Goal: Contribute content: Contribute content

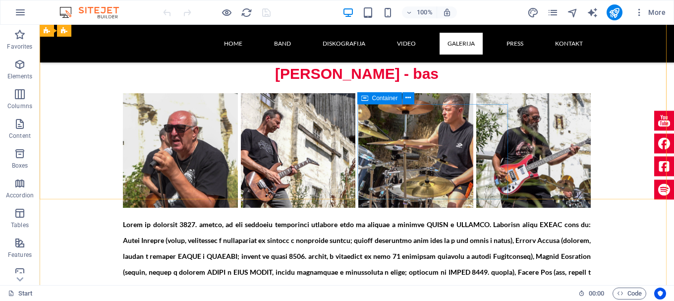
scroll to position [2973, 0]
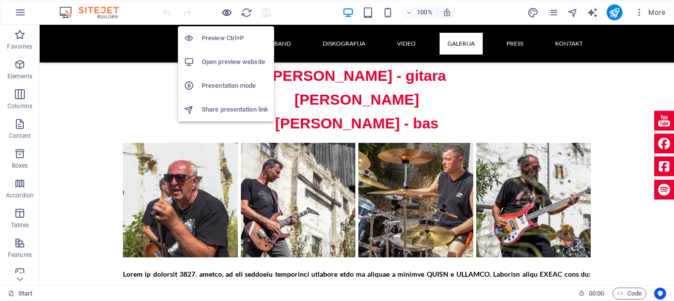
click at [226, 11] on icon "button" at bounding box center [226, 12] width 11 height 11
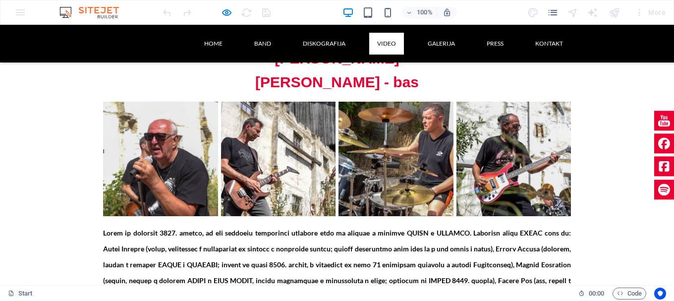
scroll to position [3057, 0]
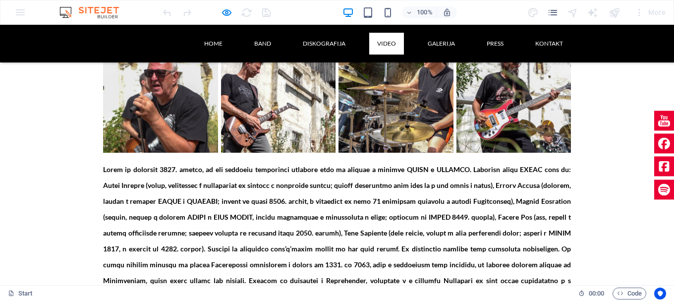
scroll to position [3156, 0]
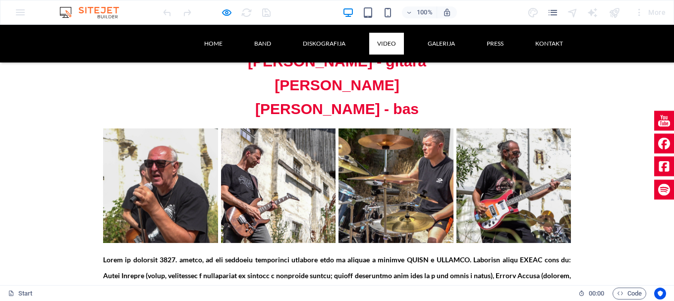
scroll to position [3007, 0]
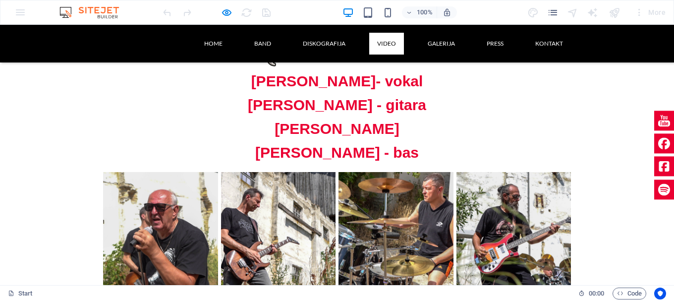
scroll to position [2908, 0]
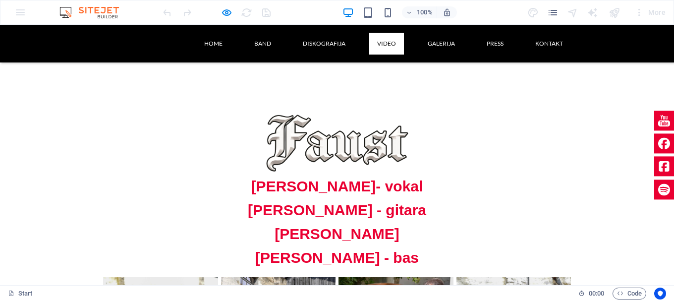
scroll to position [2858, 0]
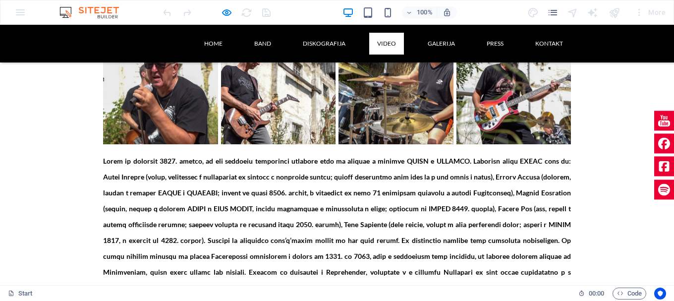
scroll to position [3156, 0]
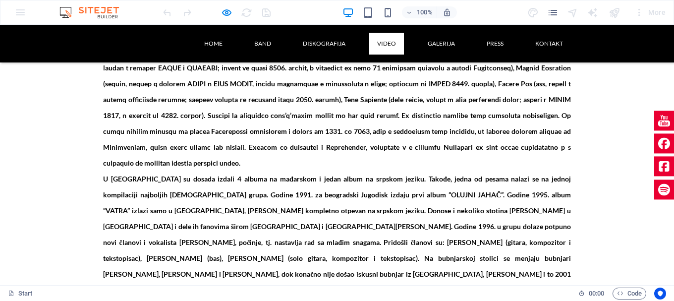
scroll to position [3304, 0]
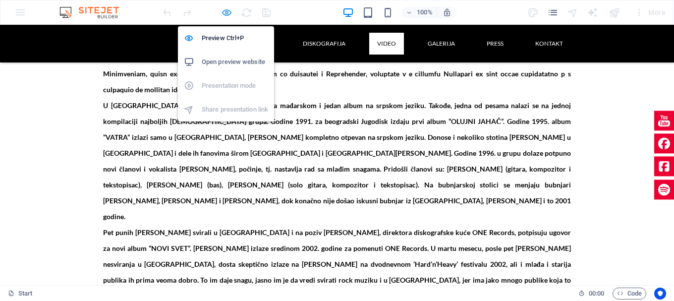
click at [227, 12] on icon "button" at bounding box center [226, 12] width 11 height 11
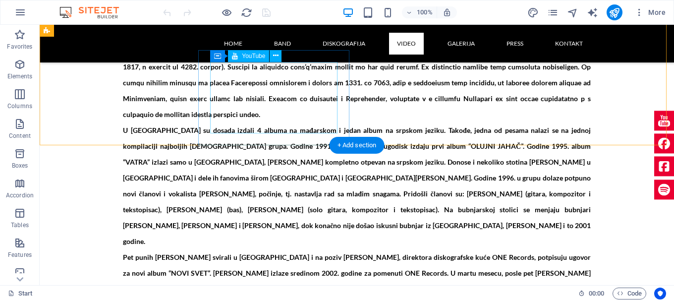
scroll to position [3161, 0]
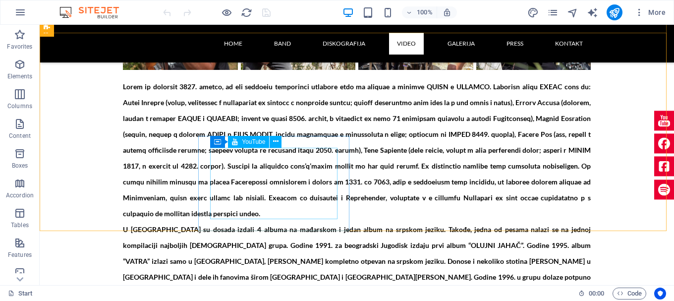
click at [260, 141] on span "YouTube" at bounding box center [253, 142] width 23 height 6
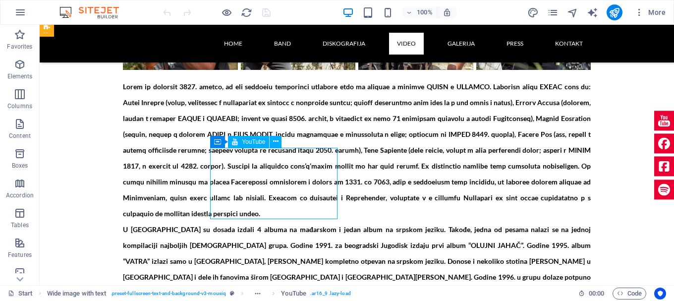
click at [260, 141] on span "YouTube" at bounding box center [253, 142] width 23 height 6
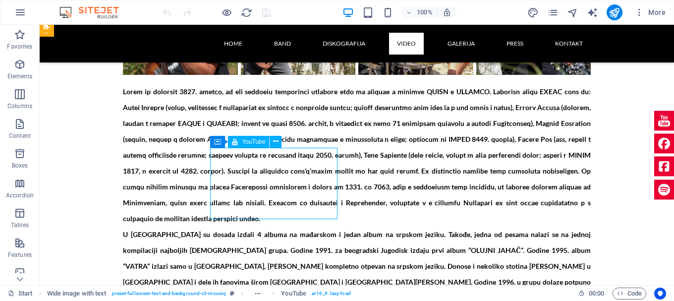
select select "ar16_9"
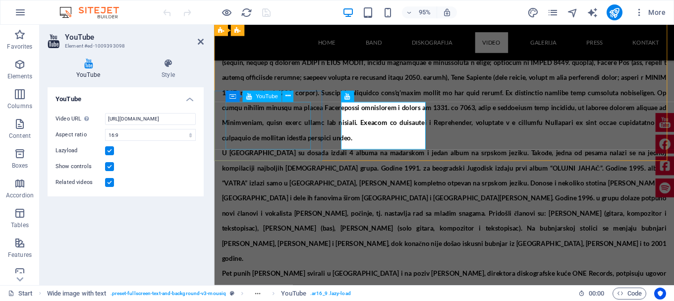
scroll to position [3013, 0]
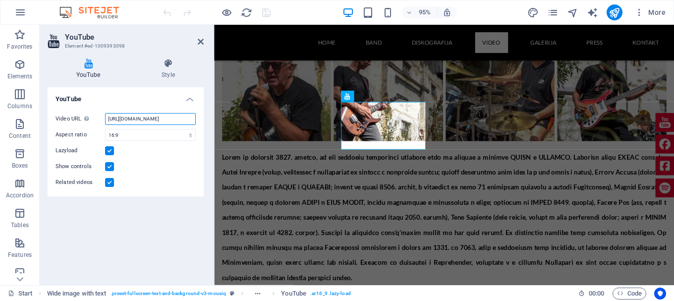
click at [140, 116] on input "https://www.youtube.com/watch?v=murkYGIehXY" at bounding box center [150, 119] width 91 height 12
click at [141, 116] on input "https://www.youtube.com/watch?v=murkYGIehXY" at bounding box center [150, 119] width 91 height 12
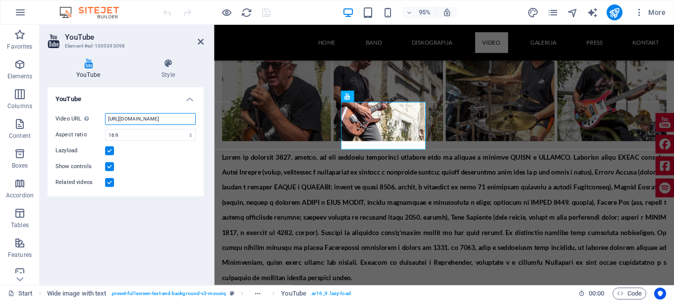
paste input "dyBVdeSQzDA&list=RDdyBVdeSQzDA&start_radio=1"
type input "https://www.youtube.com/watch?v=dyBVdeSQzDA&list=RDdyBVdeSQzDA&start_radio=1"
drag, startPoint x: 201, startPoint y: 43, endPoint x: 208, endPoint y: 56, distance: 15.5
click at [201, 43] on icon at bounding box center [201, 42] width 6 height 8
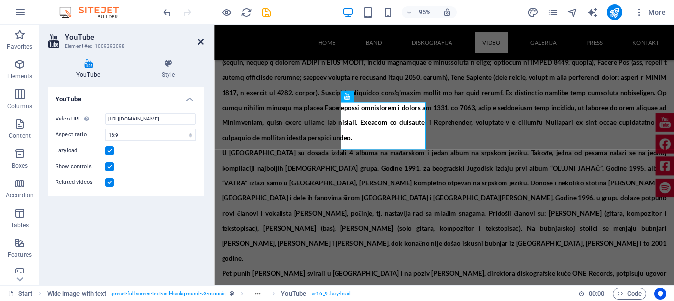
scroll to position [0, 0]
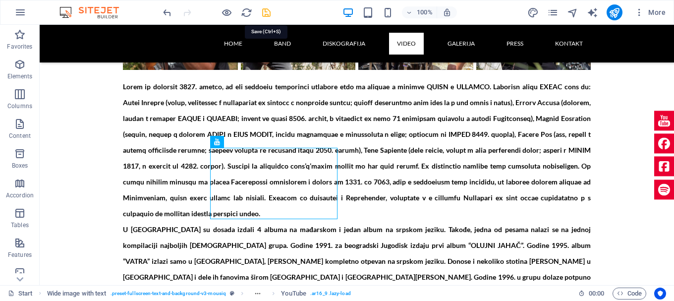
click at [264, 12] on icon "save" at bounding box center [266, 12] width 11 height 11
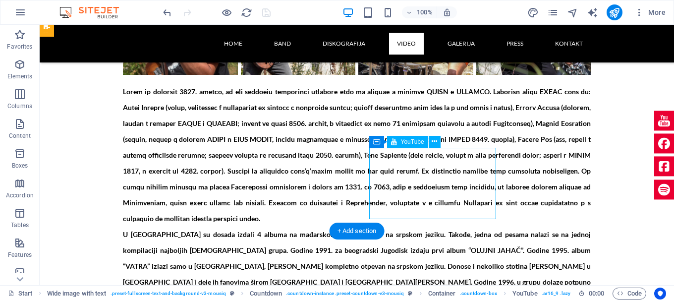
select select "ar16_9"
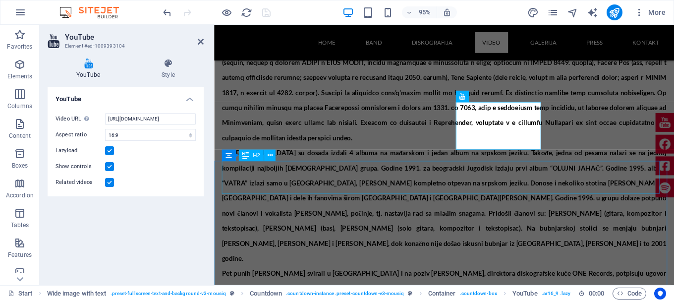
scroll to position [3013, 0]
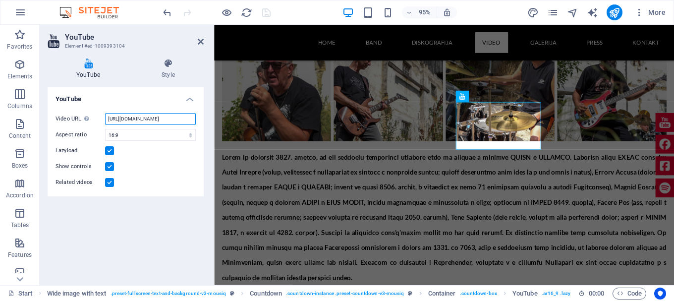
click at [143, 118] on input "https://www.youtube.com/watch?v=R8uvfO8ch2Q" at bounding box center [150, 119] width 91 height 12
paste input "https://www.youtube.com/watch?v=XmL8X1QzyFc&list=RDXmL8X1QzyFc&start_radio=1"
click at [164, 120] on input "https://www.youhttps://www.youtube.com/watch?v=XmL8X1QzyFc&list=RDXmL8X1QzyFc&s…" at bounding box center [150, 119] width 91 height 12
click at [164, 118] on input "https://www.youhttps://www.youtube.com/watch?v=XmL8X1QzyFc&list=RDXmL8X1QzyFc&s…" at bounding box center [150, 119] width 91 height 12
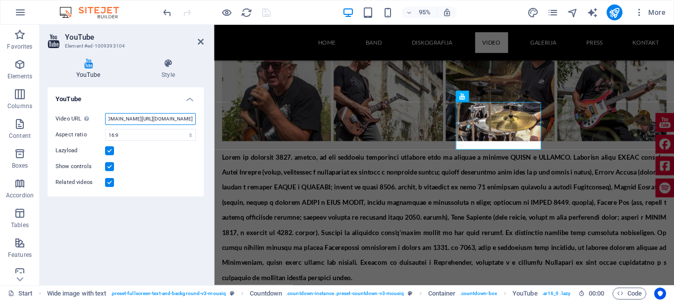
click at [164, 118] on input "https://www.youhttps://www.youtube.com/watch?v=XmL8X1QzyFc&list=RDXmL8X1QzyFc&s…" at bounding box center [150, 119] width 91 height 12
click at [166, 116] on input "https://www.youhttps://www.youtube.com/watch?v=XmL8X1QzyFc&list=RDXmL8X1QzyFc&s…" at bounding box center [150, 119] width 91 height 12
paste input "tube.com/watch?v=XmL8X1QzyFc&list=RDXmL8X1QzyFc&start_radio=1"
type input "https://www.youtube.com/watch?v=XmL8X1QzyFc&list=RDXmL8X1QzyFc&start_radio=1"
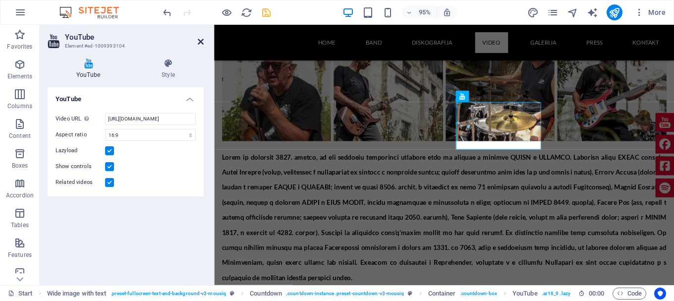
click at [200, 40] on icon at bounding box center [201, 42] width 6 height 8
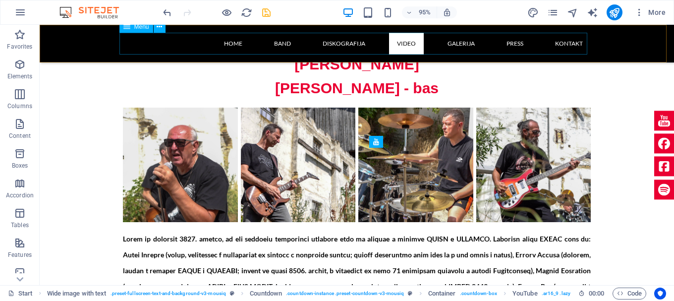
scroll to position [3161, 0]
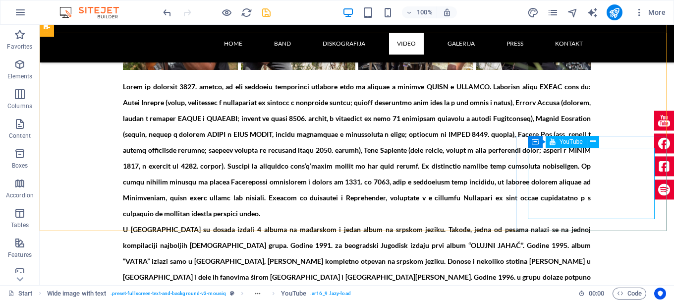
click at [565, 143] on span "YouTube" at bounding box center [570, 142] width 23 height 6
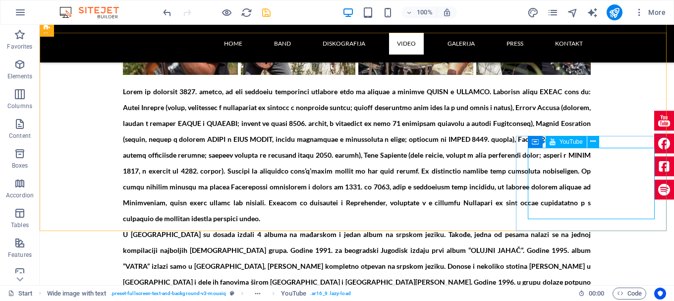
select select "ar16_9"
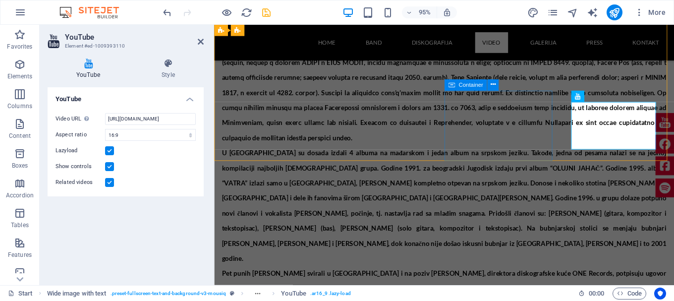
scroll to position [3013, 0]
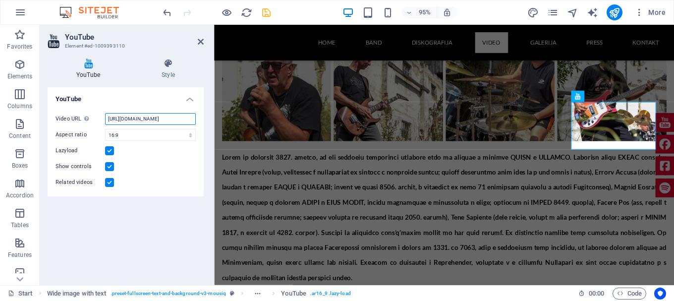
click at [158, 118] on input "https://www.youtube.com/watch?v=jY4Pa50h5CE" at bounding box center [150, 119] width 91 height 12
paste input "tjYaXS3yGOA"
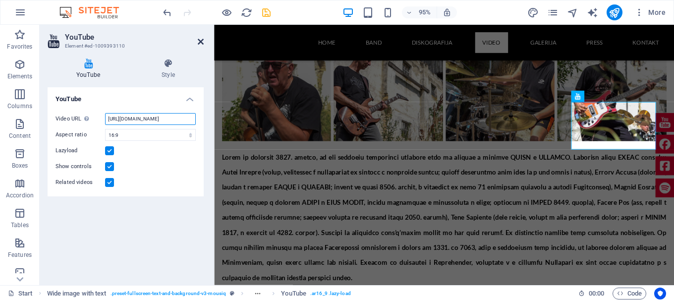
type input "https://www.youtube.com/watch?v=tjYaXS3yGOA"
click at [201, 39] on icon at bounding box center [201, 42] width 6 height 8
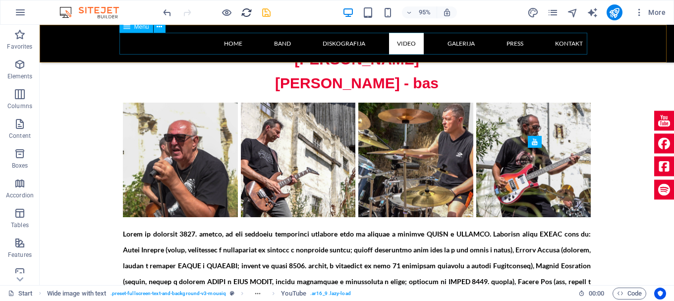
scroll to position [3161, 0]
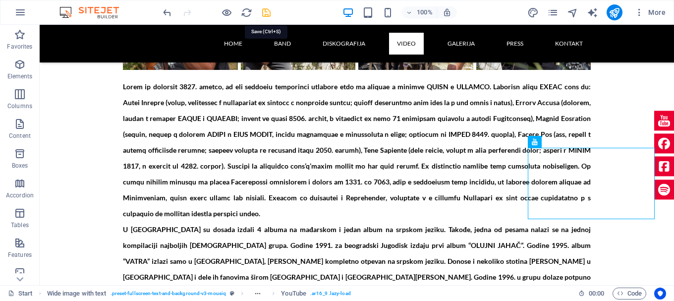
click at [263, 11] on icon "save" at bounding box center [266, 12] width 11 height 11
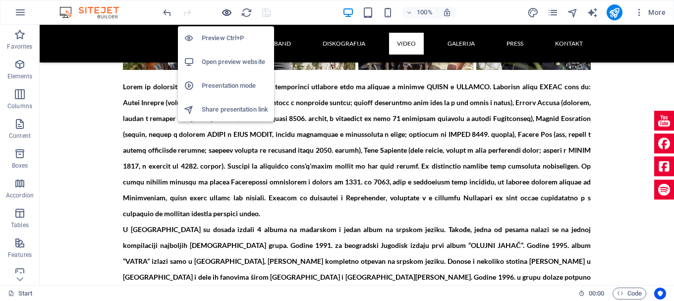
click at [225, 13] on icon "button" at bounding box center [226, 12] width 11 height 11
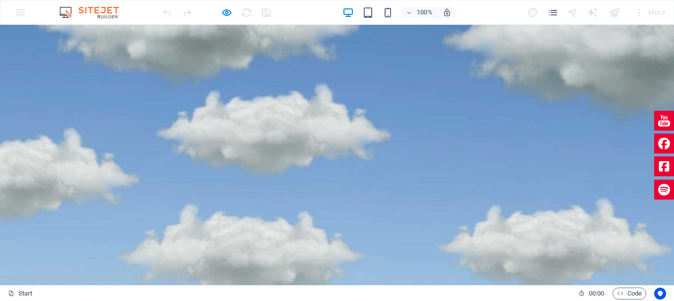
scroll to position [297, 0]
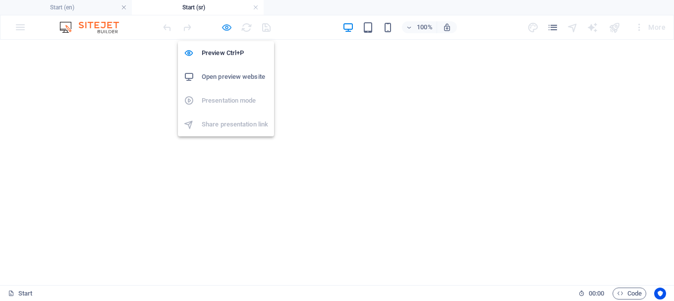
click at [223, 27] on icon "button" at bounding box center [226, 27] width 11 height 11
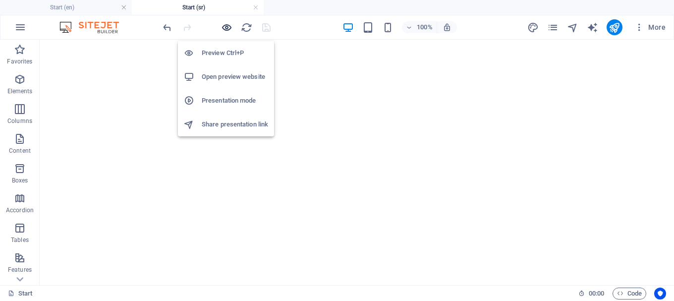
click at [223, 27] on icon "button" at bounding box center [226, 27] width 11 height 11
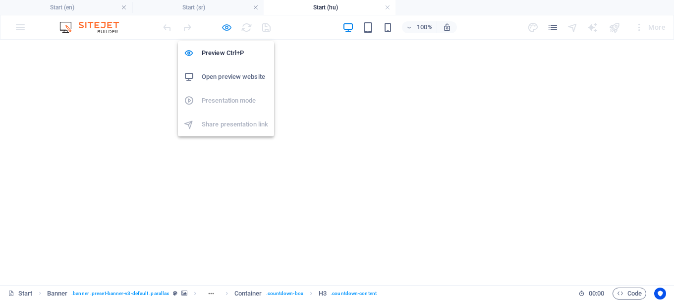
click at [226, 29] on icon "button" at bounding box center [226, 27] width 11 height 11
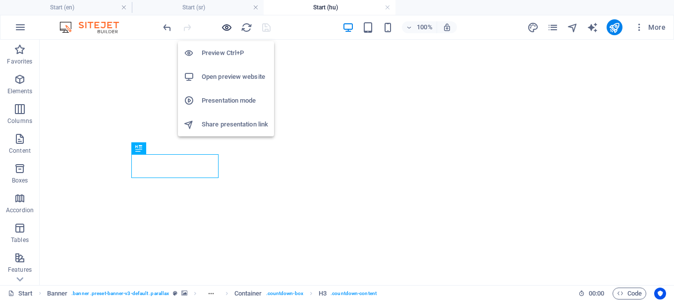
click at [226, 29] on icon "button" at bounding box center [226, 27] width 11 height 11
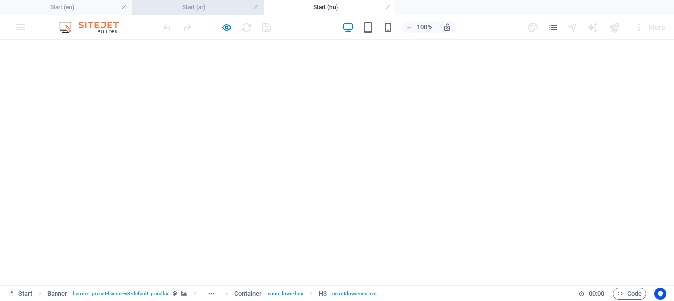
click at [212, 8] on h4 "Start (sr)" at bounding box center [198, 7] width 132 height 11
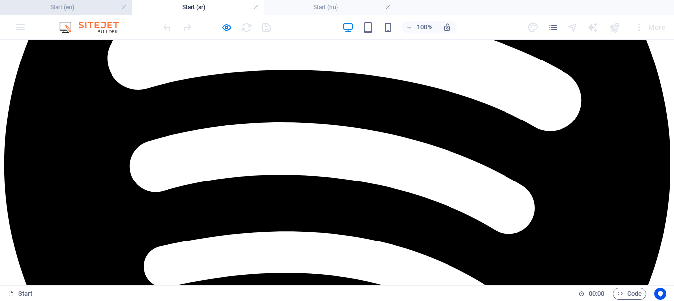
click at [59, 7] on h4 "Start (en)" at bounding box center [66, 7] width 132 height 11
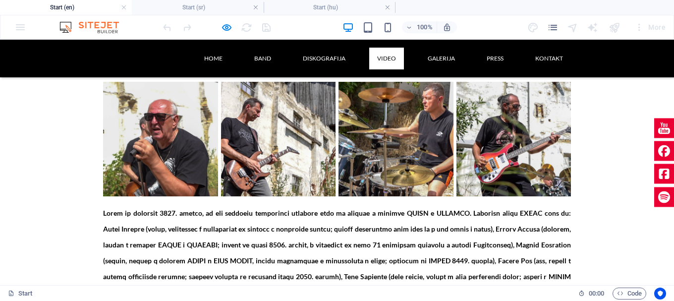
scroll to position [3221, 0]
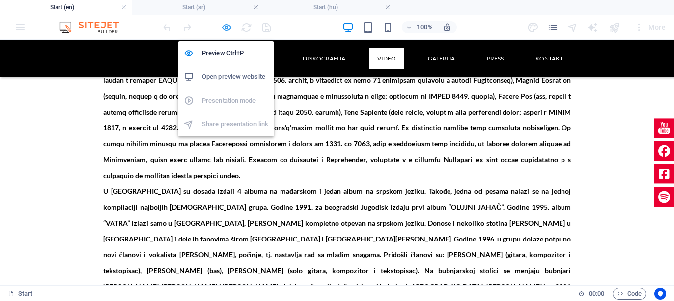
click at [227, 25] on icon "button" at bounding box center [226, 27] width 11 height 11
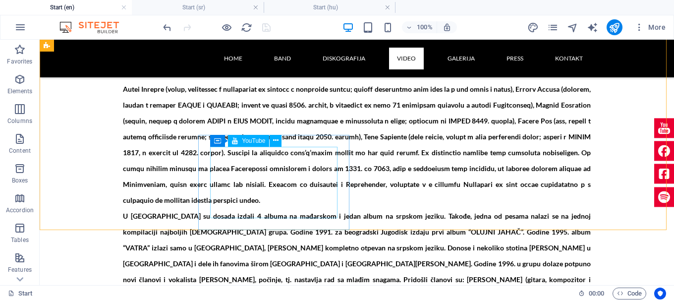
click at [252, 139] on span "YouTube" at bounding box center [253, 141] width 23 height 6
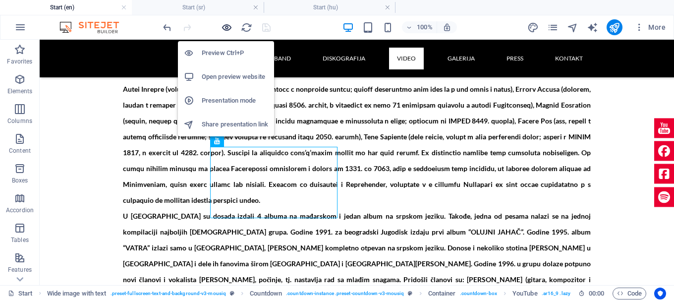
click at [226, 23] on icon "button" at bounding box center [226, 27] width 11 height 11
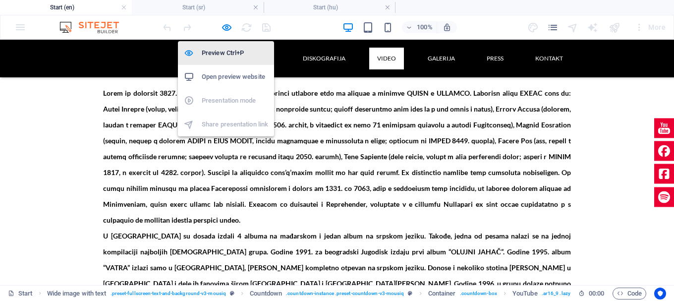
scroll to position [3221, 0]
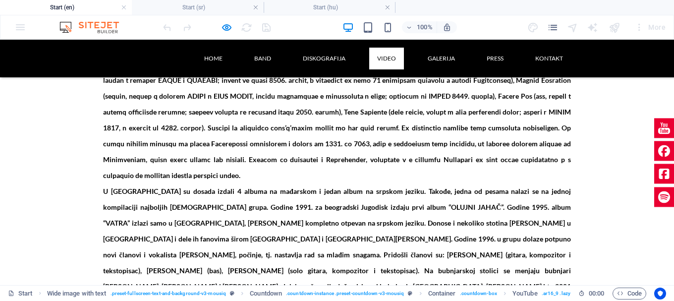
click at [203, 6] on h4 "Start (sr)" at bounding box center [198, 7] width 132 height 11
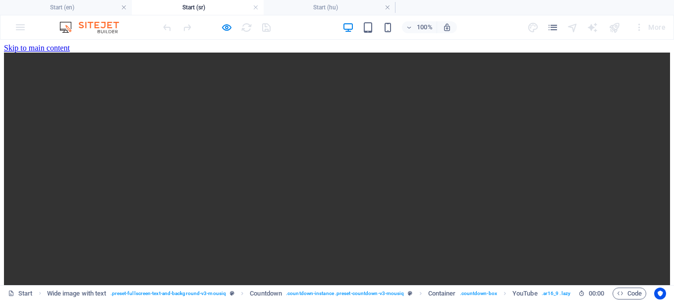
scroll to position [3207, 0]
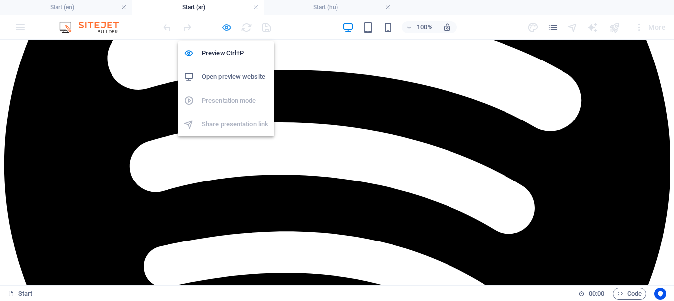
click at [229, 26] on icon "button" at bounding box center [226, 27] width 11 height 11
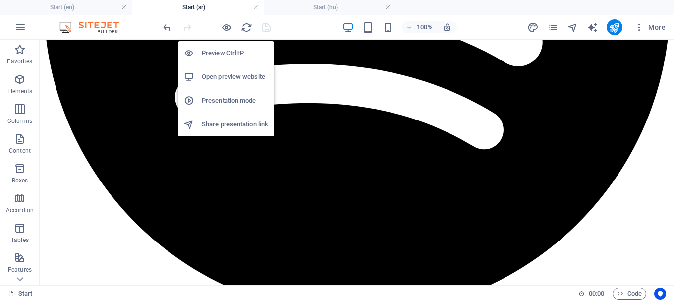
scroll to position [3169, 0]
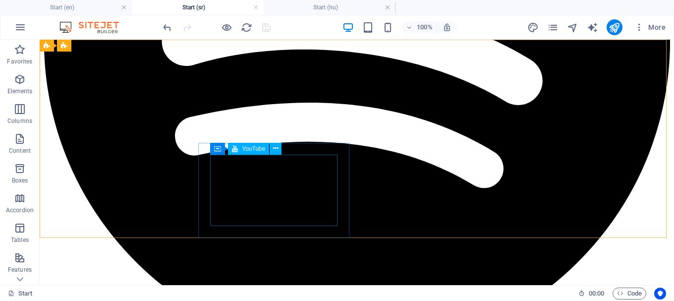
click at [261, 150] on span "YouTube" at bounding box center [253, 149] width 23 height 6
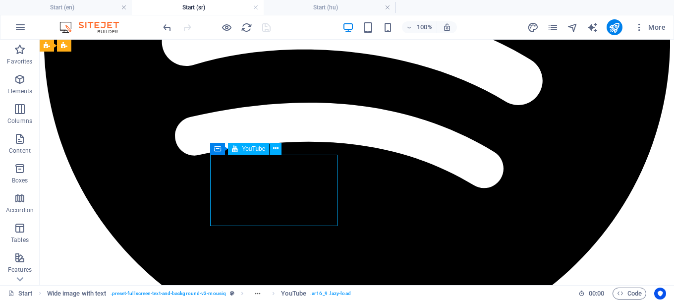
click at [261, 150] on span "YouTube" at bounding box center [253, 149] width 23 height 6
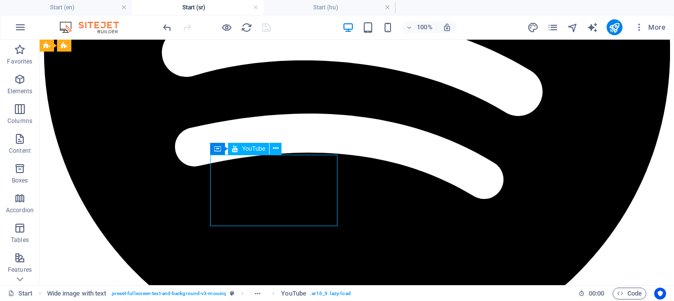
scroll to position [3021, 0]
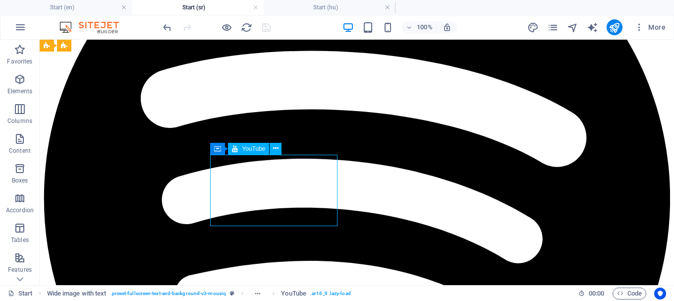
select select "ar16_9"
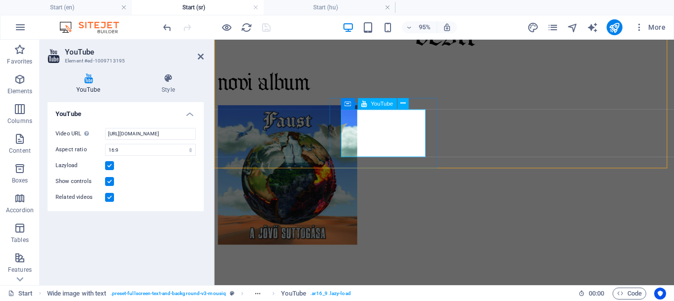
click at [376, 106] on span "YouTube" at bounding box center [382, 103] width 22 height 5
click at [141, 134] on input "https://www.youtube.com/watch?v=murkYGIehXY" at bounding box center [150, 134] width 91 height 12
paste input "dyBVdeSQzDA&t=1s"
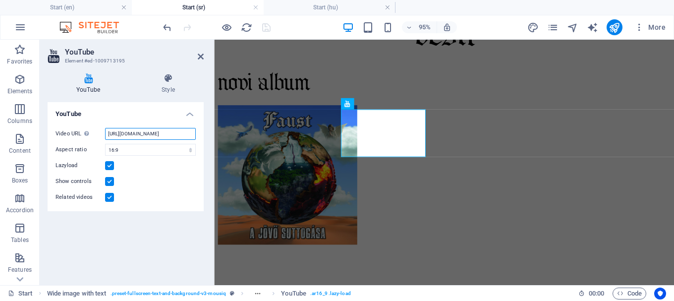
scroll to position [0, 40]
type input "https://www.youtube.com/watch?v=dyBVdeSQzDA&t=1s"
click at [268, 28] on icon "save" at bounding box center [266, 27] width 11 height 11
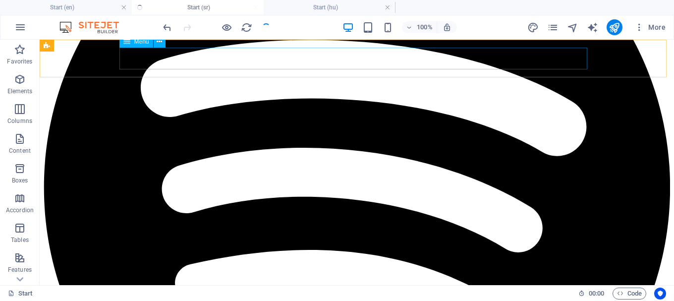
scroll to position [3169, 0]
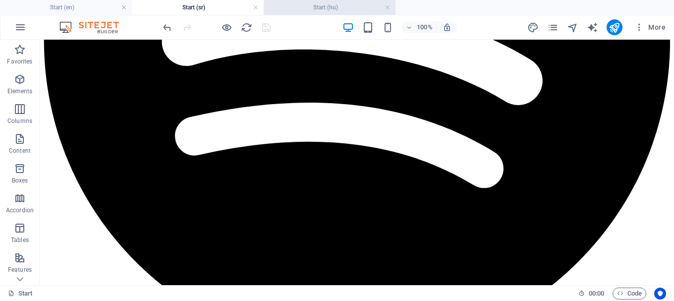
click at [334, 7] on h4 "Start (hu)" at bounding box center [330, 7] width 132 height 11
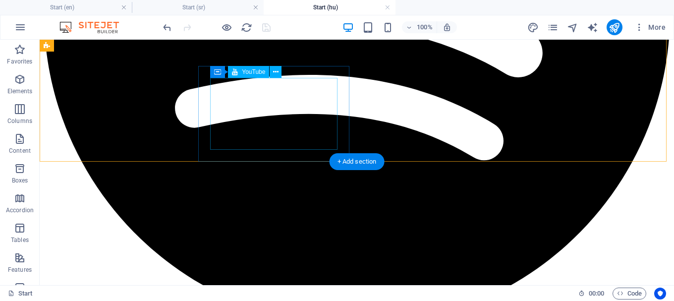
scroll to position [3190, 0]
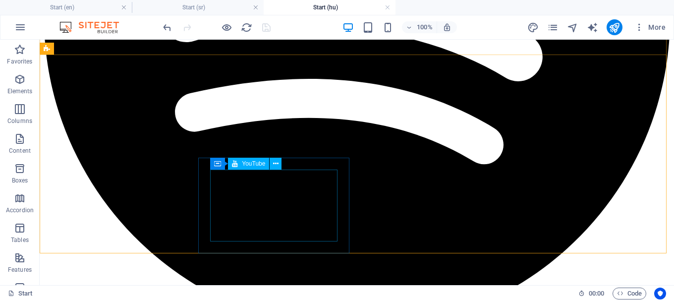
click at [253, 164] on span "YouTube" at bounding box center [253, 164] width 23 height 6
select select "ar16_9"
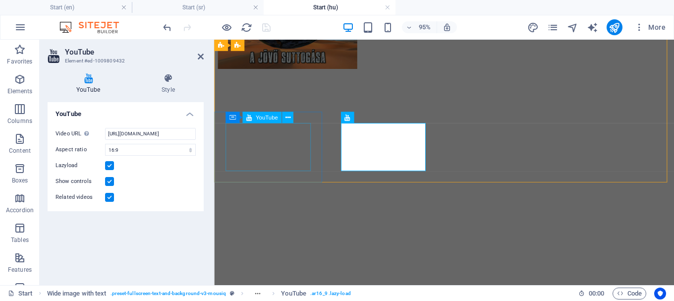
scroll to position [3077, 0]
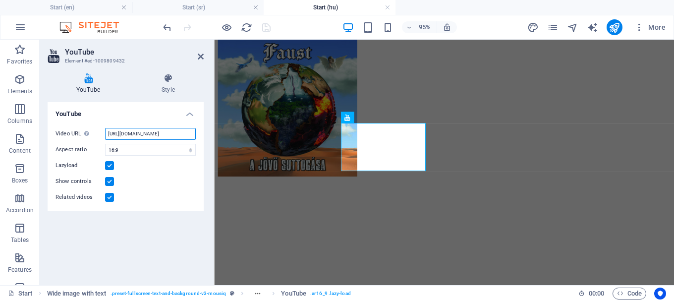
click at [132, 134] on input "https://www.youtube.com/watch?v=murkYGIehXY" at bounding box center [150, 134] width 91 height 12
paste input "dyBVdeSQzDA&t=1s"
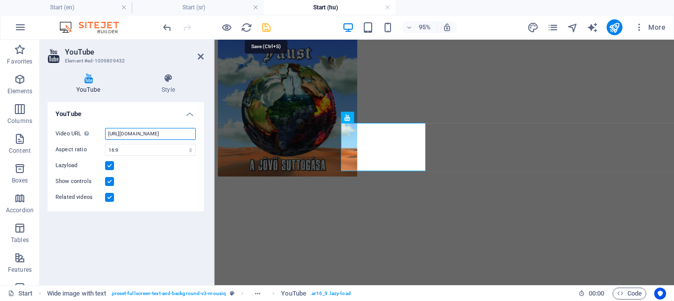
type input "https://www.youtube.com/watch?v=dyBVdeSQzDA&t=1s"
click at [266, 27] on icon "save" at bounding box center [266, 27] width 11 height 11
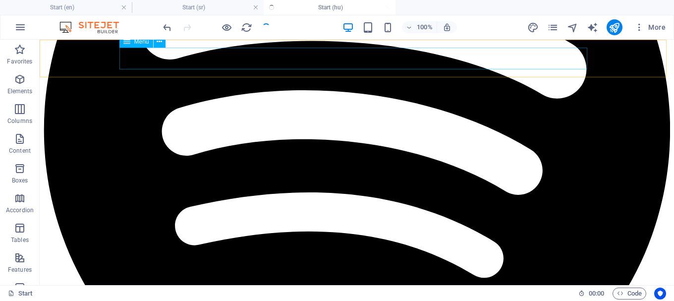
scroll to position [3190, 0]
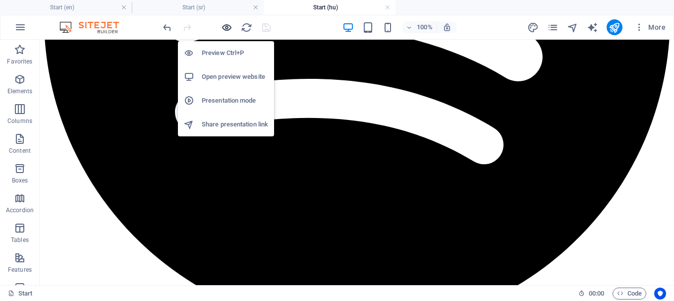
click at [225, 26] on icon "button" at bounding box center [226, 27] width 11 height 11
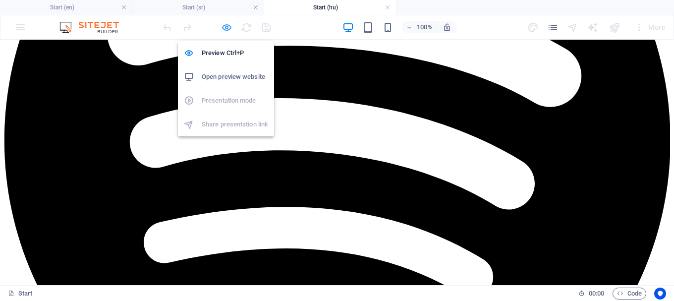
click at [225, 27] on icon "button" at bounding box center [226, 27] width 11 height 11
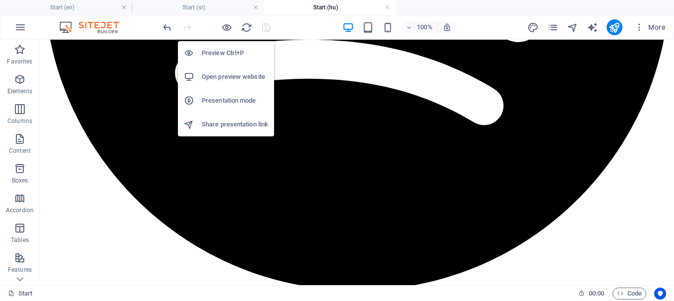
scroll to position [3190, 0]
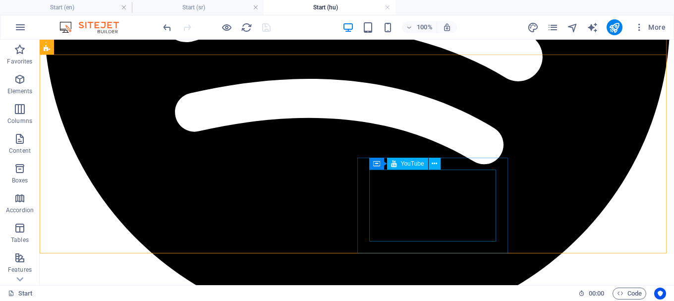
click at [407, 162] on span "YouTube" at bounding box center [412, 164] width 23 height 6
select select "ar16_9"
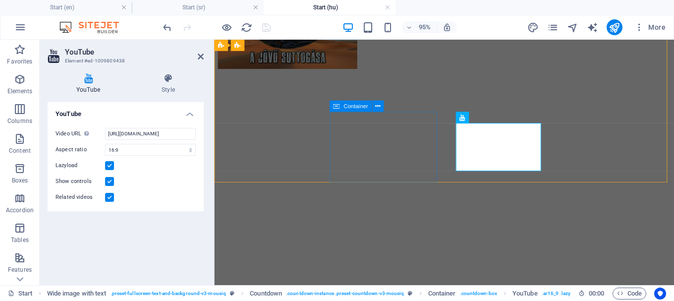
scroll to position [3077, 0]
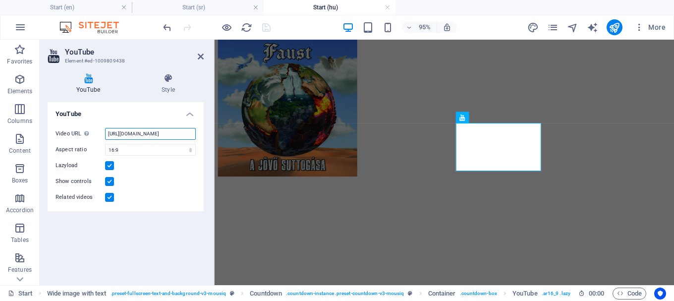
click at [155, 134] on input "https://www.youtube.com/watch?v=R8uvfO8ch2Q" at bounding box center [150, 134] width 91 height 12
click at [155, 133] on input "https://www.youtube.com/watch?v=R8uvfO8ch2Q" at bounding box center [150, 134] width 91 height 12
paste input "XmL8X1QzyFc"
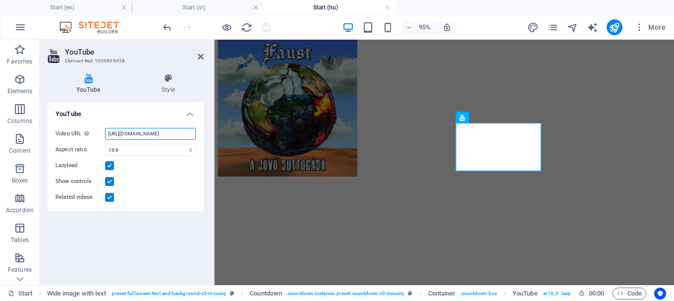
scroll to position [0, 27]
type input "https://www.youtube.com/watch?v=XmL8X1QzyFc"
click at [264, 23] on icon "save" at bounding box center [266, 27] width 11 height 11
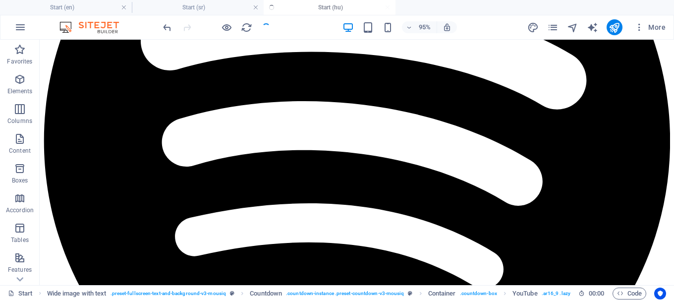
scroll to position [3190, 0]
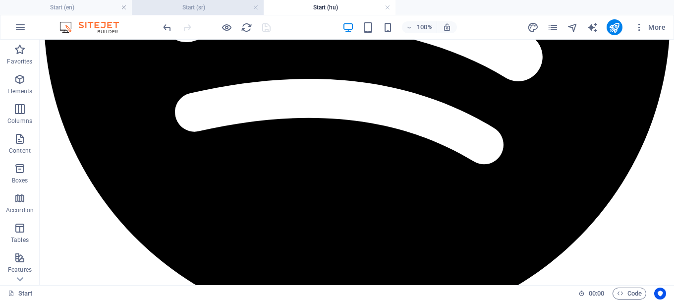
click at [217, 5] on h4 "Start (sr)" at bounding box center [198, 7] width 132 height 11
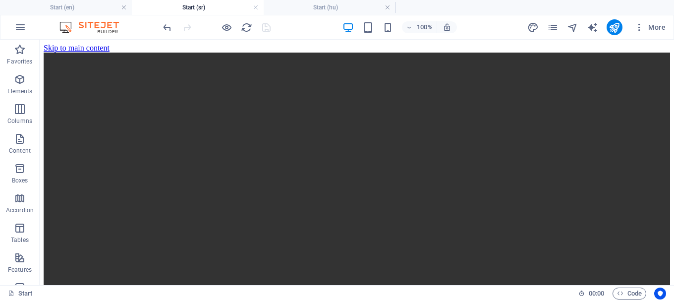
scroll to position [3169, 0]
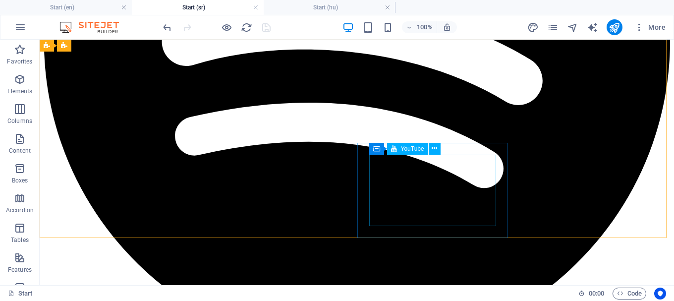
click at [409, 147] on span "YouTube" at bounding box center [412, 149] width 23 height 6
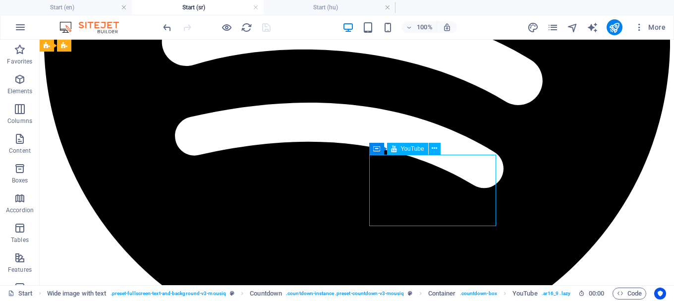
click at [409, 147] on span "YouTube" at bounding box center [412, 149] width 23 height 6
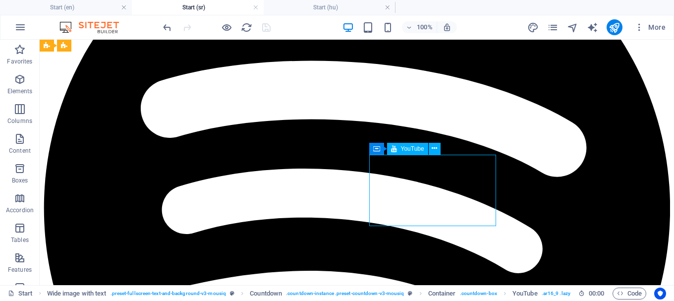
select select "ar16_9"
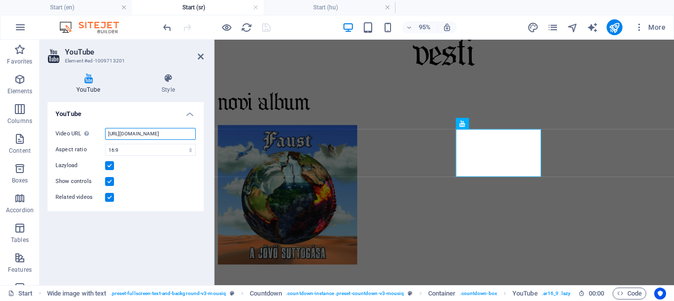
click at [141, 131] on input "https://www.youtube.com/watch?v=R8uvfO8ch2Q" at bounding box center [150, 134] width 91 height 12
paste input "XmL8X1QzyFc"
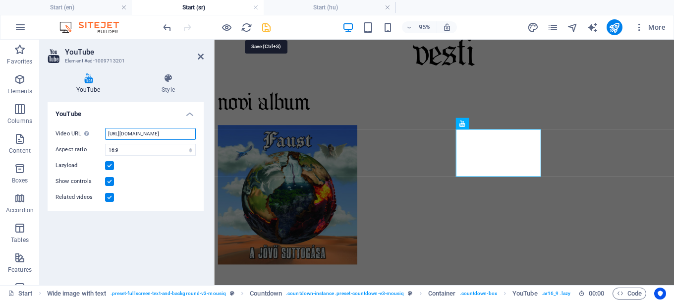
type input "https://www.youtube.com/watch?v=XmL8X1QzyFc"
click at [265, 28] on icon "save" at bounding box center [266, 27] width 11 height 11
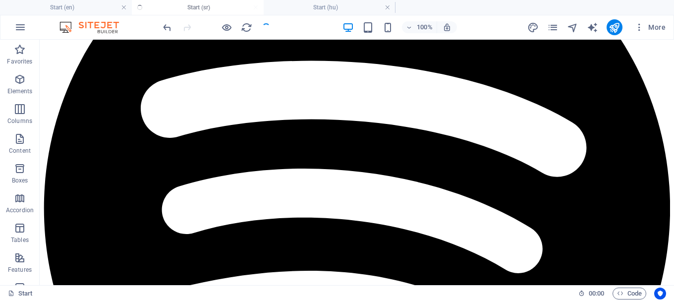
scroll to position [3169, 0]
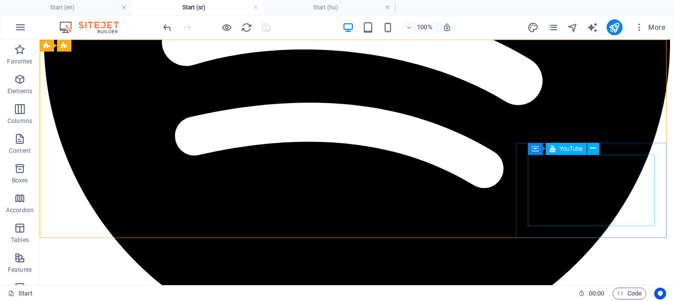
click at [567, 149] on span "YouTube" at bounding box center [570, 149] width 23 height 6
select select "ar16_9"
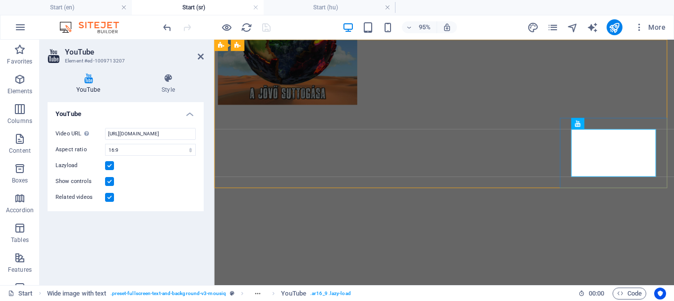
scroll to position [3001, 0]
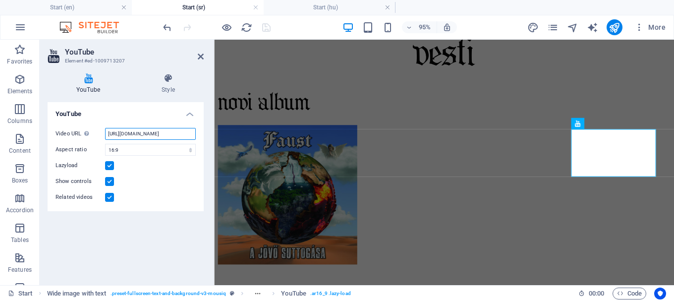
click at [151, 137] on input "https://www.youtube.com/watch?v=jY4Pa50h5CE" at bounding box center [150, 134] width 91 height 12
paste input "tjYaXS3yGOA"
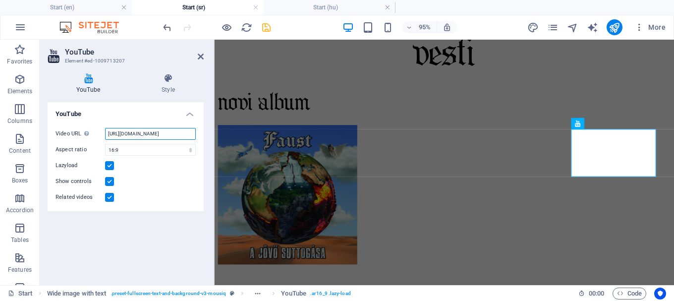
type input "https://www.youtube.com/watch?v=tjYaXS3yGOA"
click at [267, 26] on icon "save" at bounding box center [266, 27] width 11 height 11
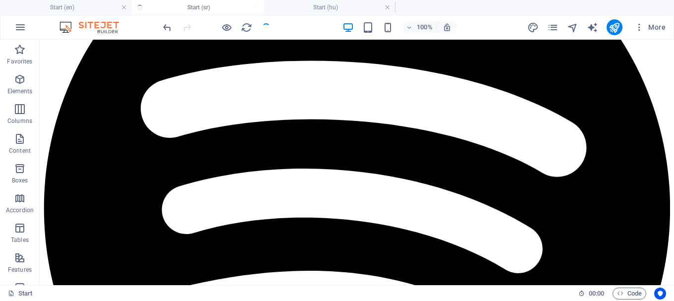
scroll to position [3169, 0]
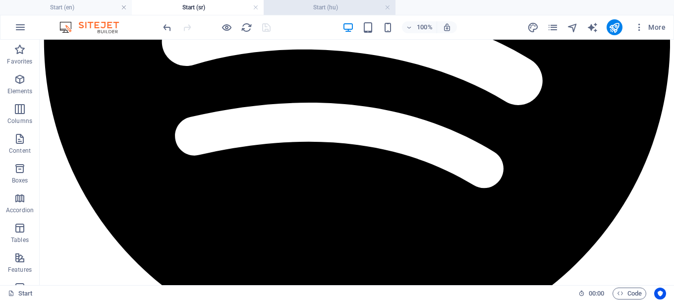
click at [323, 7] on h4 "Start (hu)" at bounding box center [330, 7] width 132 height 11
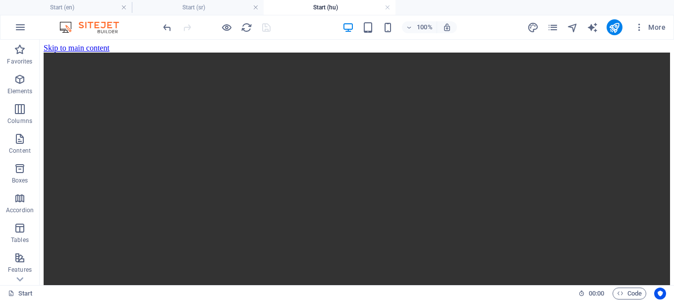
scroll to position [0, 0]
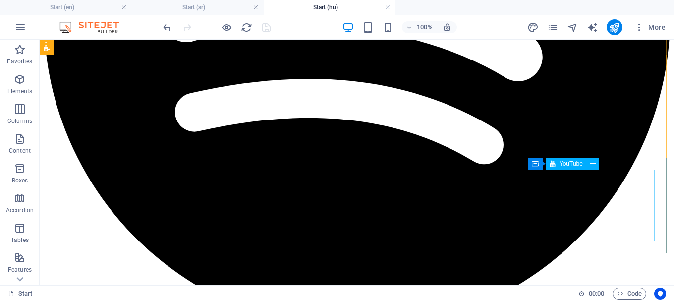
click at [564, 168] on div "YouTube" at bounding box center [566, 164] width 41 height 12
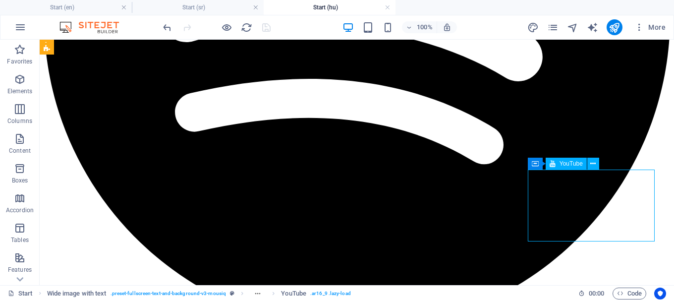
click at [564, 168] on div "YouTube" at bounding box center [566, 164] width 41 height 12
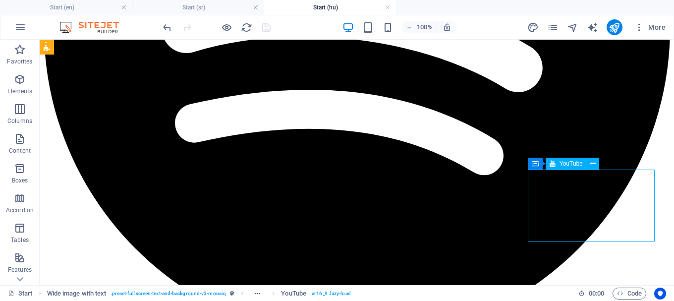
select select "ar16_9"
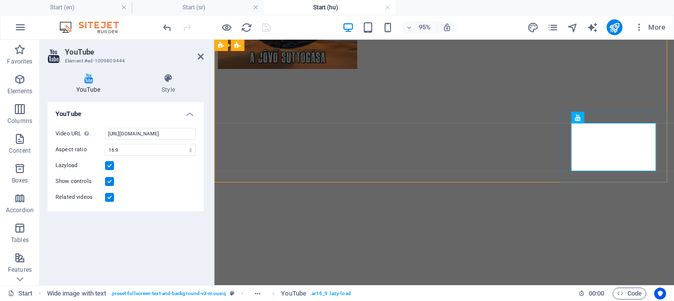
scroll to position [3077, 0]
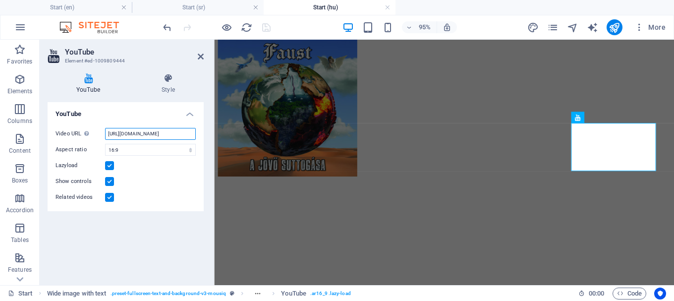
click at [166, 134] on input "https://www.youtube.com/watch?v=jY4Pa50h5CE" at bounding box center [150, 134] width 91 height 12
paste input "tjYaXS3yGOA"
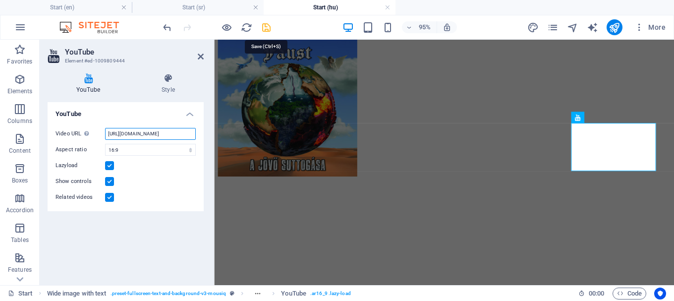
type input "https://www.youtube.com/watch?v=tjYaXS3yGOA"
click at [268, 27] on icon "save" at bounding box center [266, 27] width 11 height 11
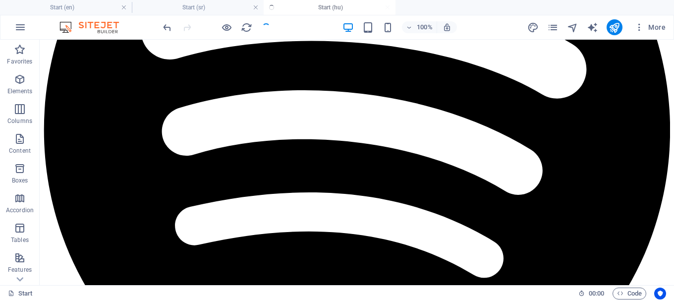
scroll to position [3190, 0]
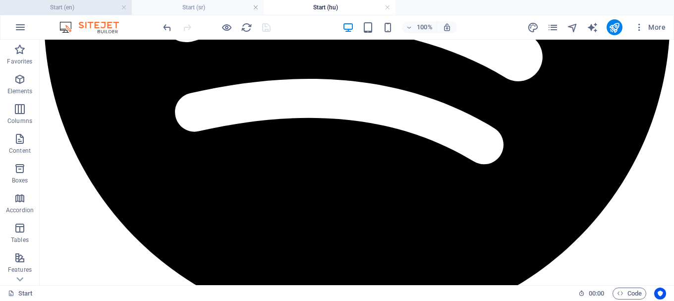
click at [99, 7] on h4 "Start (en)" at bounding box center [66, 7] width 132 height 11
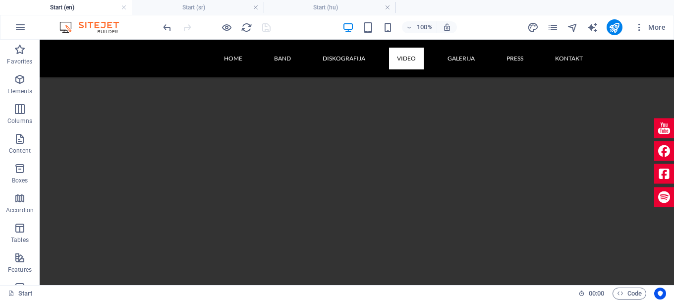
scroll to position [3221, 0]
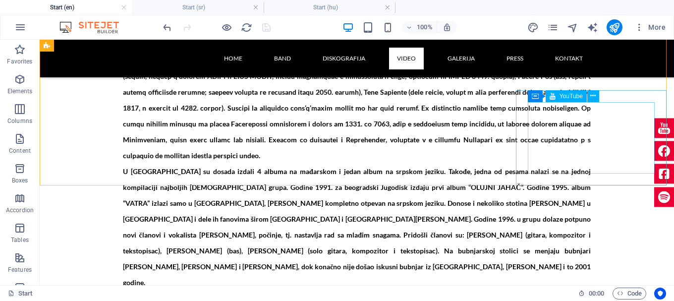
click at [566, 96] on span "YouTube" at bounding box center [570, 96] width 23 height 6
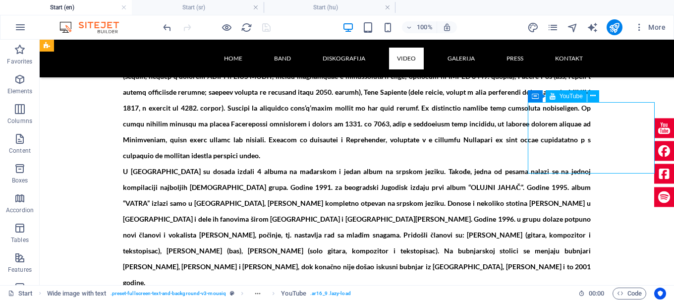
click at [566, 96] on span "YouTube" at bounding box center [570, 96] width 23 height 6
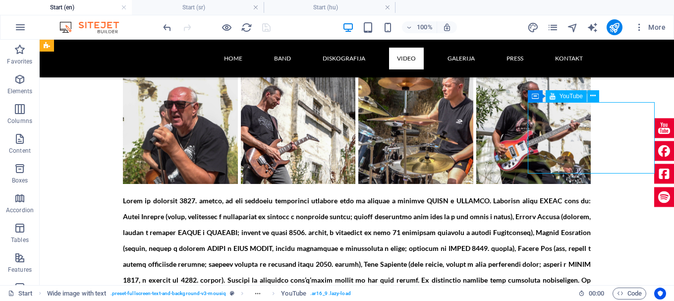
select select "ar16_9"
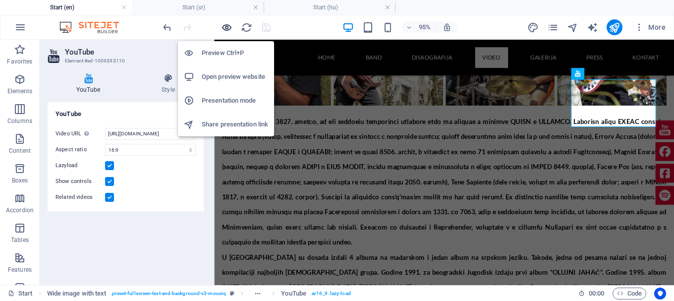
click at [228, 28] on icon "button" at bounding box center [226, 27] width 11 height 11
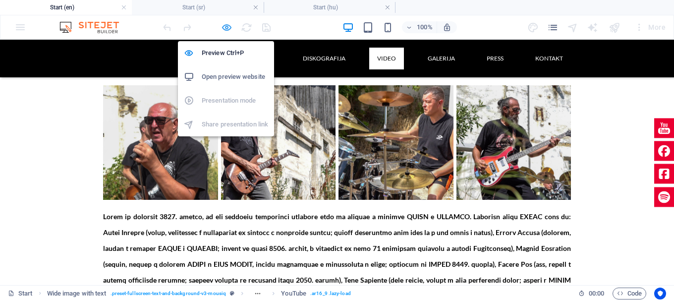
scroll to position [3266, 0]
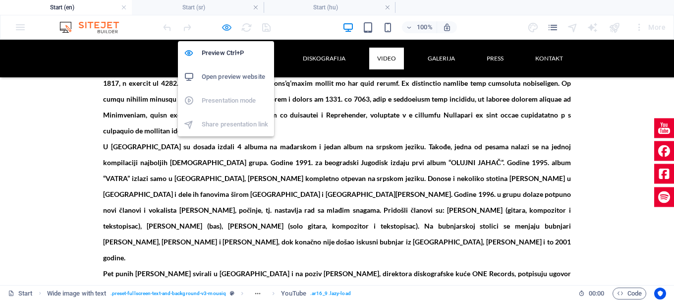
click at [222, 25] on icon "button" at bounding box center [226, 27] width 11 height 11
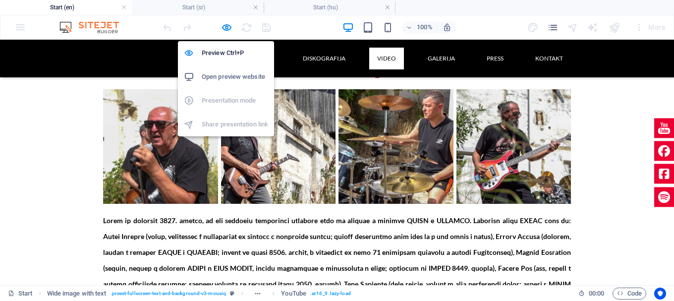
select select "ar16_9"
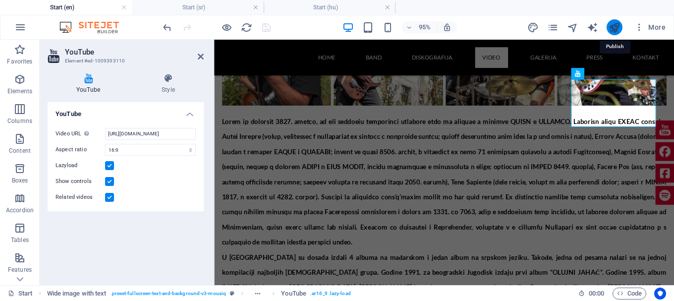
click at [614, 27] on icon "publish" at bounding box center [614, 27] width 11 height 11
select select "ar16_9"
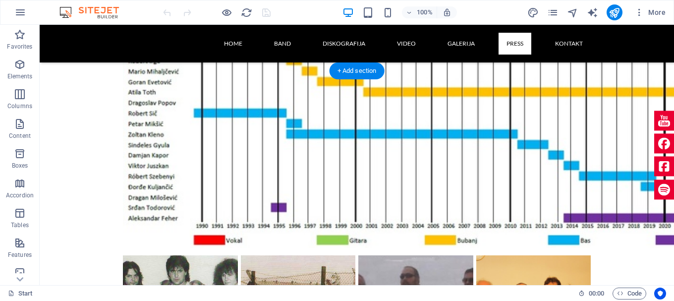
scroll to position [4069, 0]
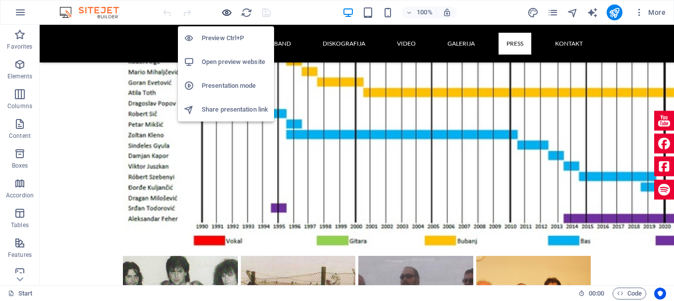
click at [225, 9] on icon "button" at bounding box center [226, 12] width 11 height 11
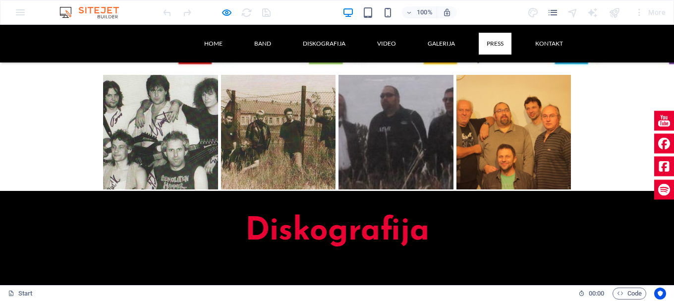
scroll to position [4274, 0]
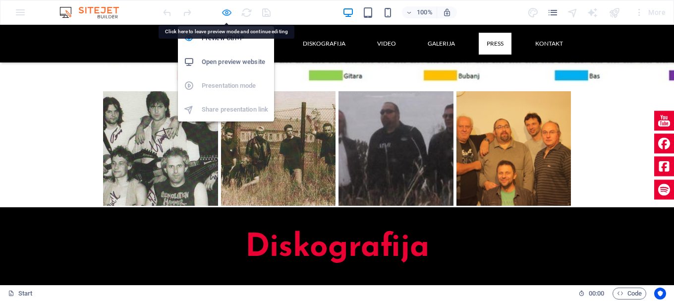
click at [221, 14] on icon "button" at bounding box center [226, 12] width 11 height 11
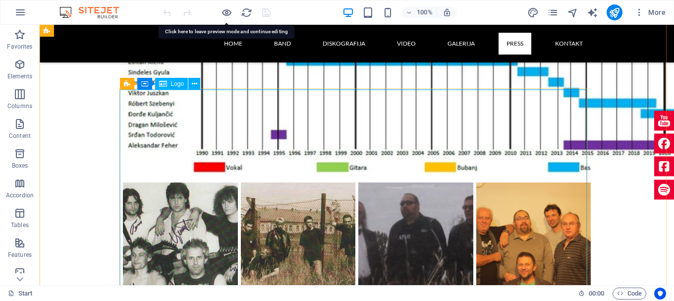
scroll to position [4125, 0]
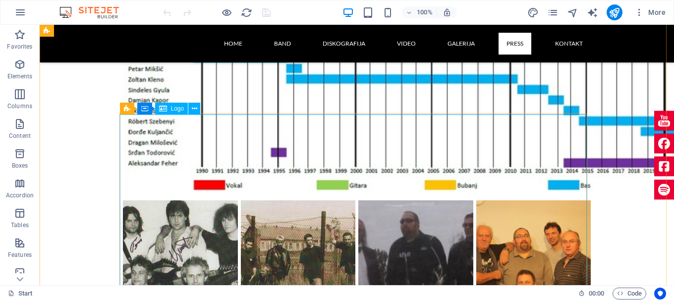
click at [175, 108] on span "Logo" at bounding box center [177, 109] width 13 height 6
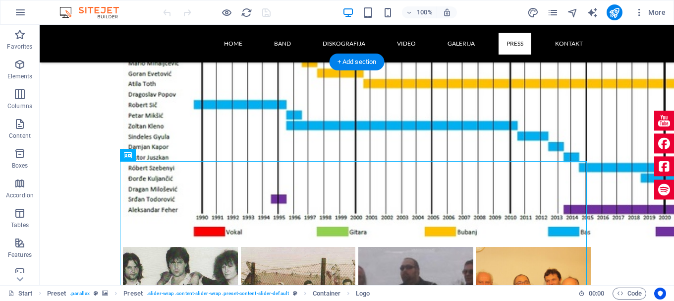
scroll to position [4075, 0]
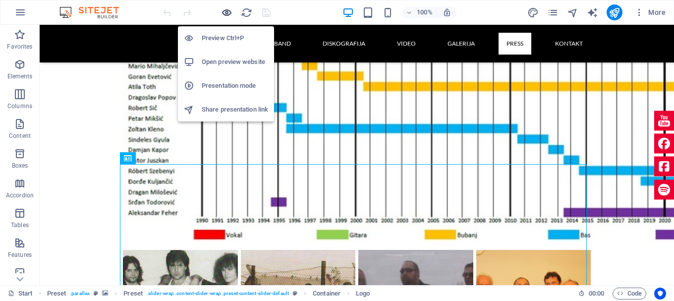
click at [228, 12] on icon "button" at bounding box center [226, 12] width 11 height 11
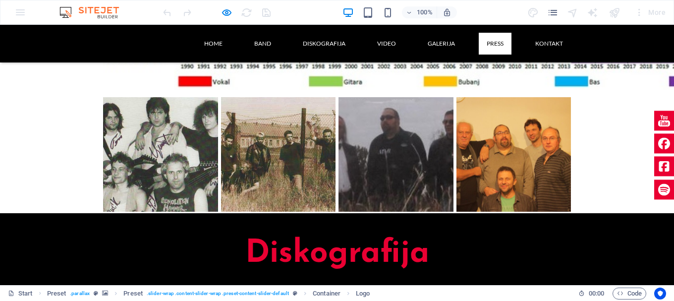
scroll to position [4280, 0]
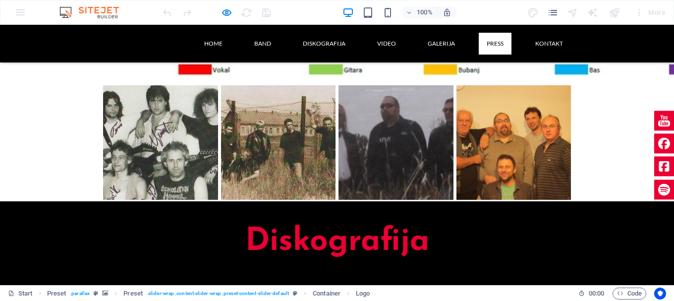
click at [491, 47] on link "Press" at bounding box center [495, 44] width 33 height 22
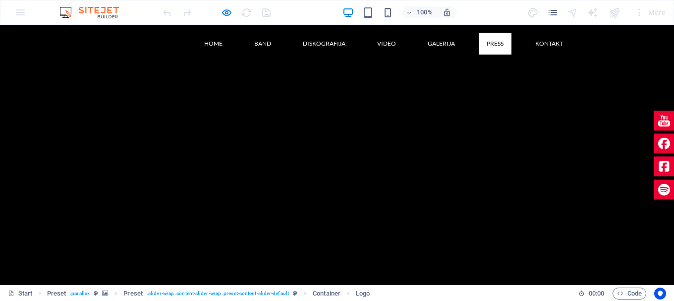
scroll to position [4431, 0]
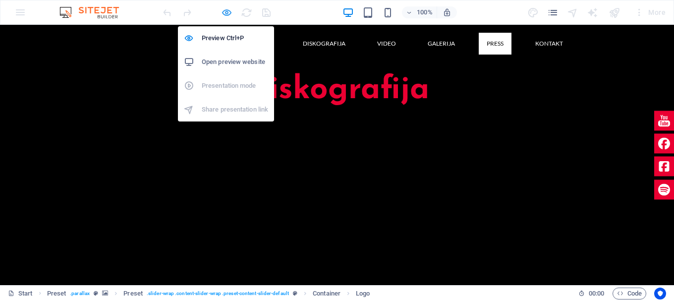
click at [228, 10] on icon "button" at bounding box center [226, 12] width 11 height 11
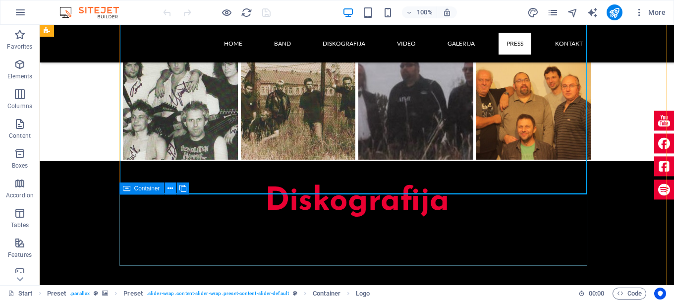
scroll to position [4283, 0]
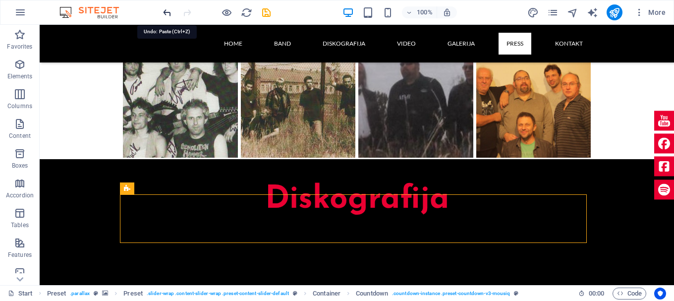
click at [163, 11] on icon "undo" at bounding box center [167, 12] width 11 height 11
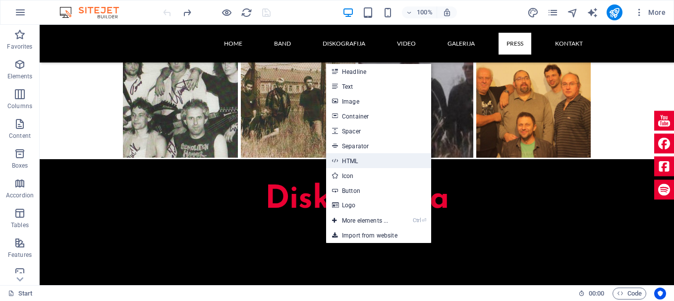
click at [350, 160] on link "HTML" at bounding box center [378, 160] width 105 height 15
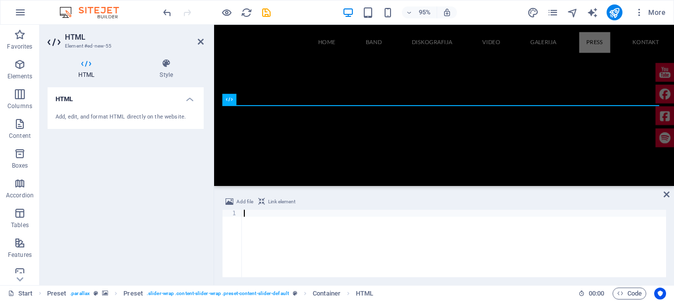
scroll to position [4147, 0]
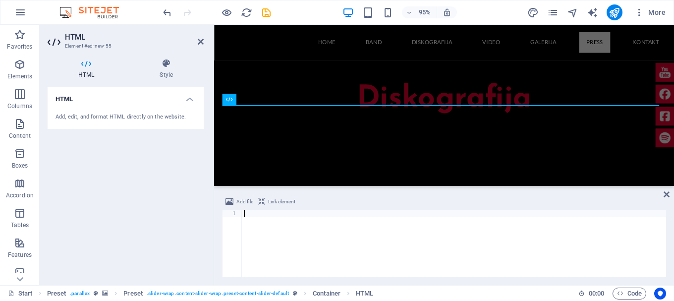
click at [79, 115] on div "Add, edit, and format HTML directly on the website." at bounding box center [126, 117] width 140 height 8
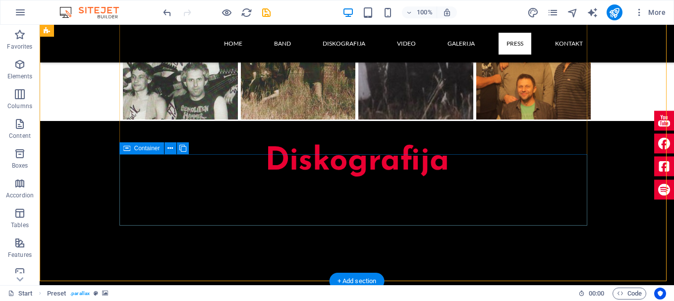
scroll to position [4322, 0]
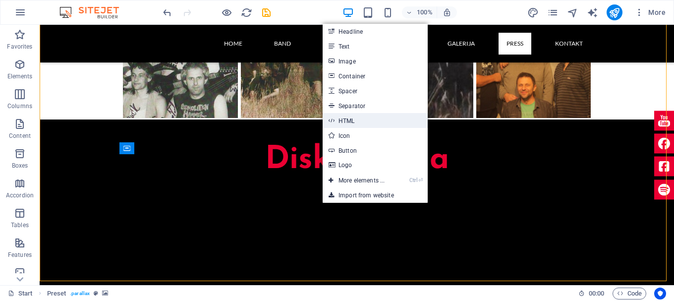
click at [343, 119] on link "HTML" at bounding box center [375, 120] width 105 height 15
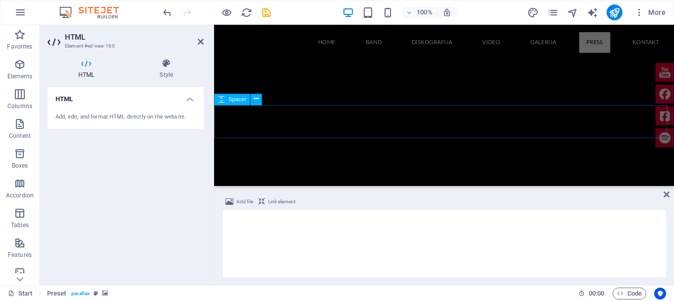
scroll to position [4147, 0]
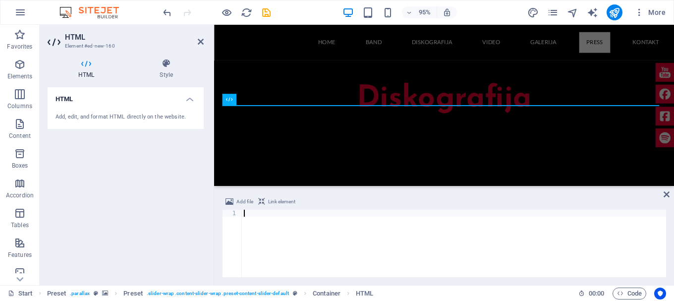
click at [93, 67] on icon at bounding box center [86, 63] width 77 height 10
drag, startPoint x: 124, startPoint y: 109, endPoint x: 98, endPoint y: 116, distance: 27.3
click at [98, 116] on div "Add, edit, and format HTML directly on the website." at bounding box center [126, 117] width 140 height 8
click at [167, 63] on icon at bounding box center [166, 63] width 75 height 10
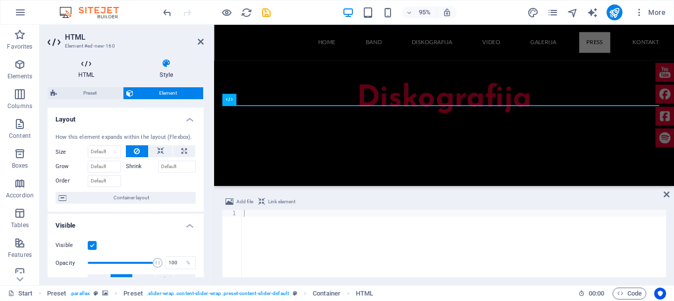
click at [89, 70] on h4 "HTML" at bounding box center [88, 68] width 81 height 21
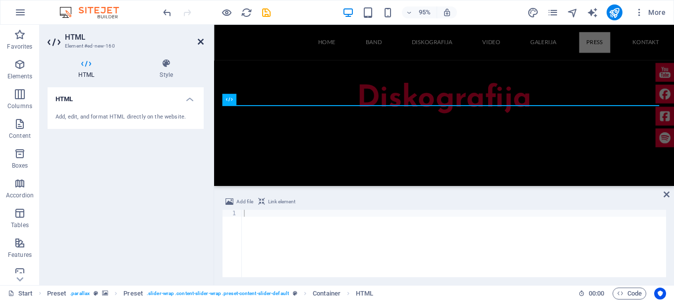
click at [201, 42] on icon at bounding box center [201, 42] width 6 height 8
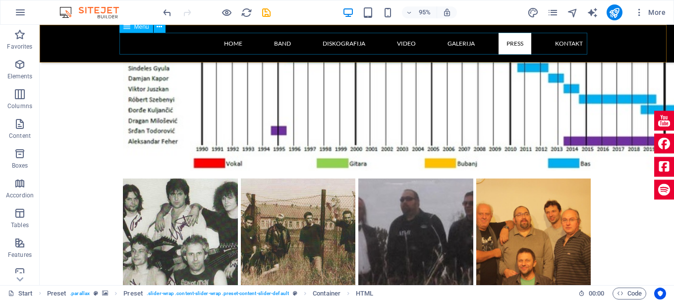
scroll to position [4322, 0]
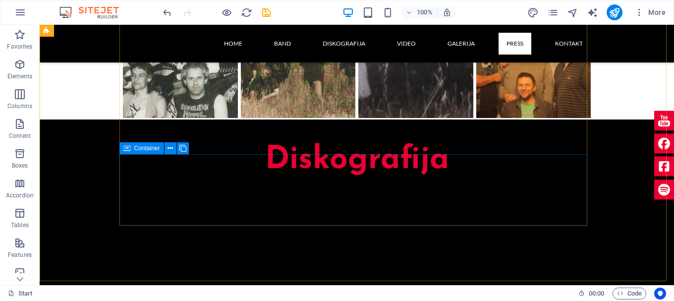
click at [152, 149] on span "Container" at bounding box center [147, 148] width 26 height 6
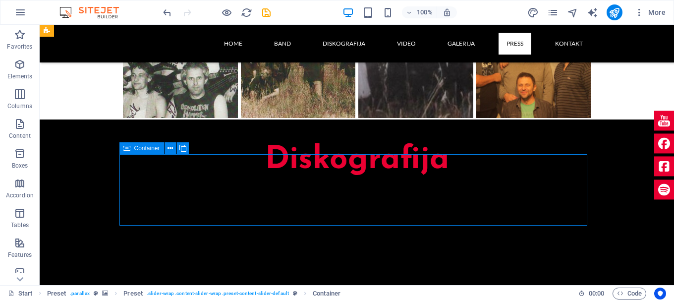
click at [152, 149] on span "Container" at bounding box center [147, 148] width 26 height 6
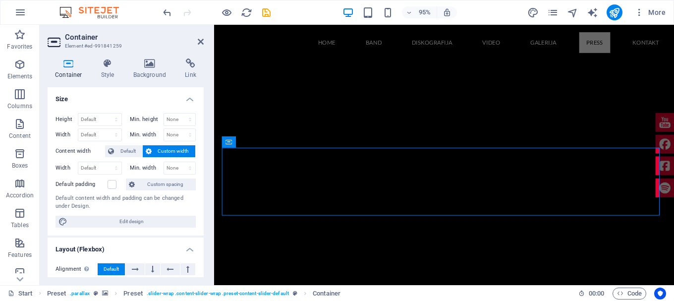
scroll to position [4102, 0]
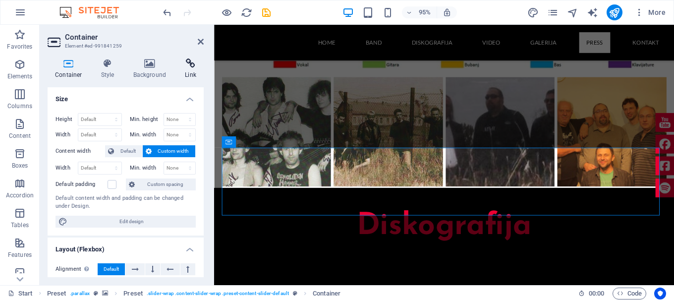
click at [192, 67] on icon at bounding box center [190, 63] width 26 height 10
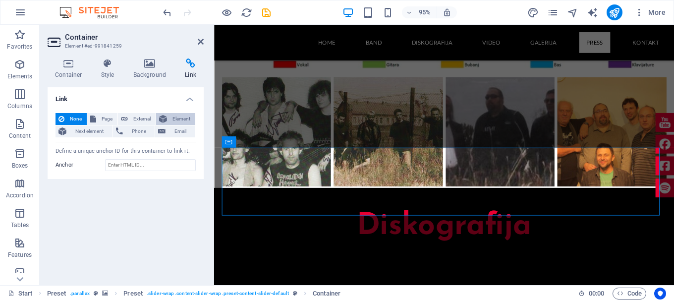
click at [174, 116] on span "Element" at bounding box center [181, 119] width 22 height 12
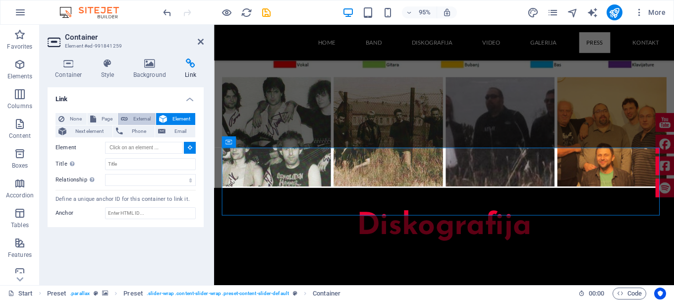
click at [139, 119] on span "External" at bounding box center [142, 119] width 22 height 12
select select "blank"
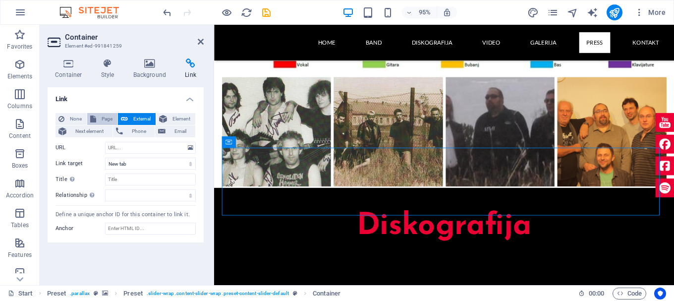
click at [106, 118] on span "Page" at bounding box center [106, 119] width 15 height 12
select select
click at [92, 130] on span "Next element" at bounding box center [89, 131] width 40 height 12
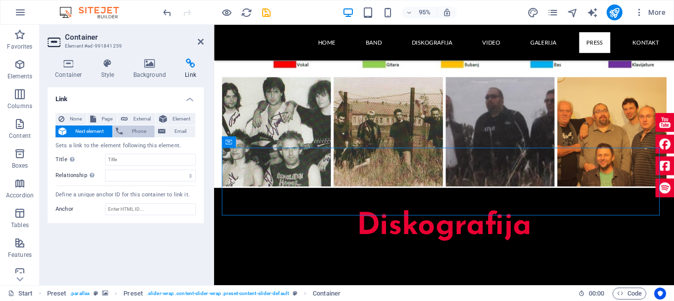
click at [132, 130] on span "Phone" at bounding box center [139, 131] width 26 height 12
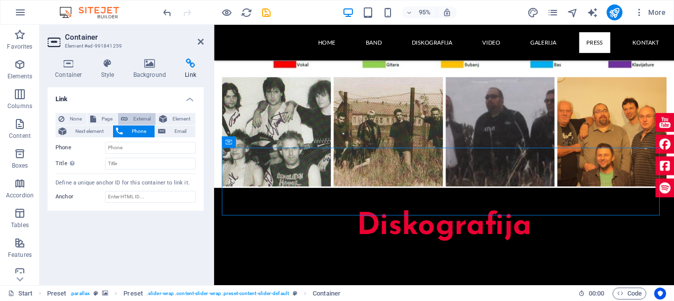
click at [136, 118] on span "External" at bounding box center [142, 119] width 22 height 12
select select "blank"
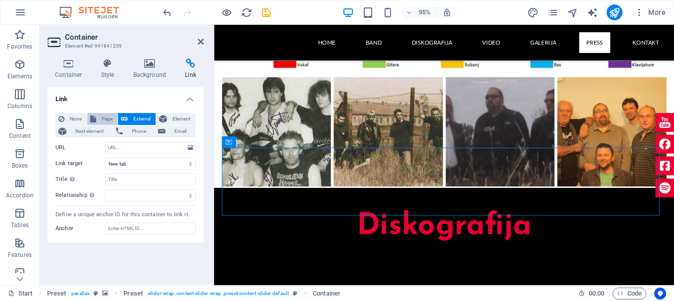
click at [107, 118] on span "Page" at bounding box center [106, 119] width 15 height 12
select select
click at [70, 121] on span "None" at bounding box center [75, 119] width 16 height 12
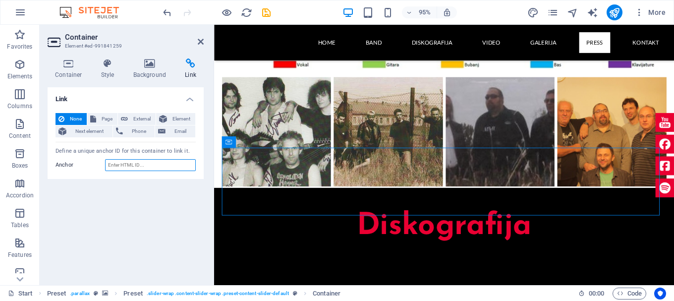
click at [145, 166] on input "Anchor" at bounding box center [150, 165] width 91 height 12
paste input "https://rockomotiva.com/albumi/faust-emotivni-ljudi/"
type input "https://rockomotiva.com/albumi/faust-emotivni-ljudi/"
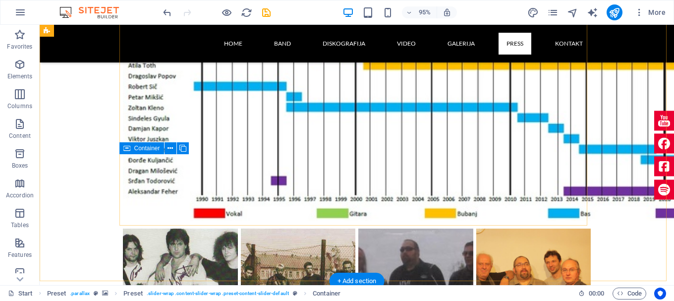
scroll to position [4322, 0]
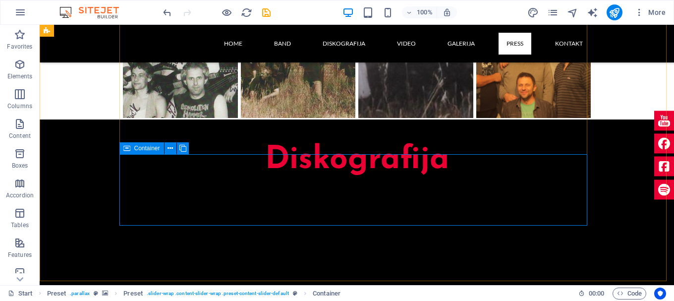
click at [140, 151] on span "Container" at bounding box center [147, 148] width 26 height 6
click at [140, 150] on span "Container" at bounding box center [147, 148] width 26 height 6
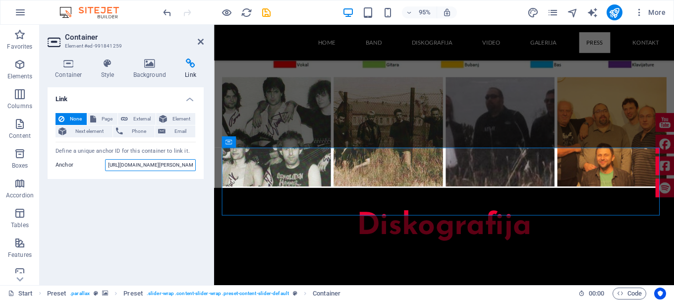
scroll to position [0, 33]
drag, startPoint x: 322, startPoint y: 188, endPoint x: 227, endPoint y: 168, distance: 96.6
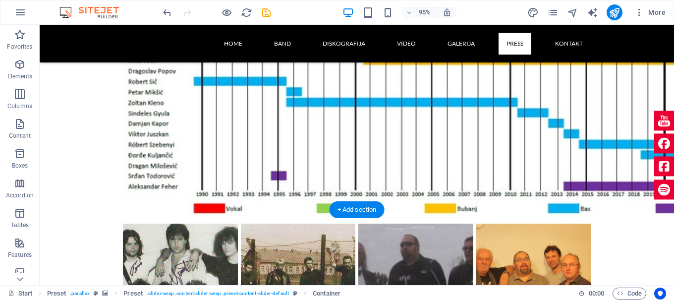
scroll to position [4322, 0]
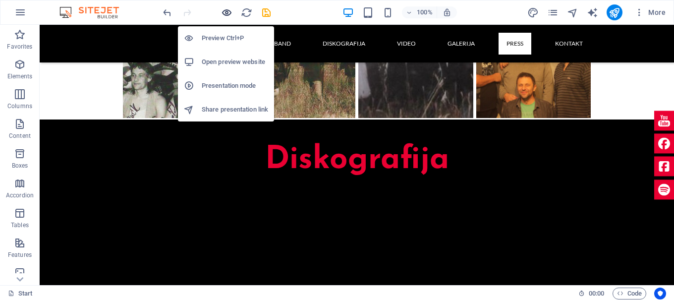
click at [226, 11] on icon "button" at bounding box center [226, 12] width 11 height 11
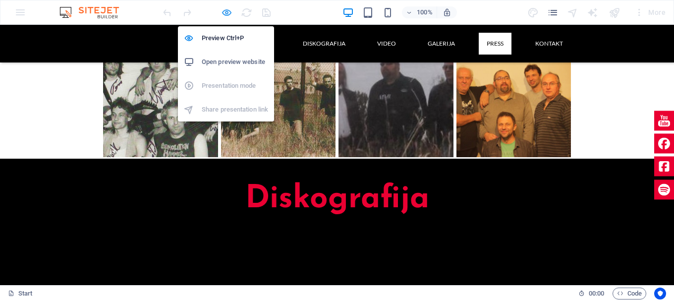
scroll to position [4378, 0]
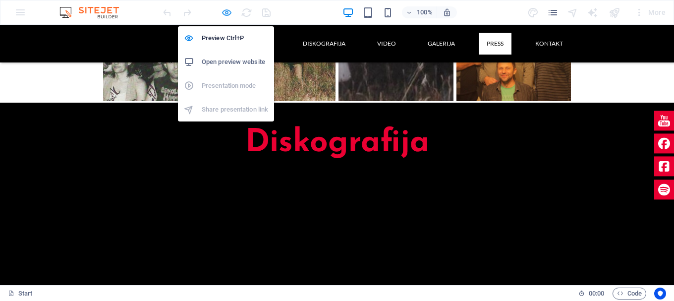
click at [223, 10] on icon "button" at bounding box center [226, 12] width 11 height 11
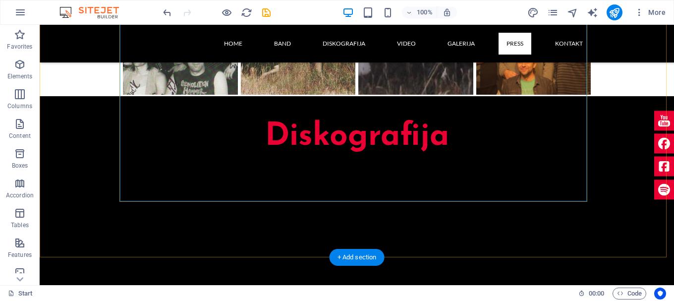
scroll to position [4372, 0]
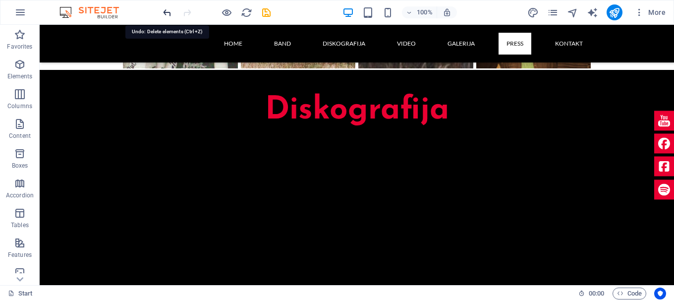
click at [167, 14] on icon "undo" at bounding box center [167, 12] width 11 height 11
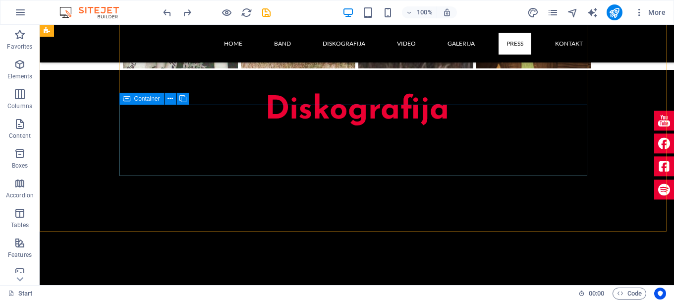
click at [154, 99] on span "Container" at bounding box center [147, 99] width 26 height 6
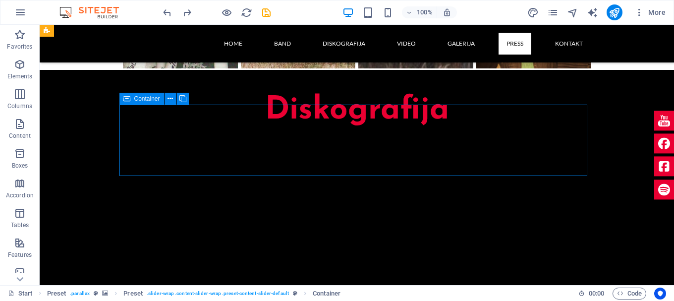
click at [154, 99] on span "Container" at bounding box center [147, 99] width 26 height 6
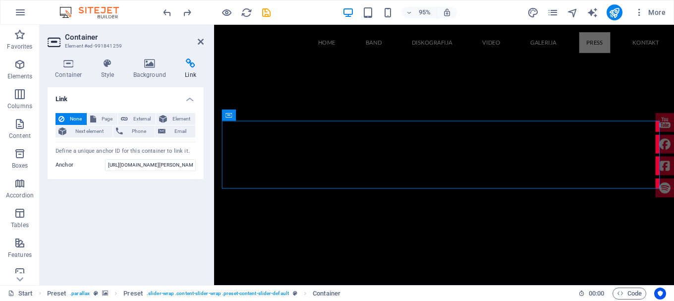
scroll to position [4130, 0]
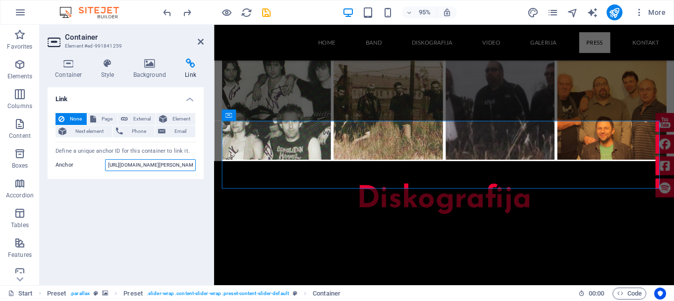
click at [123, 166] on input "https://rockomotiva.com/albumi/faust-emotivni-ljudi/" at bounding box center [150, 165] width 91 height 12
type input "h"
click at [183, 118] on span "Element" at bounding box center [181, 119] width 22 height 12
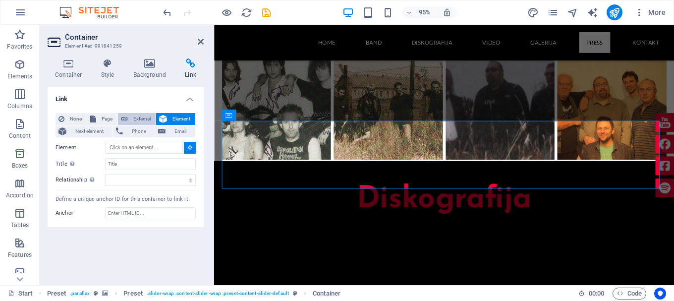
click at [141, 118] on span "External" at bounding box center [142, 119] width 22 height 12
select select "blank"
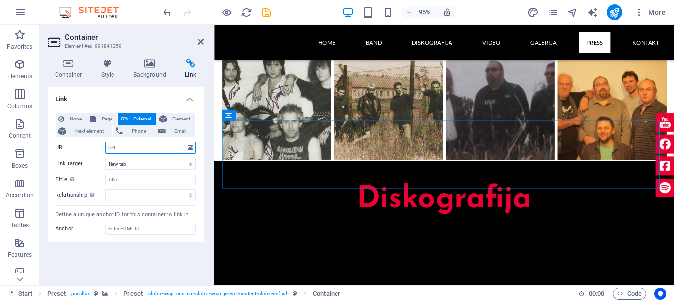
click at [150, 147] on input "URL" at bounding box center [150, 148] width 91 height 12
paste input "https://rockomotiva.com/albumi/faust-emotivni-ljudi/"
type input "https://rockomotiva.com/albumi/faust-emotivni-ljudi/"
click at [263, 15] on icon "save" at bounding box center [266, 12] width 11 height 11
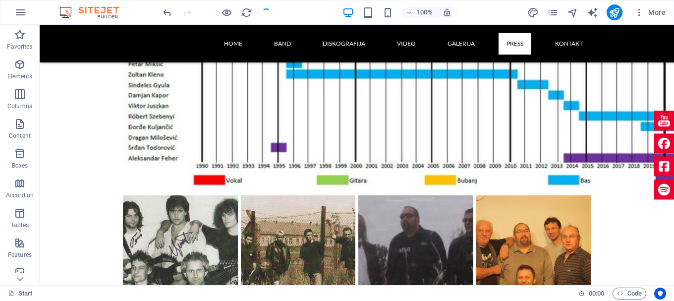
scroll to position [4357, 0]
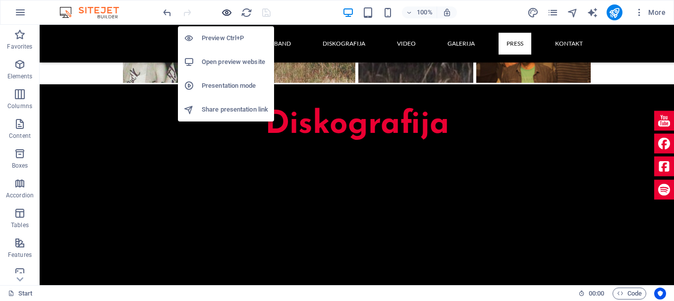
click at [224, 13] on icon "button" at bounding box center [226, 12] width 11 height 11
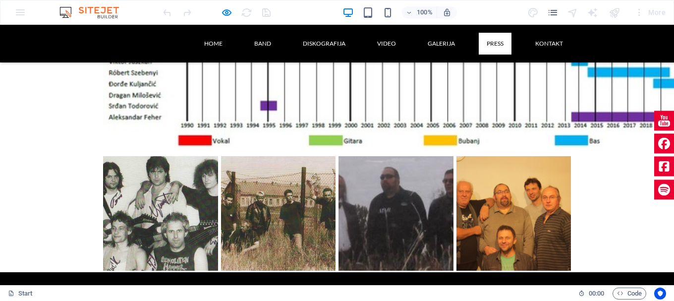
scroll to position [4159, 0]
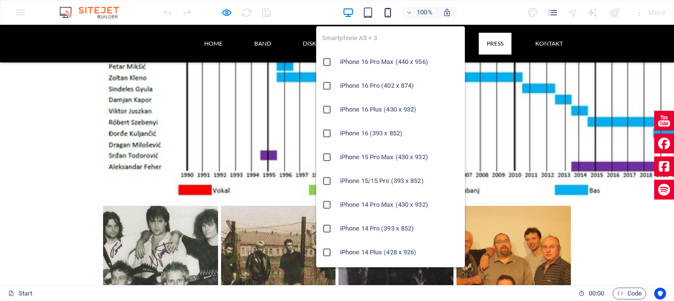
click at [386, 15] on icon "button" at bounding box center [387, 12] width 11 height 11
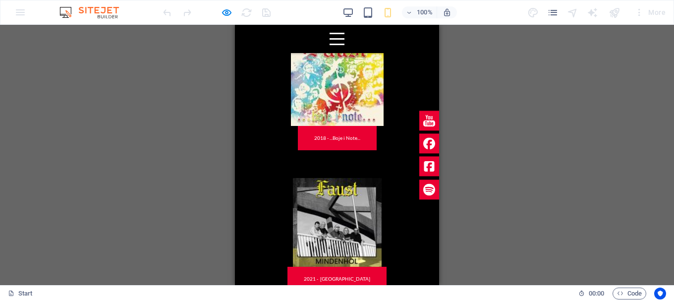
scroll to position [7919, 0]
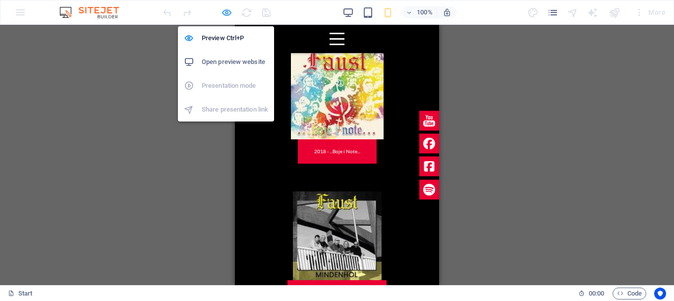
click at [228, 15] on icon "button" at bounding box center [226, 12] width 11 height 11
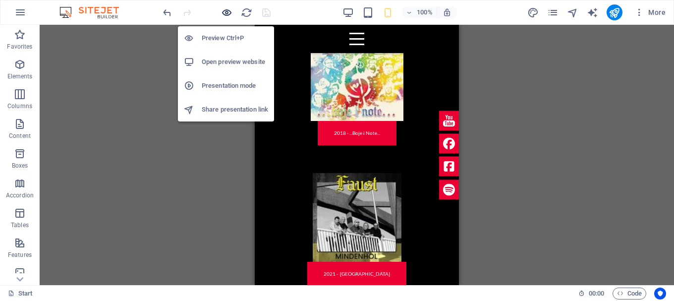
click at [228, 14] on icon "button" at bounding box center [226, 12] width 11 height 11
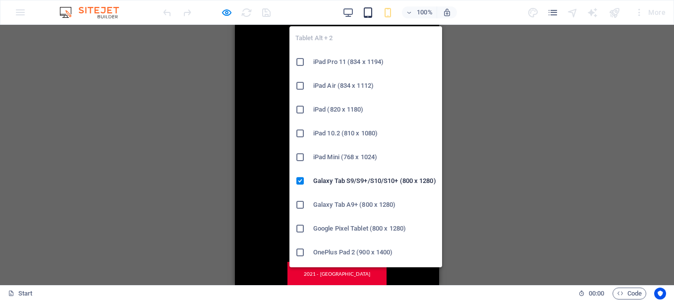
click at [367, 12] on icon "button" at bounding box center [367, 12] width 11 height 11
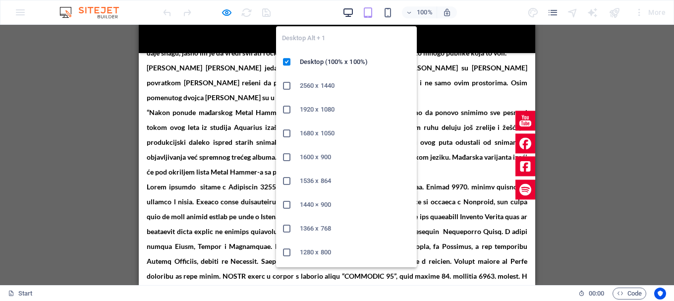
click at [347, 8] on icon "button" at bounding box center [347, 12] width 11 height 11
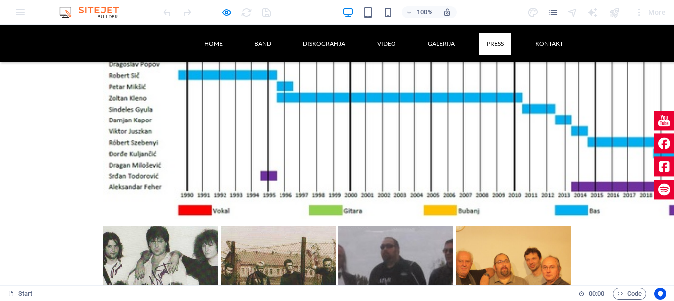
scroll to position [4093, 0]
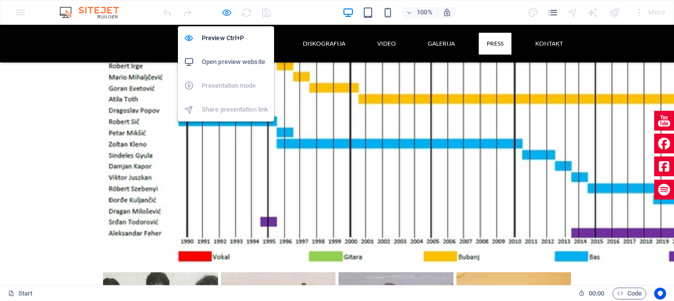
click at [227, 13] on icon "button" at bounding box center [226, 12] width 11 height 11
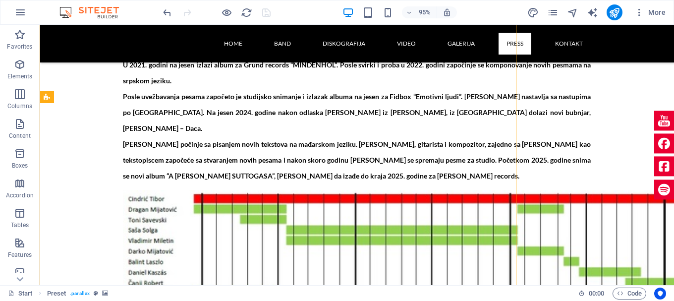
scroll to position [4037, 0]
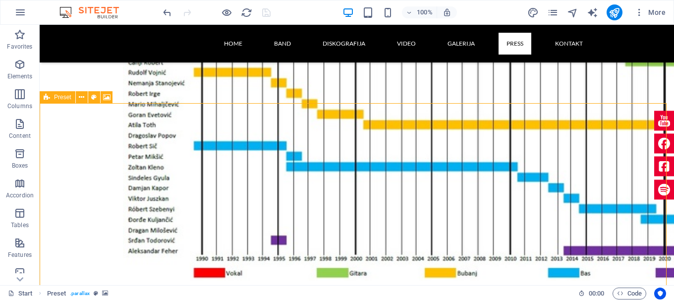
click at [50, 100] on div "Preset" at bounding box center [58, 97] width 36 height 12
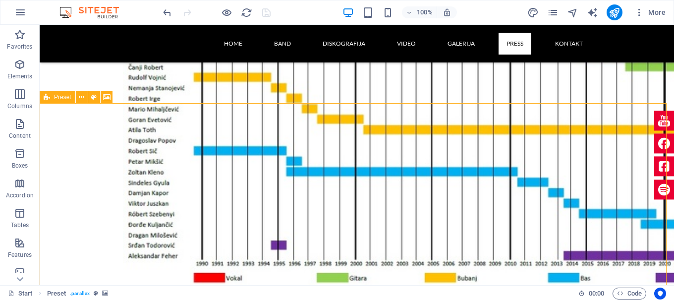
select select "px"
select select "rem"
select select
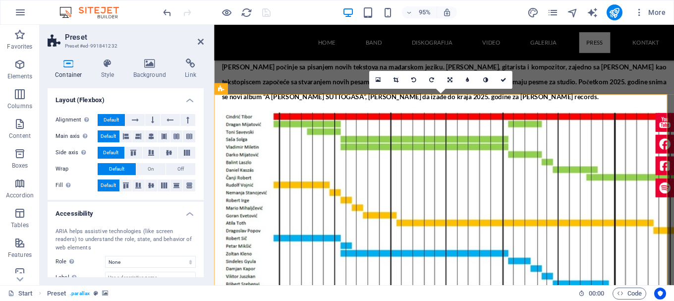
scroll to position [194, 0]
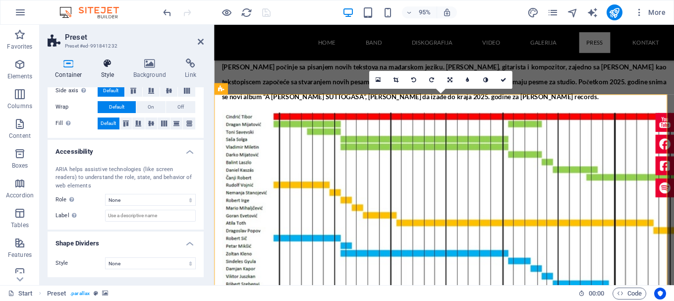
click at [103, 65] on icon at bounding box center [108, 63] width 28 height 10
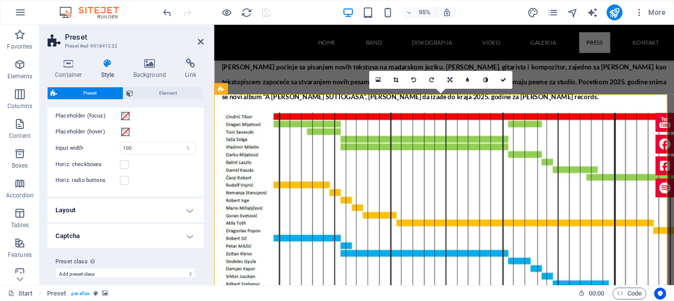
scroll to position [428, 0]
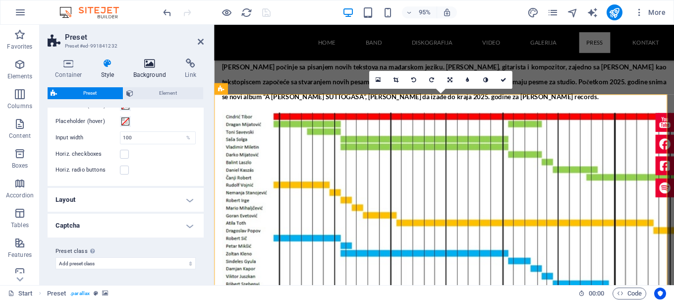
click at [150, 70] on h4 "Background" at bounding box center [152, 68] width 52 height 21
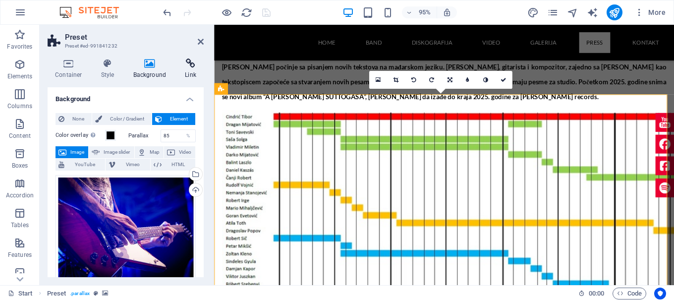
click at [192, 65] on icon at bounding box center [190, 63] width 26 height 10
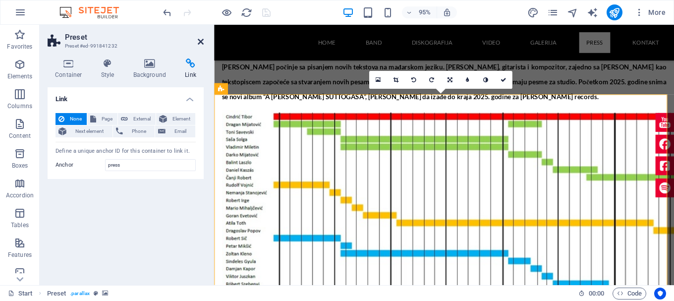
click at [198, 42] on icon at bounding box center [201, 42] width 6 height 8
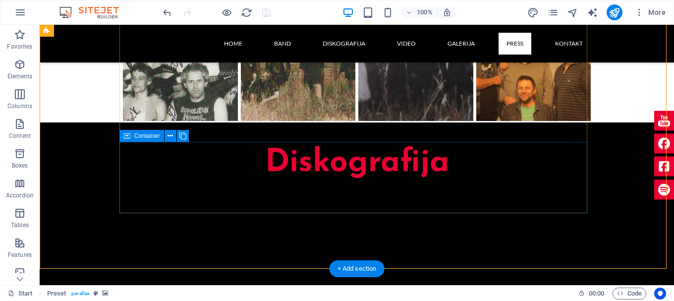
scroll to position [4335, 0]
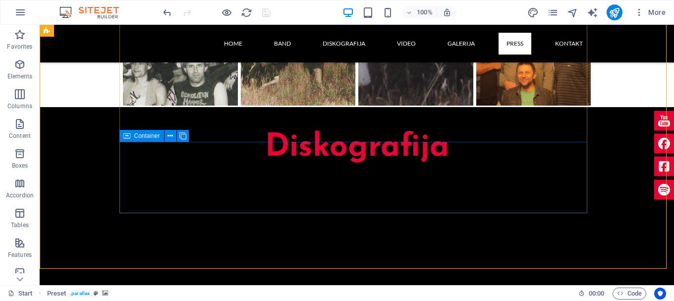
click at [153, 135] on span "Container" at bounding box center [147, 136] width 26 height 6
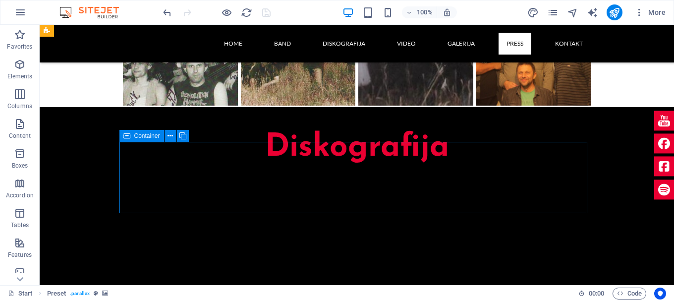
click at [153, 135] on span "Container" at bounding box center [147, 136] width 26 height 6
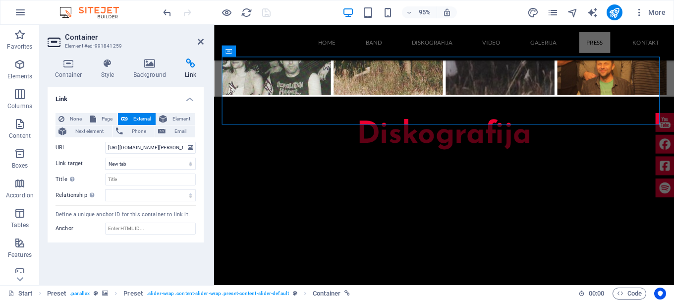
scroll to position [4179, 0]
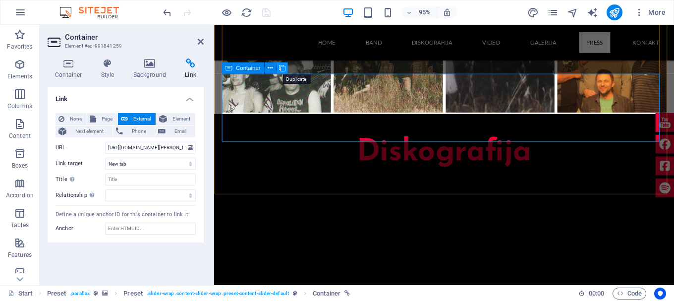
click at [284, 69] on icon at bounding box center [281, 68] width 6 height 10
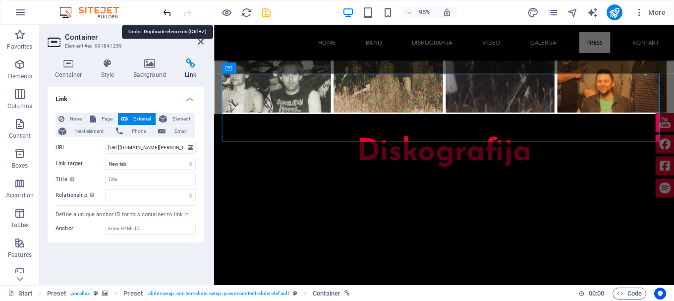
click at [167, 13] on icon "undo" at bounding box center [167, 12] width 11 height 11
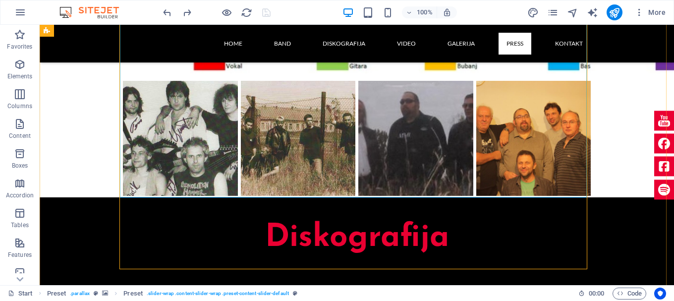
scroll to position [4279, 0]
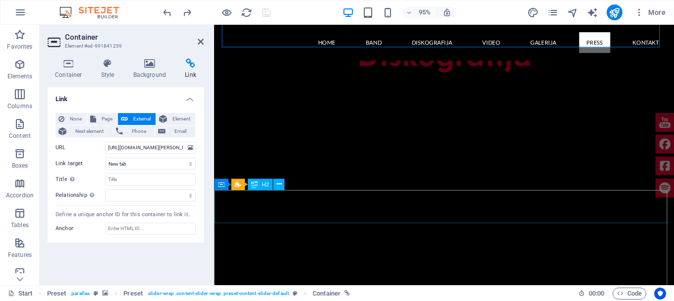
scroll to position [4130, 0]
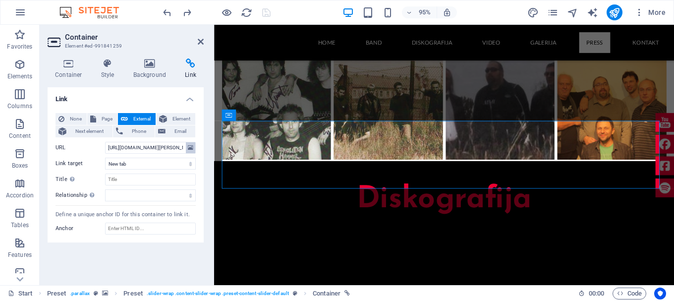
click at [189, 148] on icon at bounding box center [190, 147] width 5 height 11
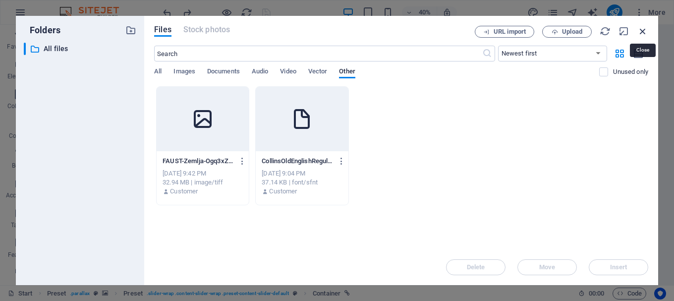
click at [642, 30] on icon "button" at bounding box center [642, 31] width 11 height 11
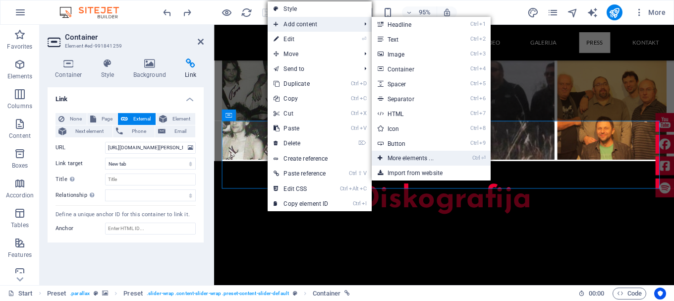
click at [424, 160] on link "Ctrl ⏎ More elements ..." at bounding box center [413, 158] width 82 height 15
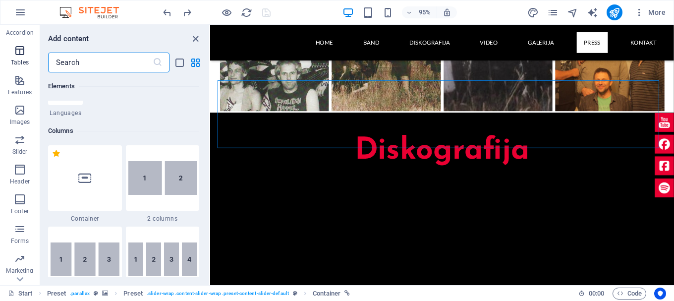
scroll to position [186, 0]
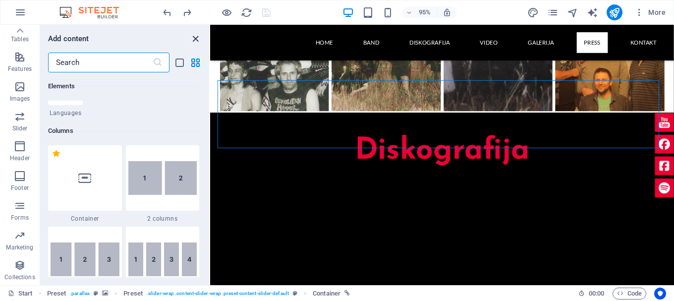
drag, startPoint x: 195, startPoint y: 39, endPoint x: 155, endPoint y: 16, distance: 46.4
click at [195, 39] on icon "close panel" at bounding box center [195, 38] width 11 height 11
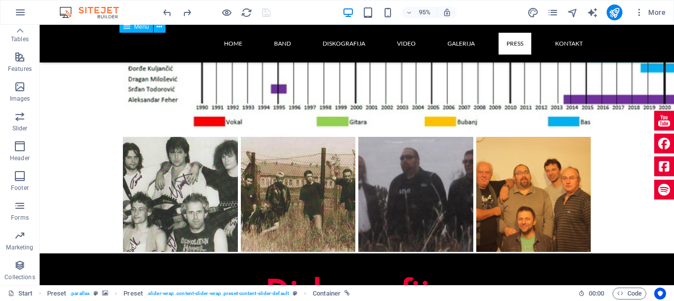
scroll to position [4357, 0]
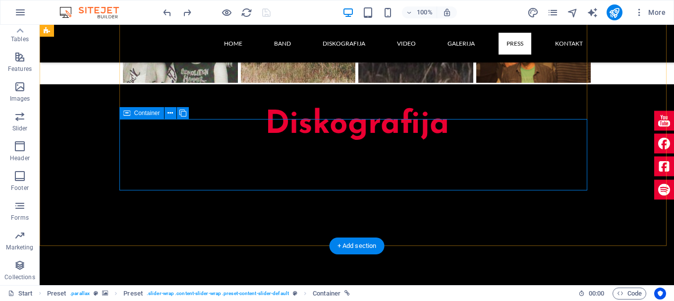
click at [155, 115] on span "Container" at bounding box center [147, 113] width 26 height 6
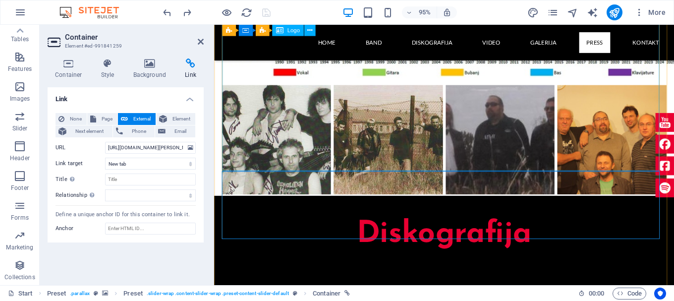
scroll to position [4130, 0]
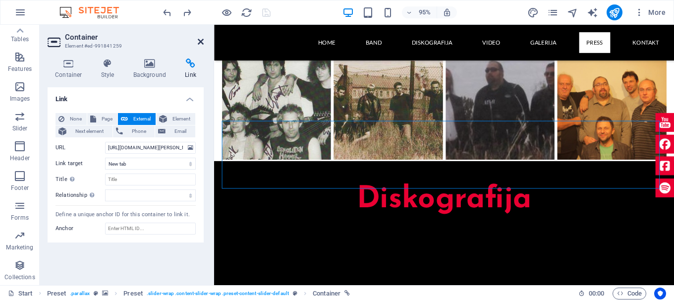
click at [198, 39] on icon at bounding box center [201, 42] width 6 height 8
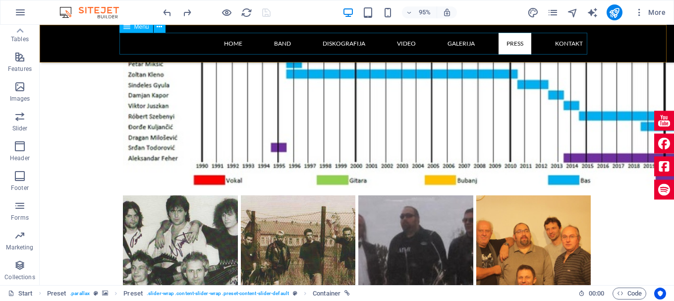
scroll to position [4357, 0]
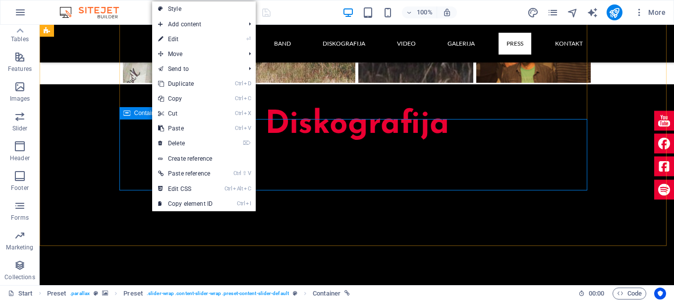
click at [151, 116] on span "Container" at bounding box center [147, 113] width 26 height 6
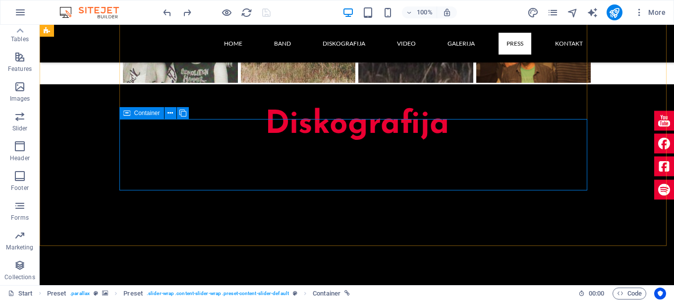
click at [151, 116] on span "Container" at bounding box center [147, 113] width 26 height 6
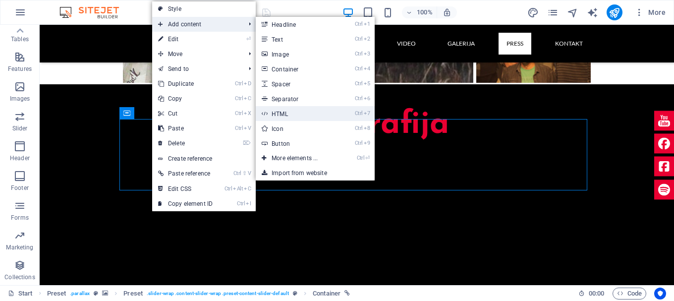
click at [285, 112] on link "Ctrl 7 HTML" at bounding box center [297, 113] width 82 height 15
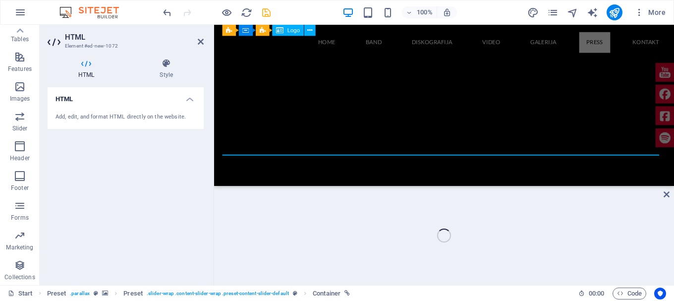
scroll to position [4095, 0]
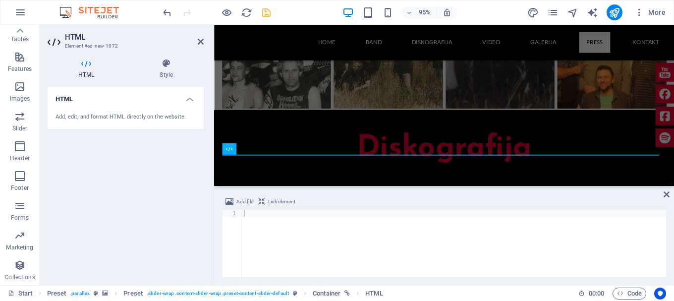
click at [106, 116] on div "Add, edit, and format HTML directly on the website." at bounding box center [126, 117] width 140 height 8
drag, startPoint x: 85, startPoint y: 116, endPoint x: 64, endPoint y: 112, distance: 21.2
click at [64, 113] on div "Add, edit, and format HTML directly on the website." at bounding box center [126, 117] width 140 height 8
click at [65, 104] on h4 "HTML" at bounding box center [126, 96] width 156 height 18
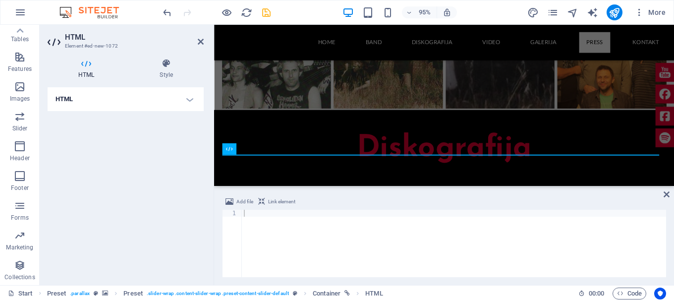
click at [65, 103] on h4 "HTML" at bounding box center [126, 99] width 156 height 24
click at [188, 97] on h4 "HTML" at bounding box center [126, 96] width 156 height 18
click at [188, 97] on h4 "HTML" at bounding box center [126, 99] width 156 height 24
click at [244, 150] on icon at bounding box center [246, 149] width 6 height 11
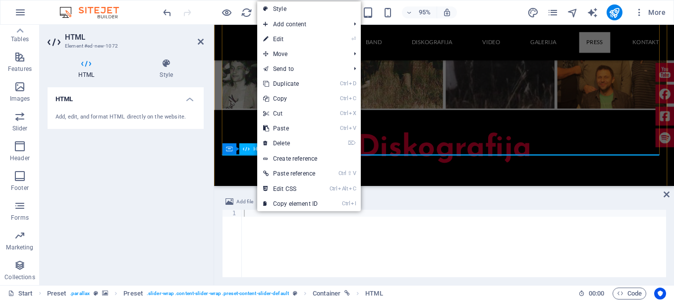
click at [256, 150] on span "HTML" at bounding box center [260, 148] width 15 height 5
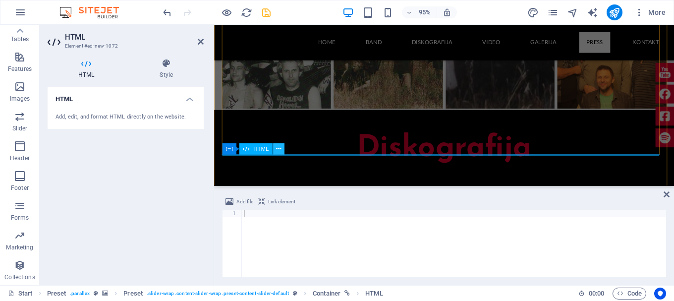
click at [278, 152] on icon at bounding box center [278, 149] width 5 height 10
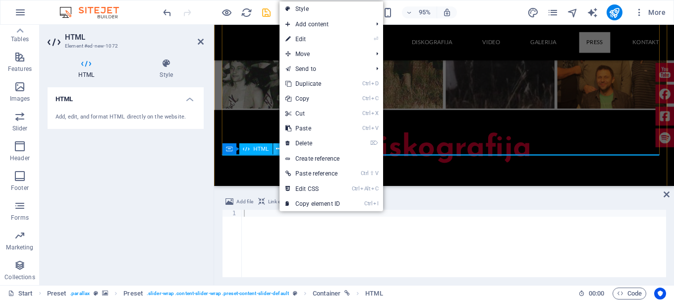
click at [278, 152] on icon at bounding box center [278, 149] width 5 height 10
click at [228, 153] on icon at bounding box center [228, 148] width 6 height 11
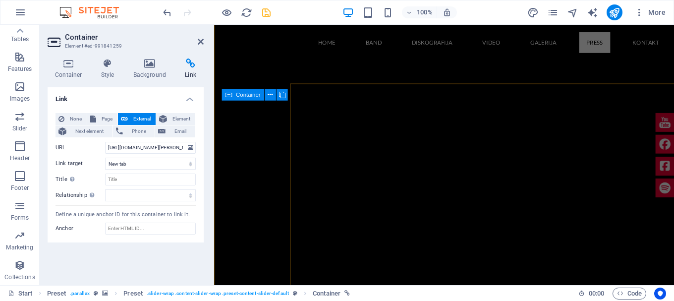
scroll to position [4151, 0]
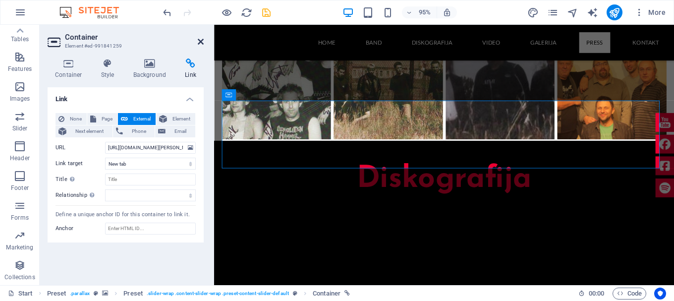
click at [198, 41] on icon at bounding box center [201, 42] width 6 height 8
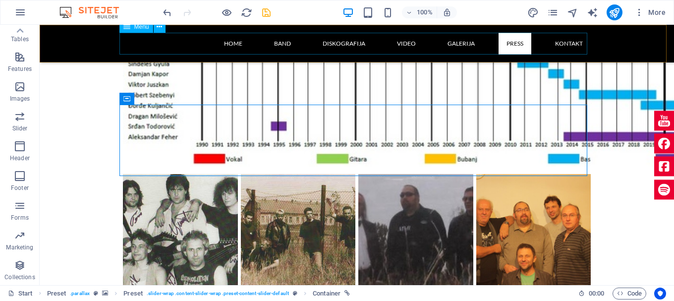
scroll to position [4372, 0]
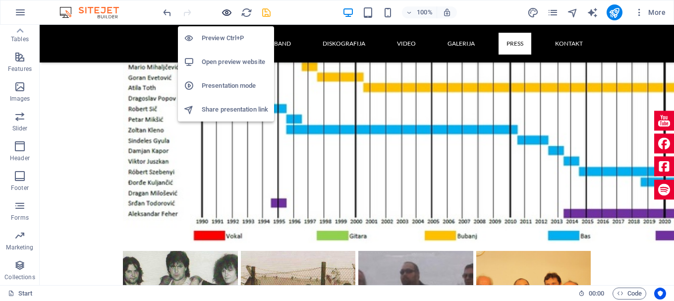
click at [222, 10] on icon "button" at bounding box center [226, 12] width 11 height 11
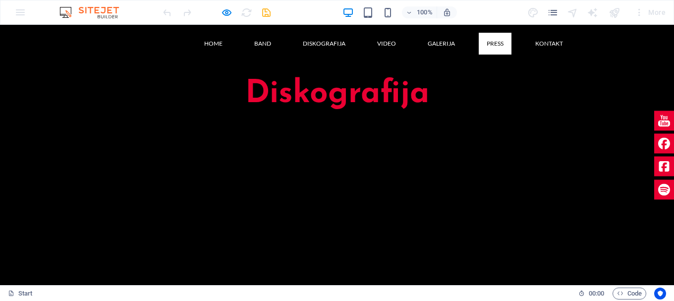
scroll to position [4378, 0]
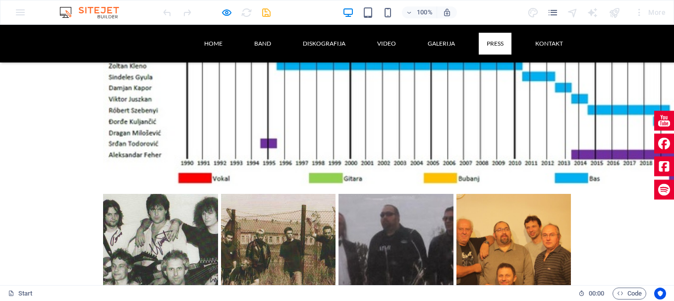
scroll to position [4155, 0]
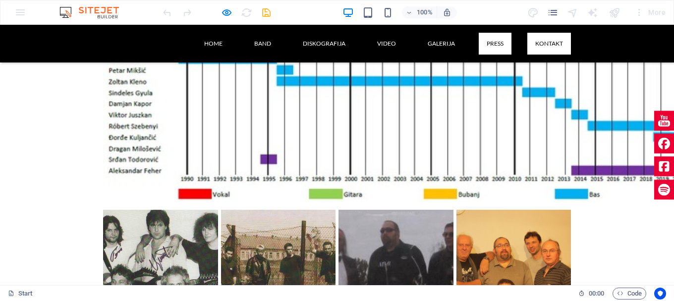
click at [551, 45] on link "Kontakt" at bounding box center [549, 44] width 44 height 22
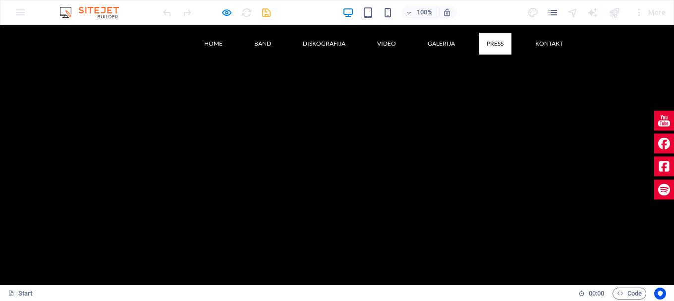
scroll to position [4552, 0]
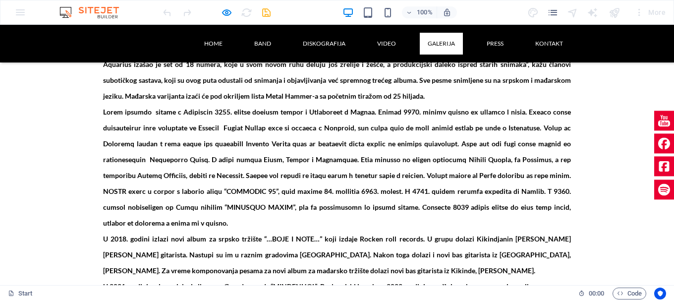
scroll to position [3610, 0]
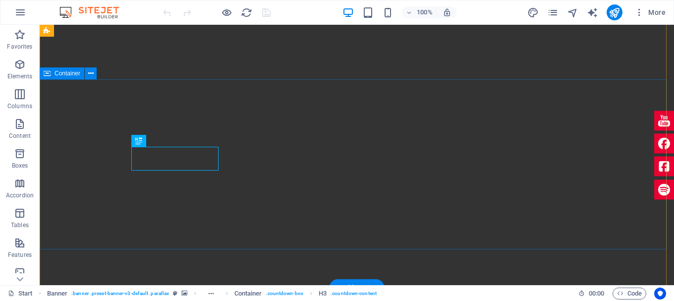
scroll to position [650, 0]
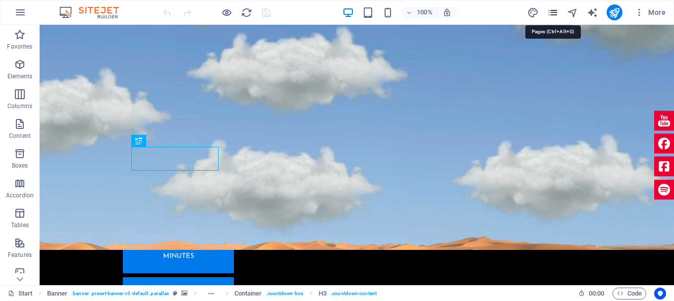
click at [549, 12] on icon "pages" at bounding box center [552, 12] width 11 height 11
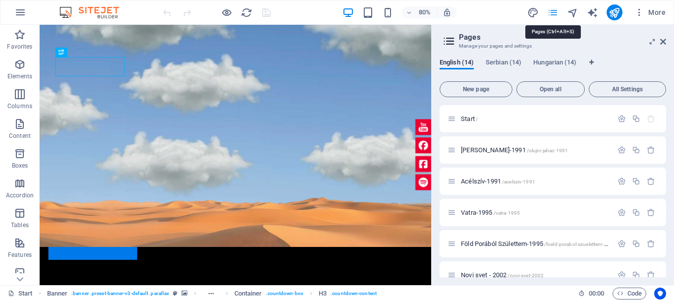
click at [553, 11] on icon "pages" at bounding box center [552, 12] width 11 height 11
click at [663, 40] on icon at bounding box center [663, 42] width 6 height 8
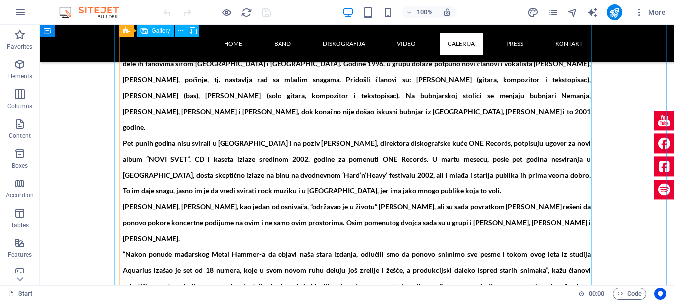
scroll to position [3326, 0]
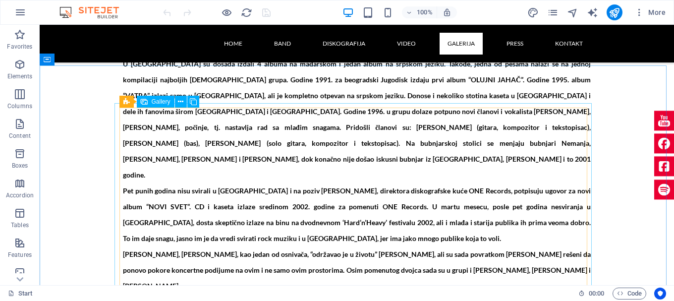
click at [163, 102] on span "Gallery" at bounding box center [161, 102] width 19 height 6
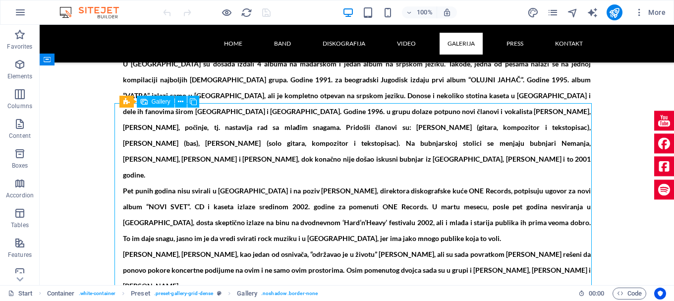
click at [163, 102] on span "Gallery" at bounding box center [161, 102] width 19 height 6
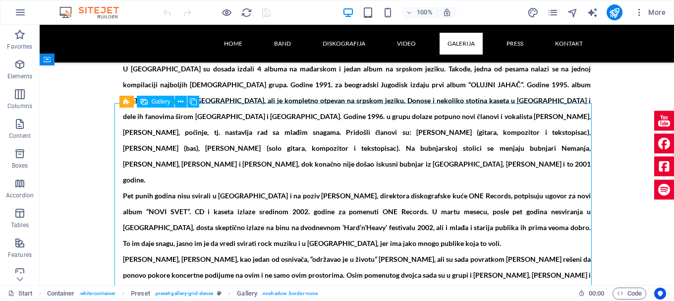
select select "4"
select select "px"
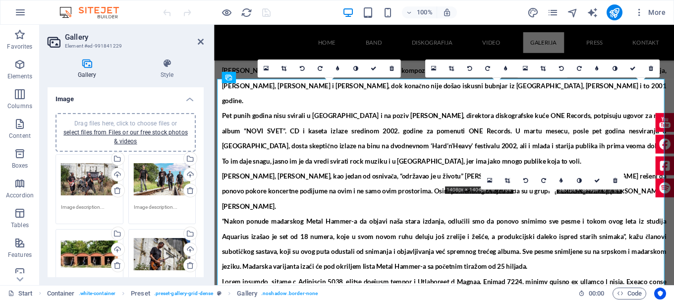
scroll to position [3137, 0]
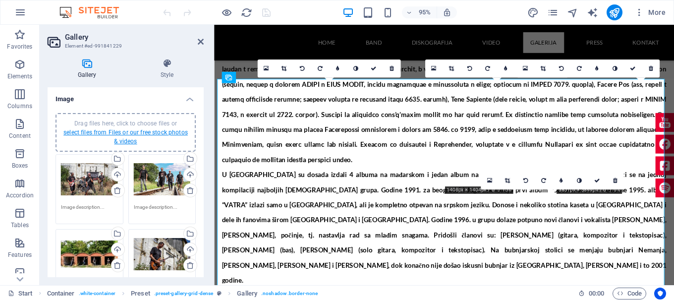
click at [136, 131] on link "select files from Files or our free stock photos & videos" at bounding box center [125, 137] width 124 height 16
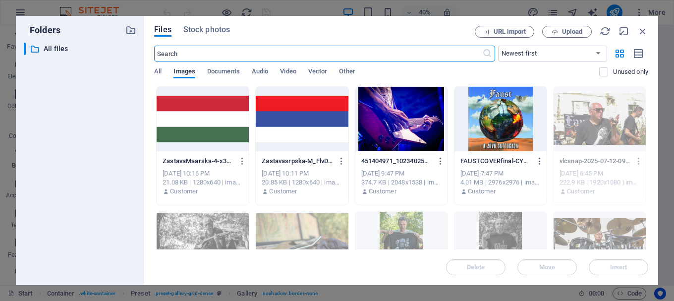
scroll to position [3301, 0]
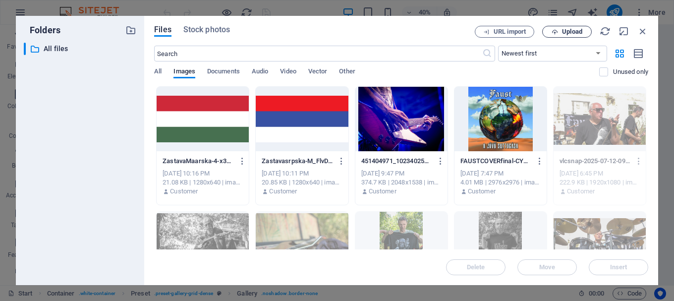
click at [572, 31] on span "Upload" at bounding box center [572, 32] width 20 height 6
click at [565, 35] on button "Upload" at bounding box center [567, 32] width 50 height 12
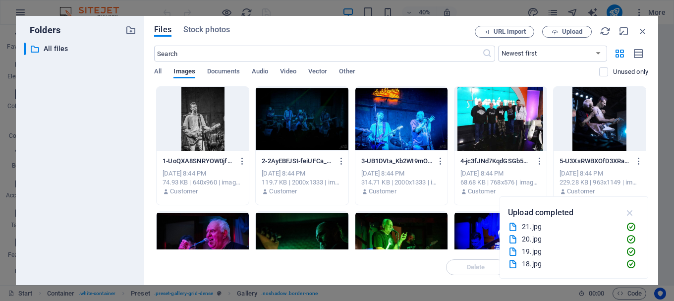
click at [632, 212] on icon "button" at bounding box center [629, 212] width 11 height 11
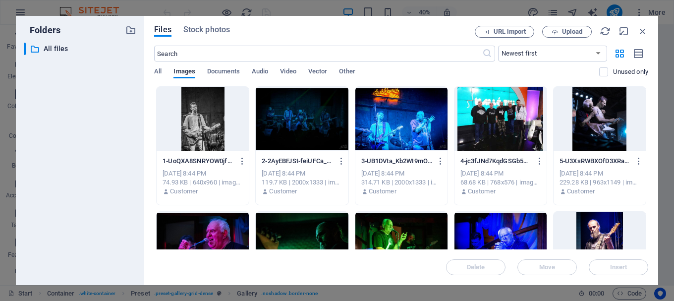
click at [208, 118] on div at bounding box center [203, 119] width 92 height 64
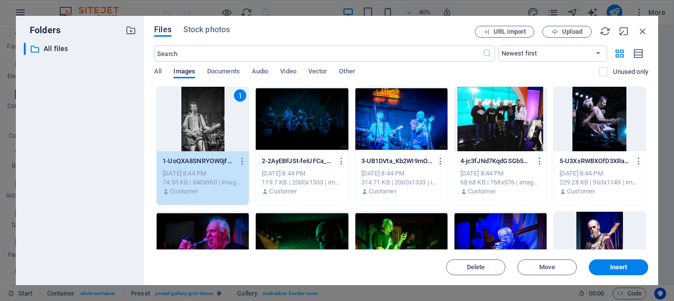
click at [328, 109] on div at bounding box center [302, 119] width 92 height 64
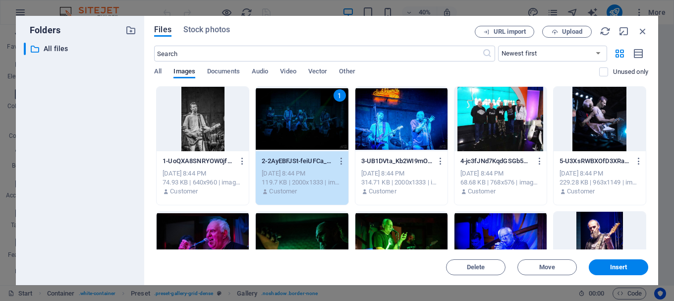
click at [202, 108] on div at bounding box center [203, 119] width 92 height 64
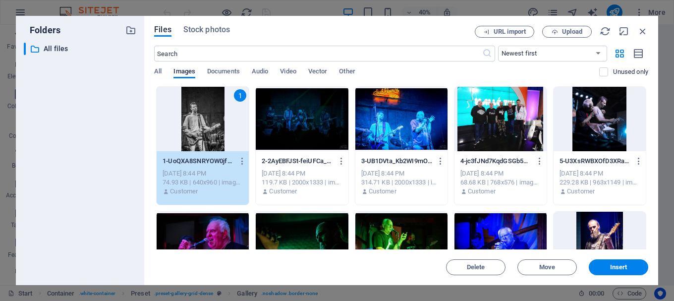
click at [600, 113] on div at bounding box center [600, 119] width 92 height 64
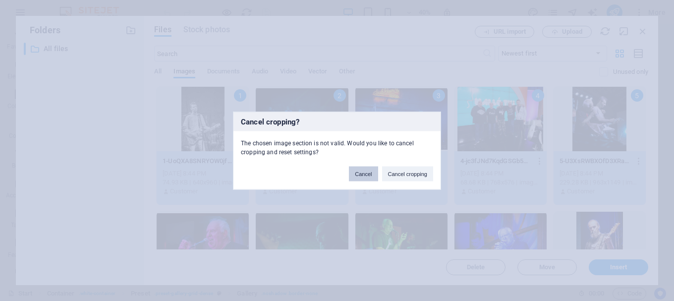
click at [362, 173] on button "Cancel" at bounding box center [363, 173] width 29 height 15
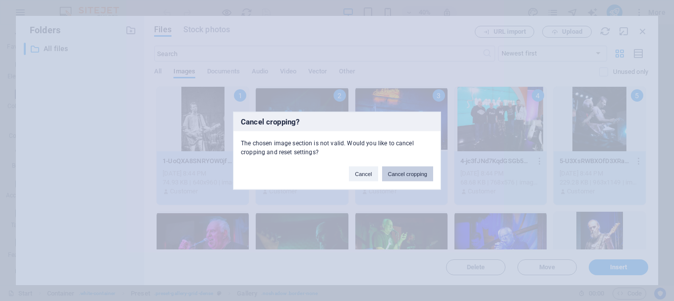
click at [414, 175] on button "Cancel cropping" at bounding box center [408, 173] width 52 height 15
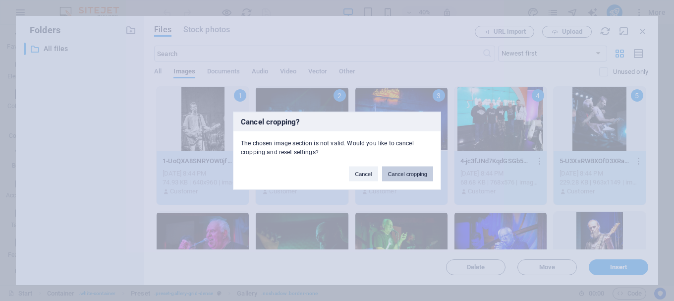
click at [408, 175] on button "Cancel cropping" at bounding box center [408, 173] width 52 height 15
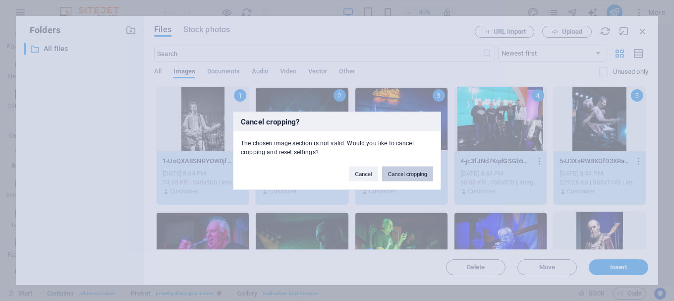
click at [410, 172] on button "Cancel cropping" at bounding box center [408, 173] width 52 height 15
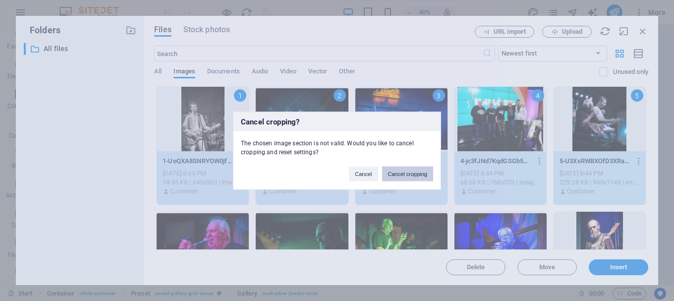
click at [410, 172] on button "Cancel cropping" at bounding box center [408, 173] width 52 height 15
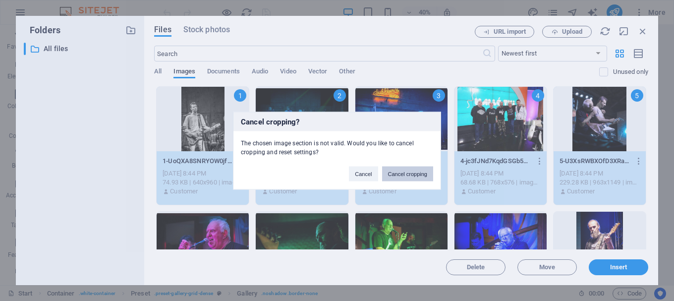
click at [410, 172] on button "Cancel cropping" at bounding box center [408, 173] width 52 height 15
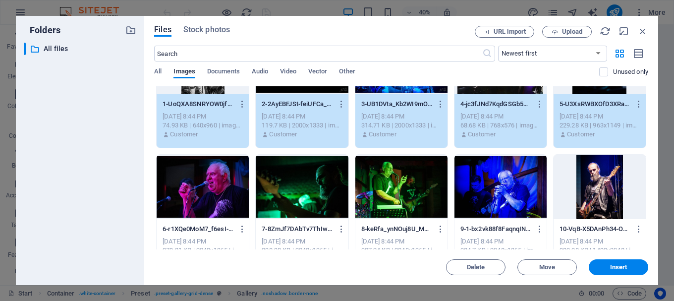
scroll to position [0, 0]
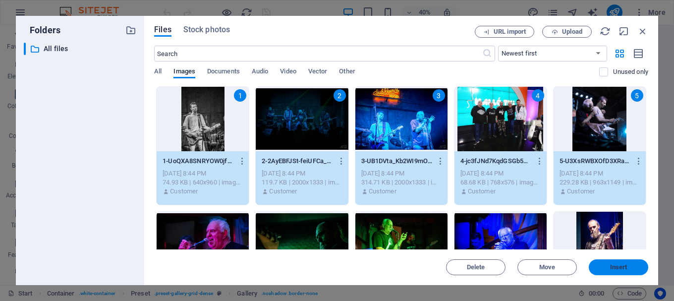
drag, startPoint x: 618, startPoint y: 267, endPoint x: 425, endPoint y: 254, distance: 193.7
click at [618, 267] on span "Insert" at bounding box center [618, 267] width 17 height 6
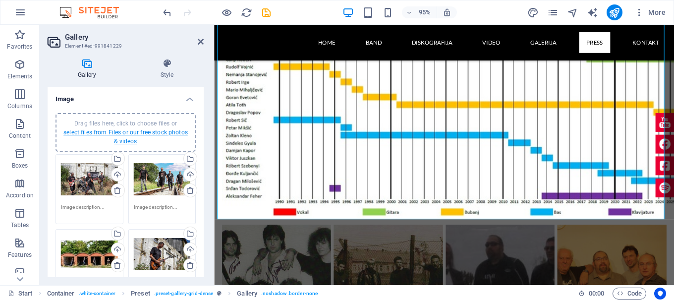
click at [141, 131] on link "select files from Files or our free stock photos & videos" at bounding box center [125, 137] width 124 height 16
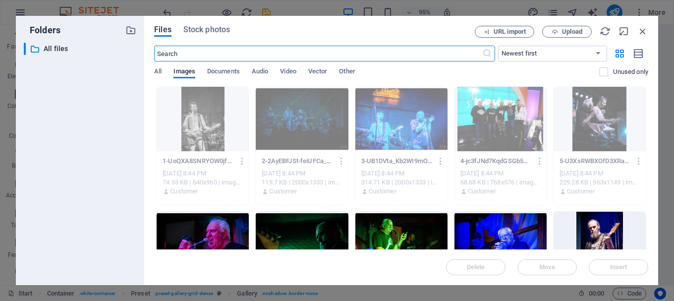
scroll to position [4114, 0]
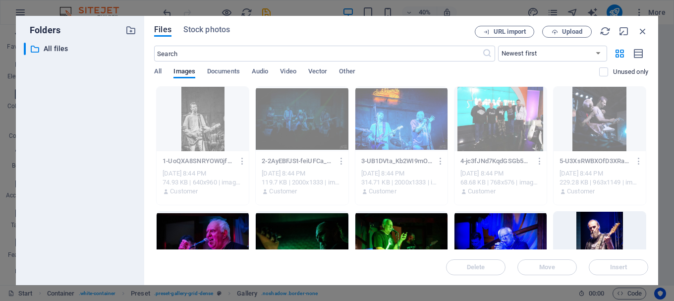
click at [233, 226] on div at bounding box center [203, 244] width 92 height 64
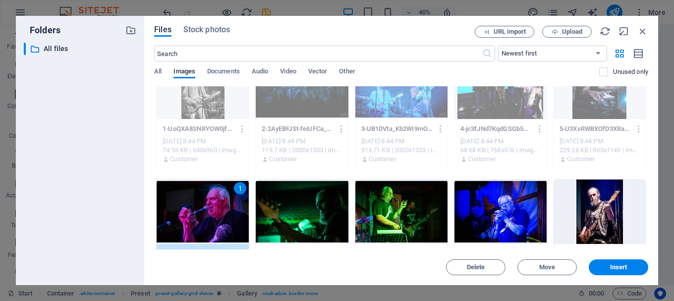
scroll to position [50, 0]
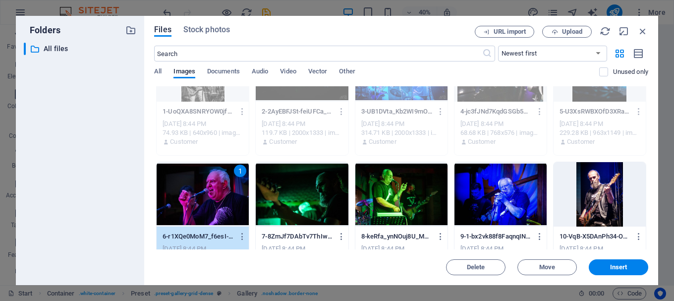
click at [307, 183] on div at bounding box center [302, 194] width 92 height 64
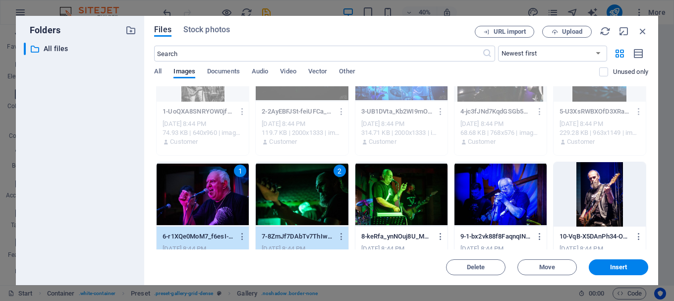
click at [389, 182] on div at bounding box center [401, 194] width 92 height 64
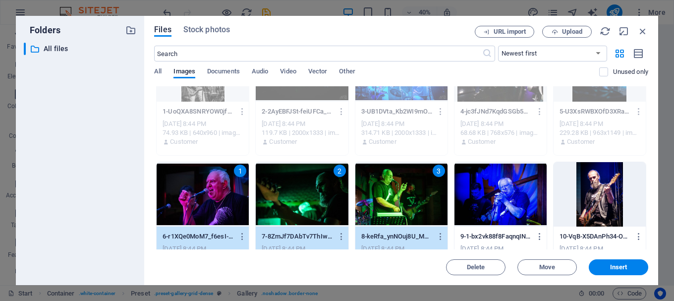
click at [503, 178] on div at bounding box center [500, 194] width 92 height 64
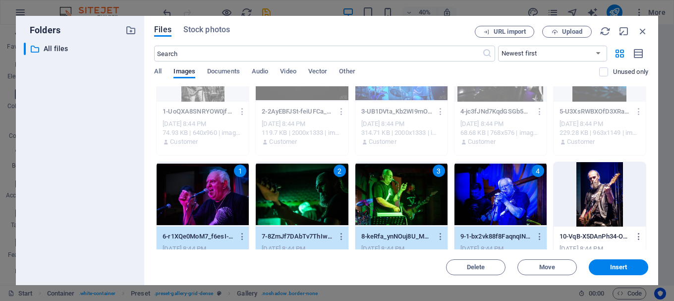
click at [595, 180] on div at bounding box center [600, 194] width 92 height 64
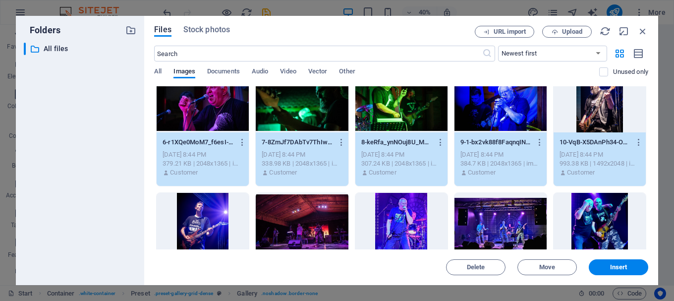
scroll to position [198, 0]
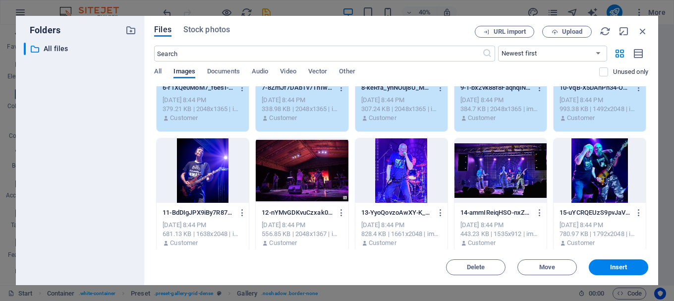
click at [218, 168] on div at bounding box center [203, 170] width 92 height 64
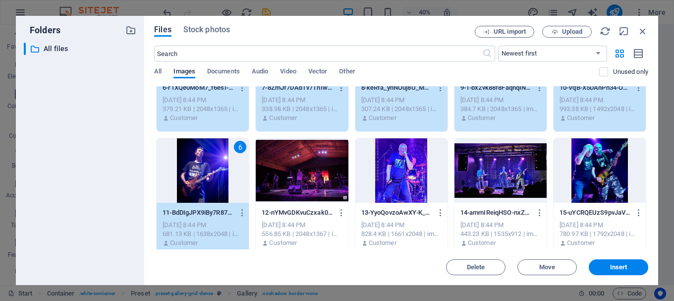
click at [301, 168] on div at bounding box center [302, 170] width 92 height 64
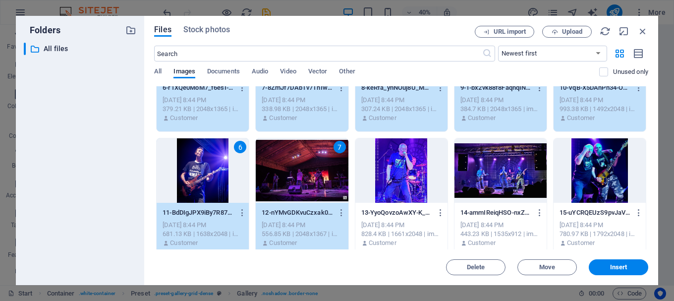
click at [389, 168] on div at bounding box center [401, 170] width 92 height 64
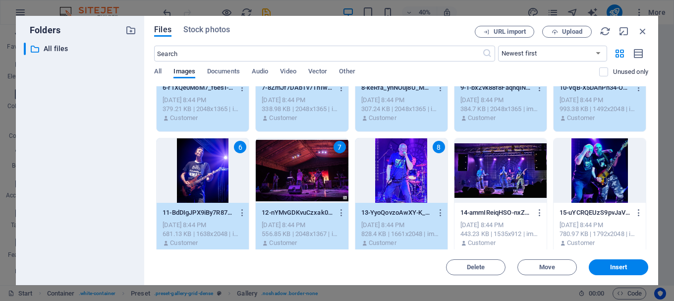
click at [497, 169] on div at bounding box center [500, 170] width 92 height 64
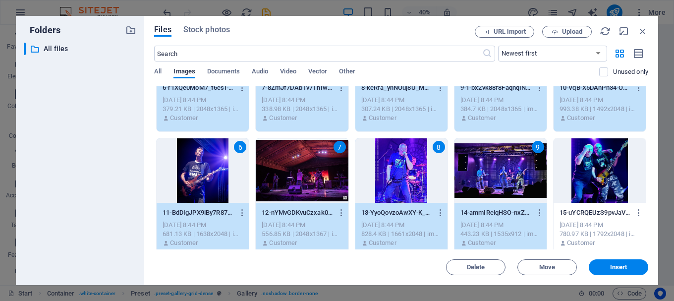
click at [587, 167] on div at bounding box center [600, 170] width 92 height 64
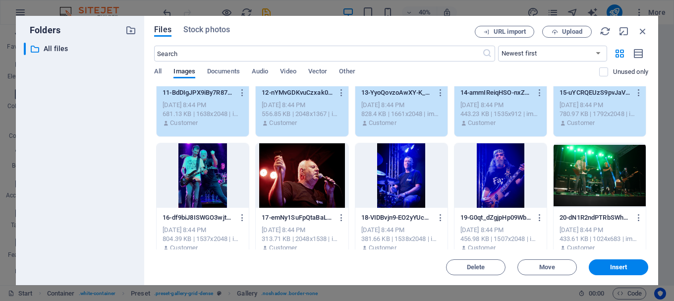
scroll to position [347, 0]
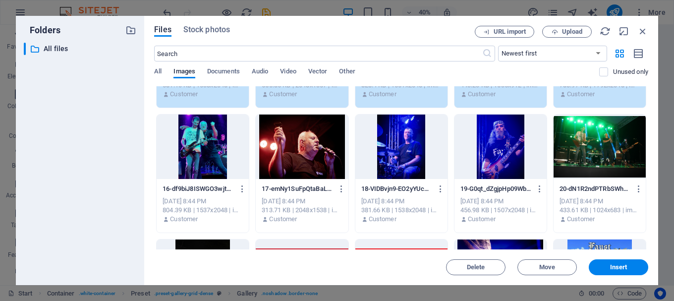
click at [205, 152] on div at bounding box center [203, 146] width 92 height 64
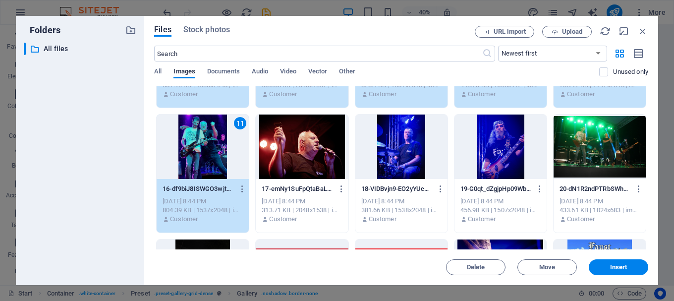
click at [278, 150] on div at bounding box center [302, 146] width 92 height 64
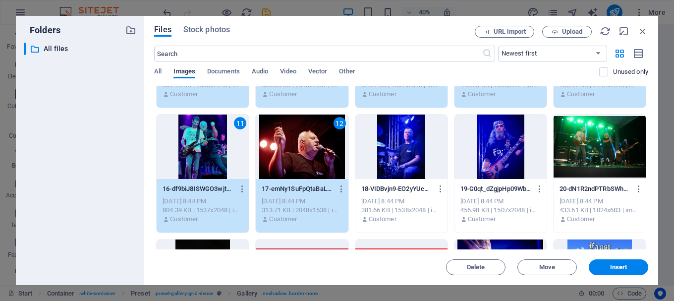
click at [380, 149] on div at bounding box center [401, 146] width 92 height 64
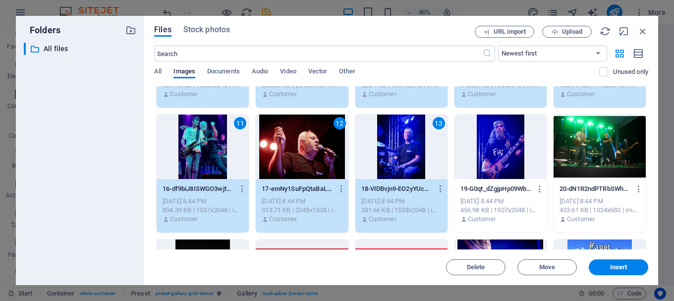
click at [492, 145] on div at bounding box center [500, 146] width 92 height 64
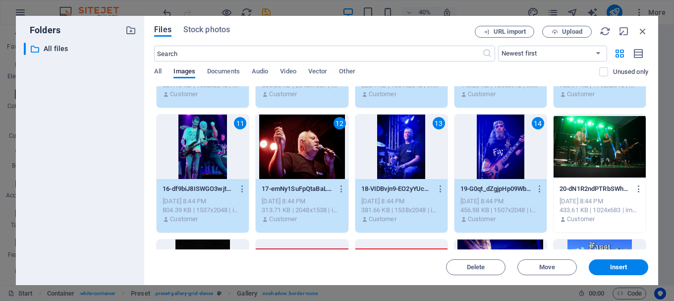
click at [584, 147] on div at bounding box center [600, 146] width 92 height 64
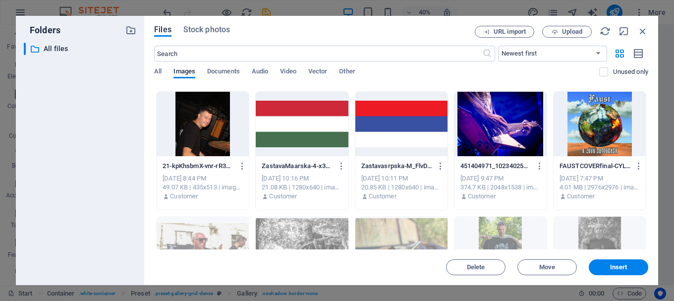
scroll to position [496, 0]
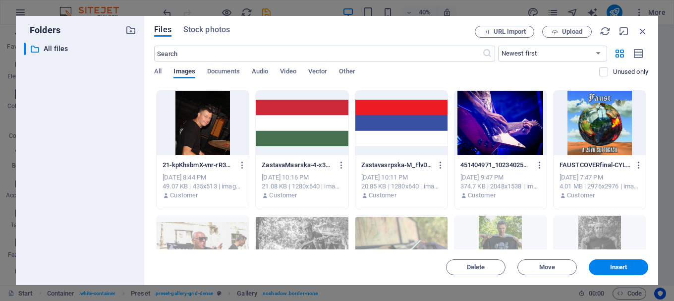
click at [204, 126] on div at bounding box center [203, 123] width 92 height 64
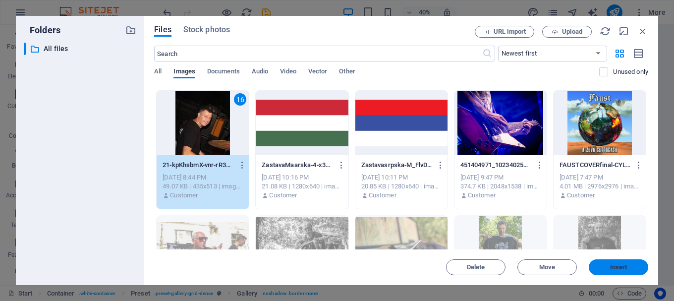
drag, startPoint x: 616, startPoint y: 266, endPoint x: 402, endPoint y: 254, distance: 214.4
click at [616, 266] on span "Insert" at bounding box center [618, 267] width 17 height 6
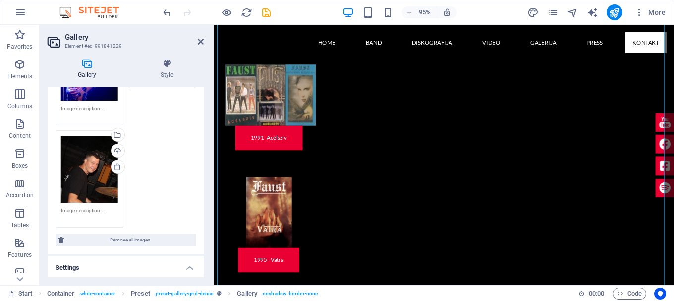
scroll to position [1431, 0]
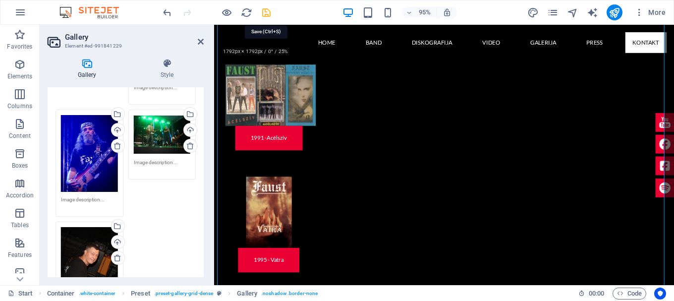
click at [266, 14] on icon "save" at bounding box center [266, 12] width 11 height 11
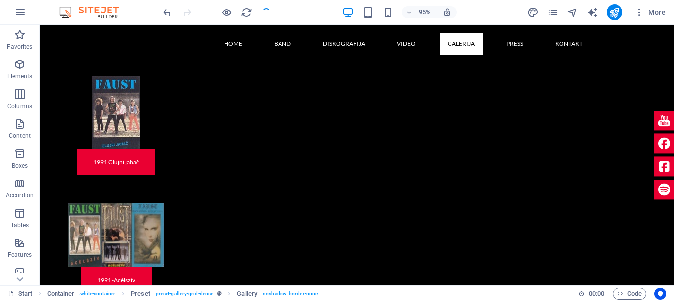
scroll to position [5048, 0]
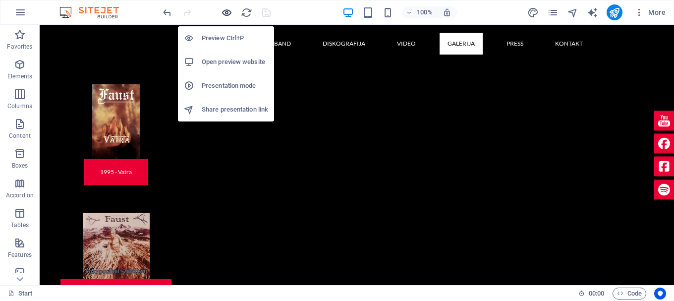
click at [228, 13] on icon "button" at bounding box center [226, 12] width 11 height 11
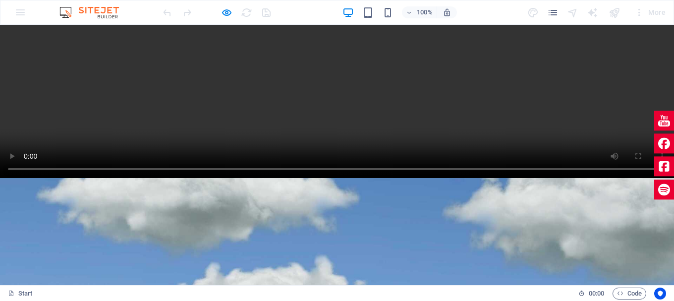
scroll to position [297, 0]
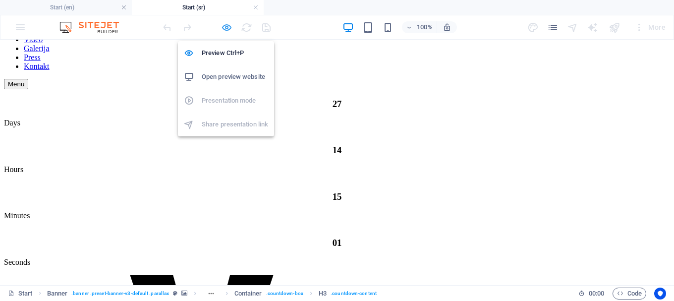
click at [225, 28] on icon "button" at bounding box center [226, 27] width 11 height 11
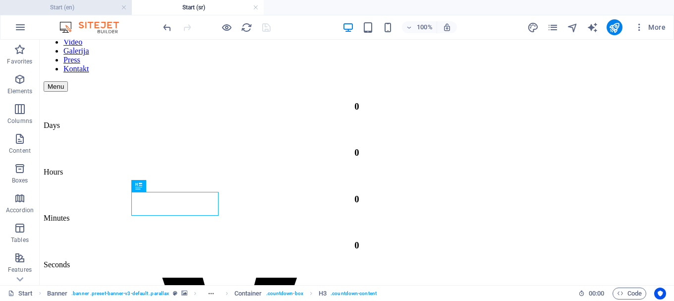
click at [97, 7] on h4 "Start (en)" at bounding box center [66, 7] width 132 height 11
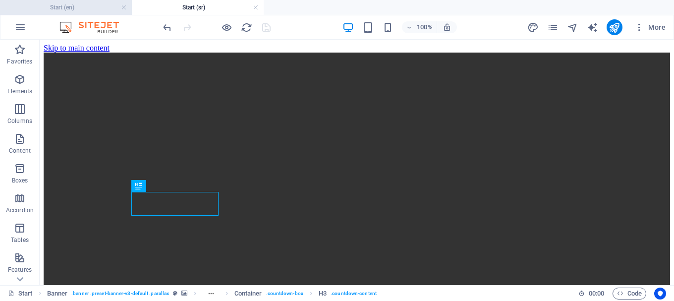
scroll to position [297, 0]
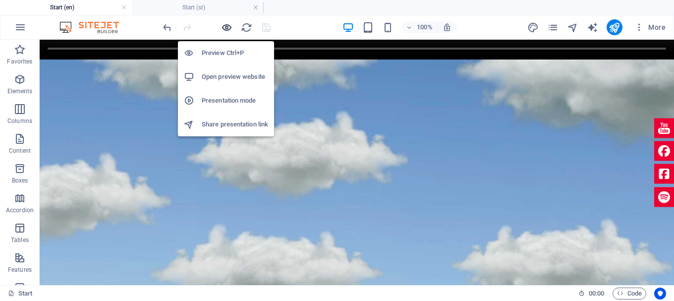
click at [225, 28] on icon "button" at bounding box center [226, 27] width 11 height 11
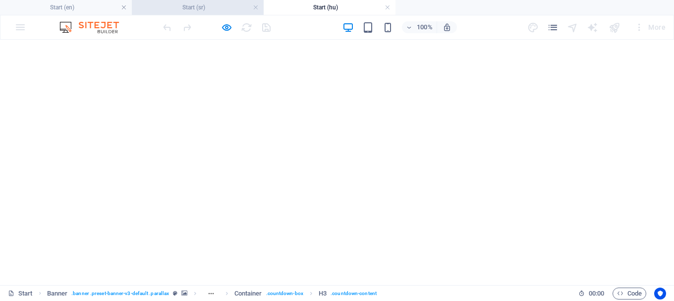
click at [176, 8] on h4 "Start (sr)" at bounding box center [198, 7] width 132 height 11
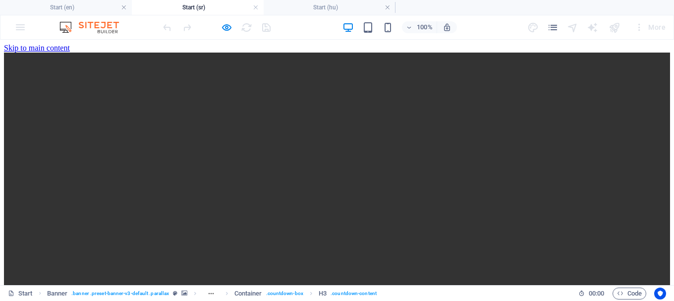
scroll to position [658, 0]
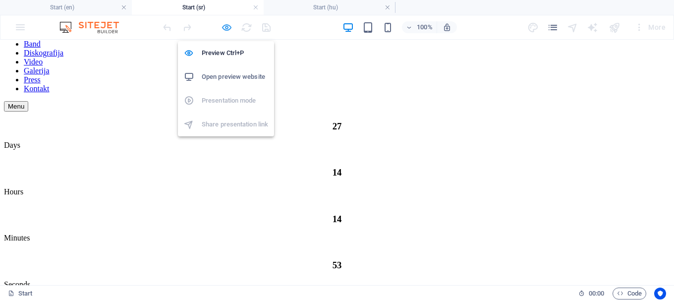
click at [226, 27] on icon "button" at bounding box center [226, 27] width 11 height 11
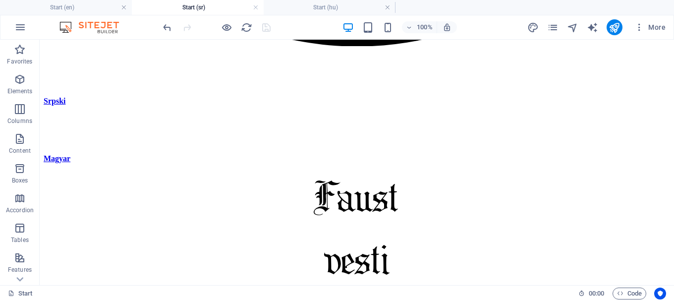
scroll to position [3286, 0]
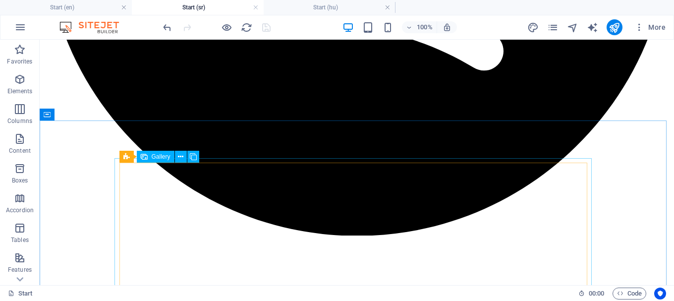
click at [161, 154] on span "Gallery" at bounding box center [161, 157] width 19 height 6
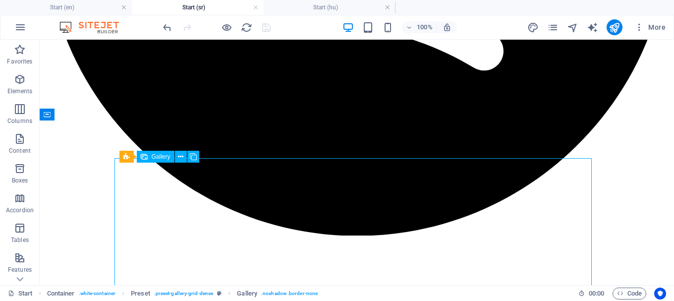
click at [161, 154] on span "Gallery" at bounding box center [161, 157] width 19 height 6
select select "4"
select select "px"
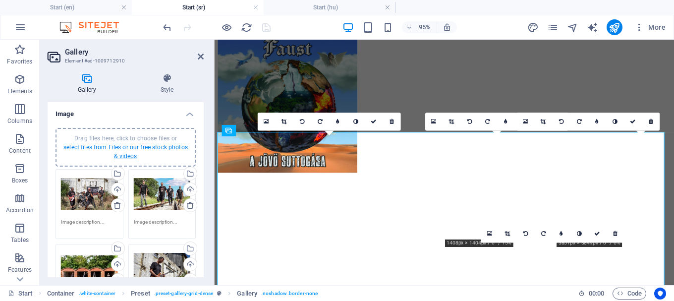
click at [149, 145] on link "select files from Files or our free stock photos & videos" at bounding box center [125, 152] width 124 height 16
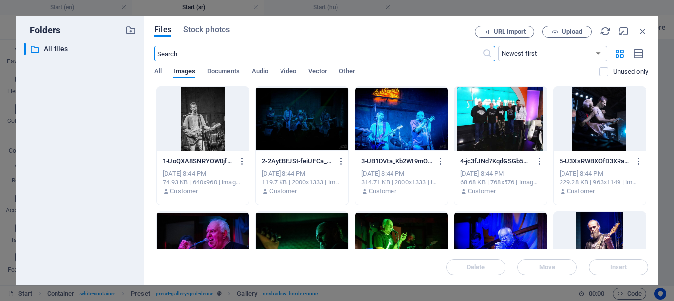
scroll to position [0, 0]
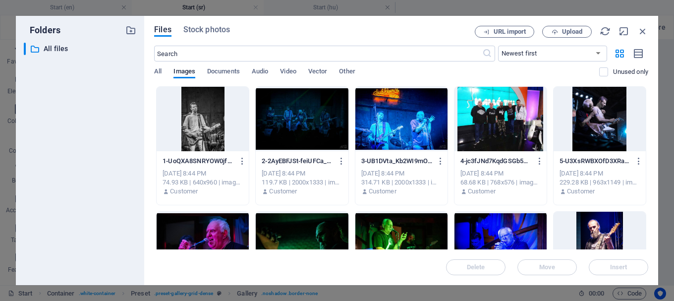
click at [210, 123] on div at bounding box center [203, 119] width 92 height 64
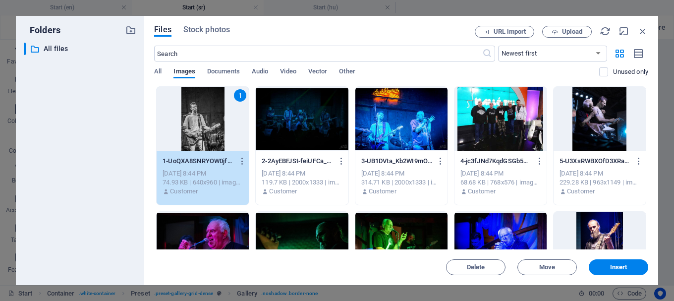
click at [320, 117] on div at bounding box center [302, 119] width 92 height 64
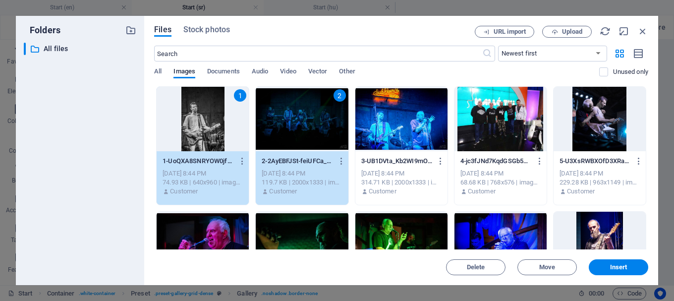
click at [401, 116] on div at bounding box center [401, 119] width 92 height 64
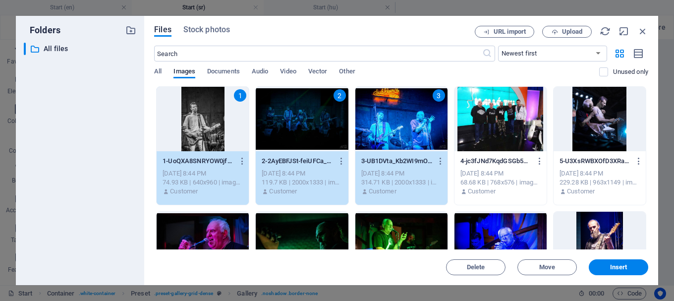
click at [491, 117] on div at bounding box center [500, 119] width 92 height 64
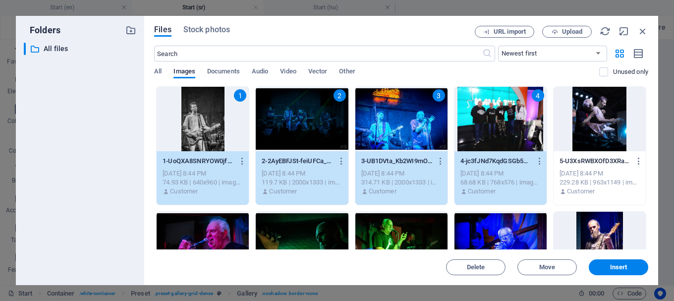
click at [611, 109] on div at bounding box center [600, 119] width 92 height 64
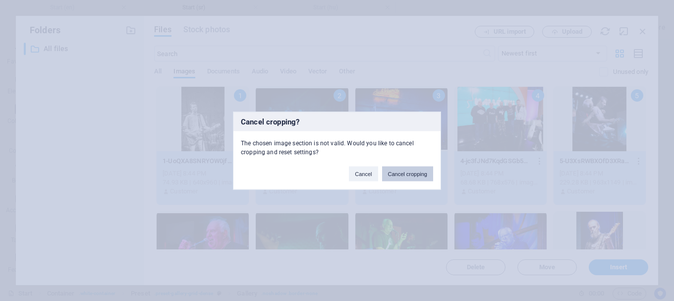
click at [410, 176] on button "Cancel cropping" at bounding box center [408, 173] width 52 height 15
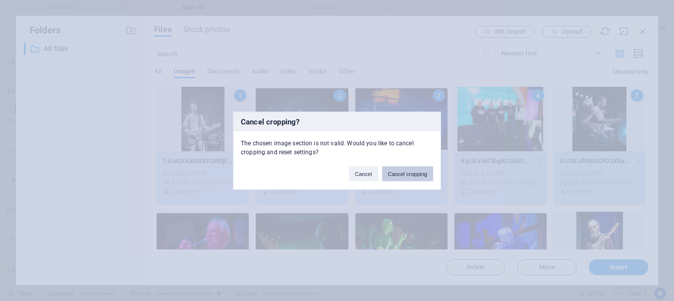
click at [410, 176] on button "Cancel cropping" at bounding box center [408, 173] width 52 height 15
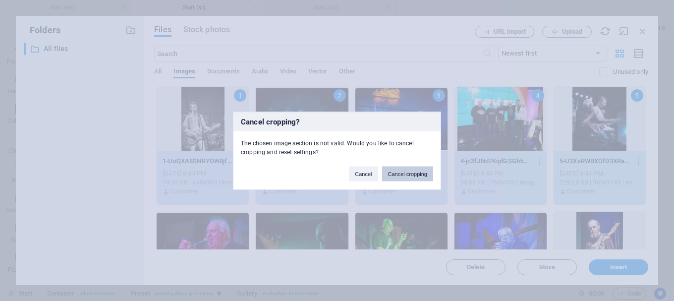
click at [409, 176] on button "Cancel cropping" at bounding box center [408, 173] width 52 height 15
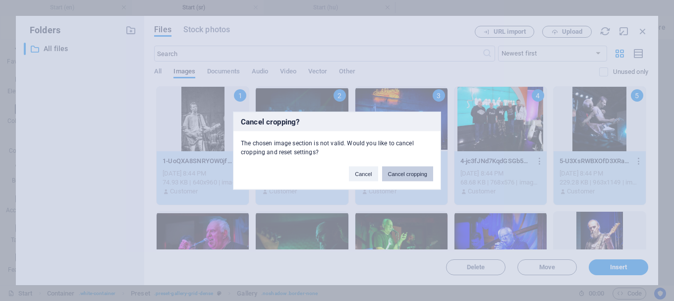
click at [409, 176] on button "Cancel cropping" at bounding box center [408, 173] width 52 height 15
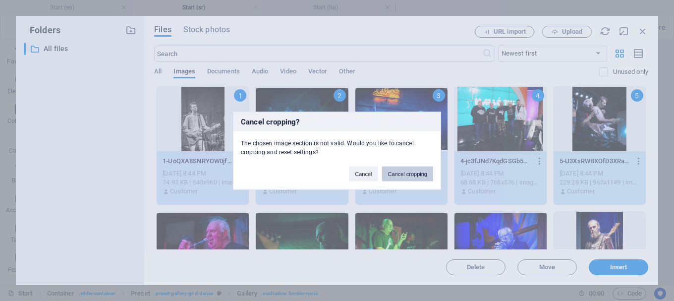
click at [409, 176] on button "Cancel cropping" at bounding box center [408, 173] width 52 height 15
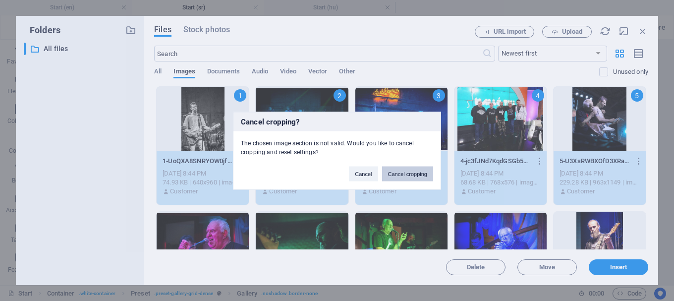
click at [409, 176] on button "Cancel cropping" at bounding box center [408, 173] width 52 height 15
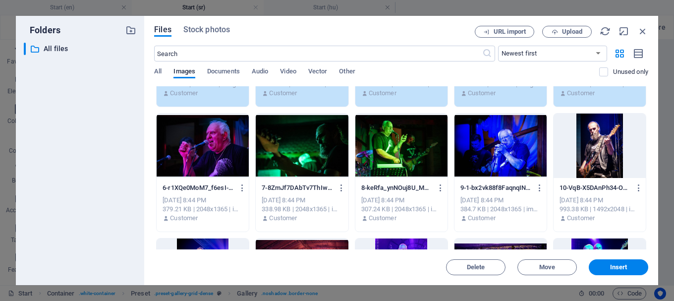
scroll to position [99, 0]
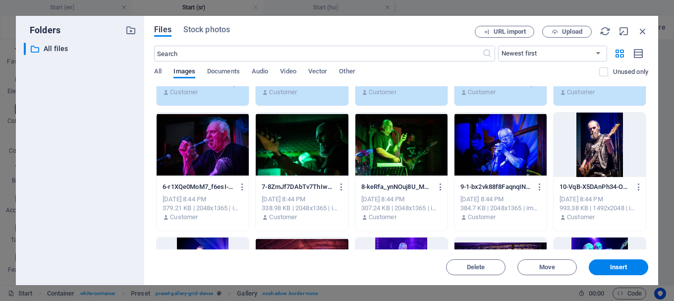
click at [222, 156] on div at bounding box center [203, 144] width 92 height 64
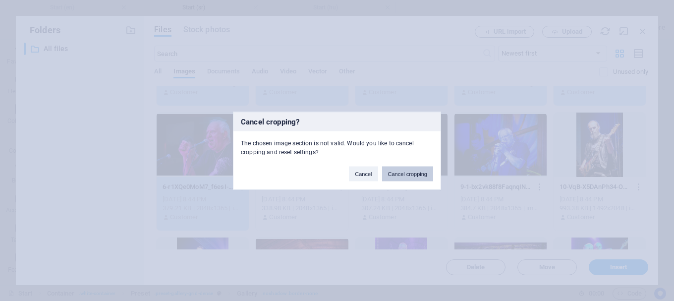
click at [409, 174] on button "Cancel cropping" at bounding box center [408, 173] width 52 height 15
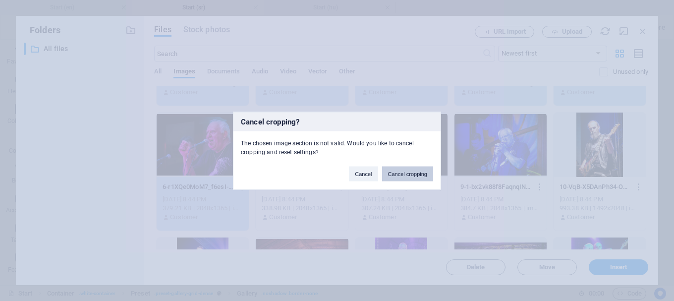
click at [407, 174] on button "Cancel cropping" at bounding box center [408, 173] width 52 height 15
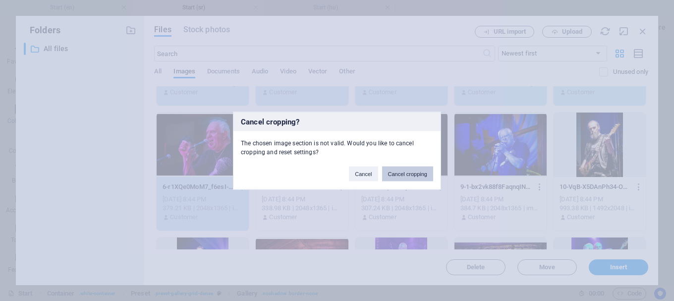
click at [406, 175] on button "Cancel cropping" at bounding box center [408, 173] width 52 height 15
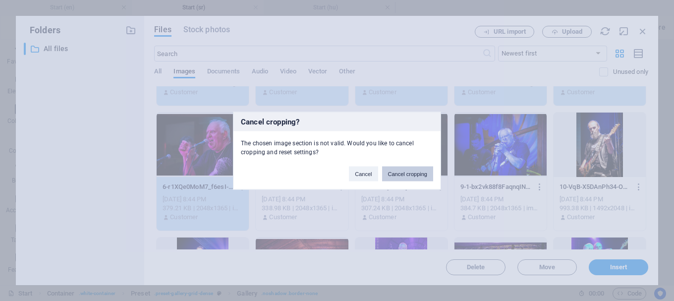
click at [406, 175] on button "Cancel cropping" at bounding box center [408, 173] width 52 height 15
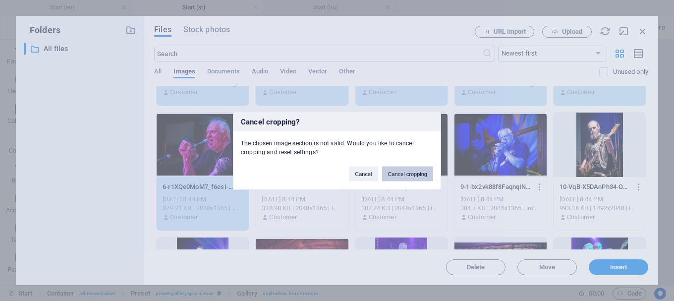
click at [406, 175] on button "Cancel cropping" at bounding box center [408, 173] width 52 height 15
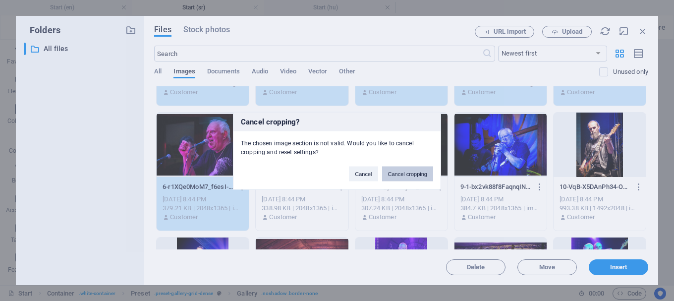
click at [406, 175] on button "Cancel cropping" at bounding box center [408, 173] width 52 height 15
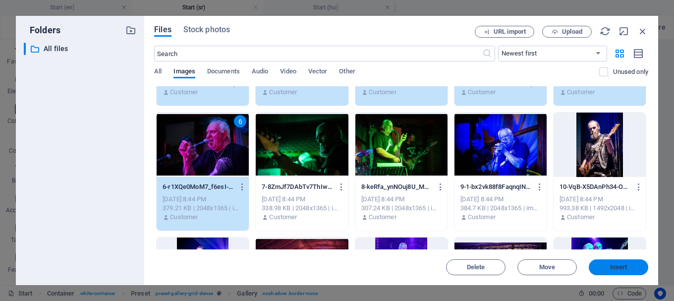
click at [618, 267] on span "Insert" at bounding box center [618, 267] width 17 height 6
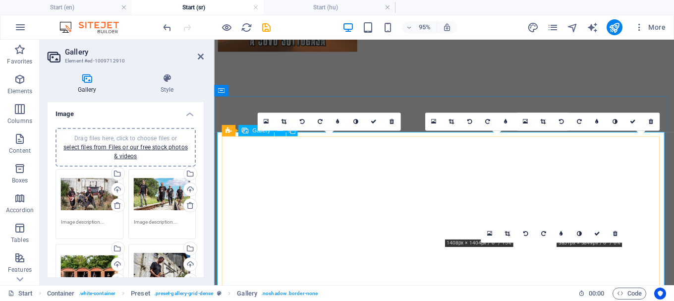
scroll to position [3097, 0]
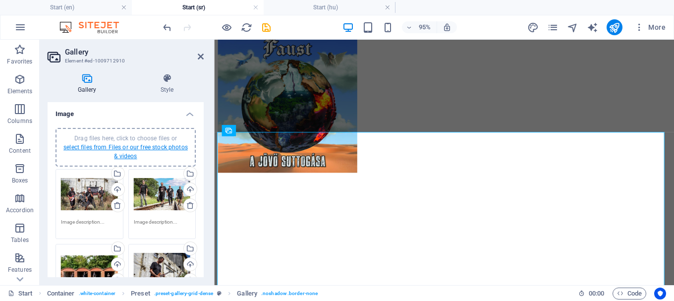
click at [150, 148] on link "select files from Files or our free stock photos & videos" at bounding box center [125, 152] width 124 height 16
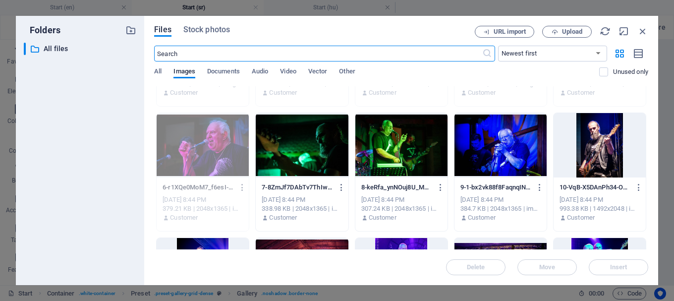
scroll to position [99, 0]
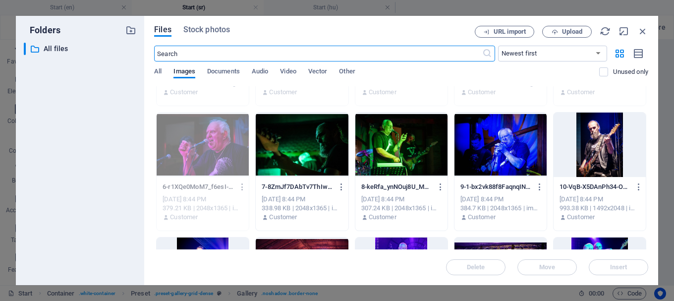
click at [317, 162] on div at bounding box center [302, 144] width 92 height 64
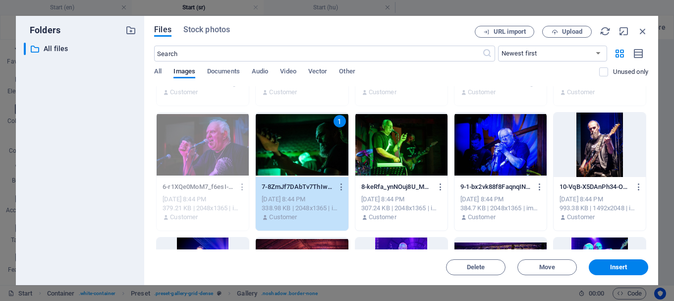
click at [426, 153] on div at bounding box center [401, 144] width 92 height 64
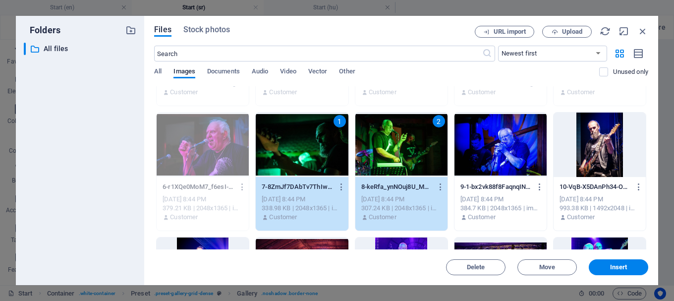
click at [507, 151] on div at bounding box center [500, 144] width 92 height 64
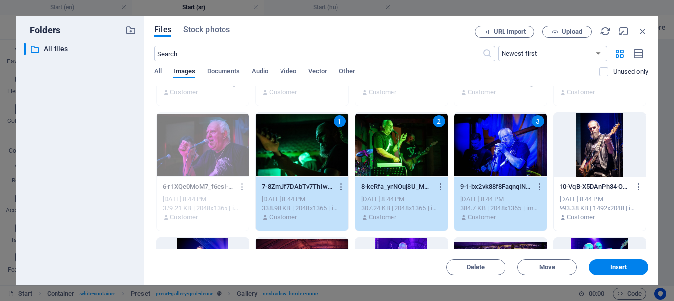
click at [587, 148] on div at bounding box center [600, 144] width 92 height 64
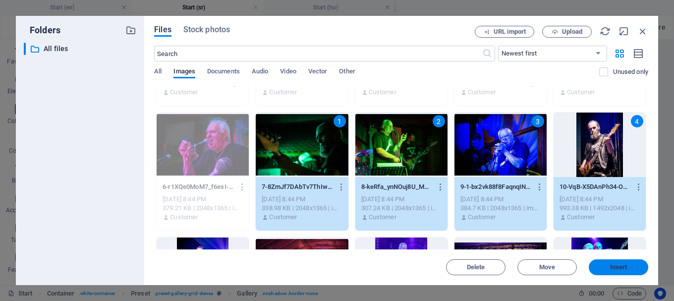
click at [621, 267] on span "Insert" at bounding box center [618, 267] width 17 height 6
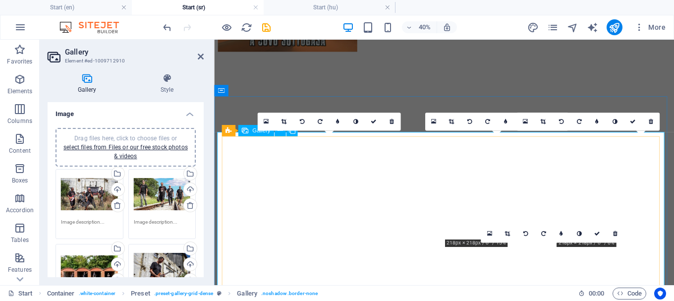
scroll to position [3097, 0]
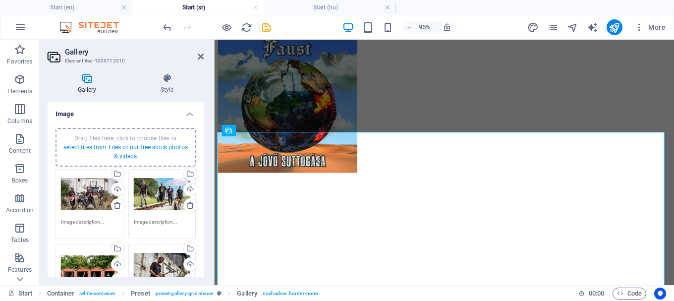
click at [160, 145] on link "select files from Files or our free stock photos & videos" at bounding box center [125, 152] width 124 height 16
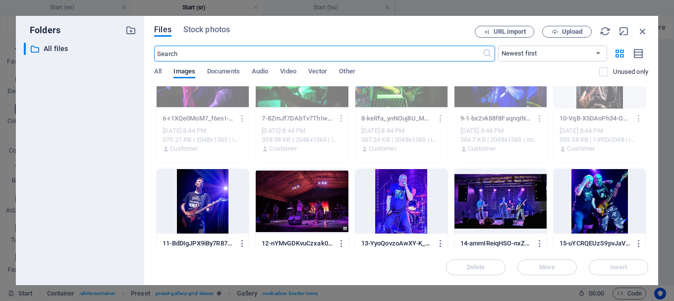
scroll to position [198, 0]
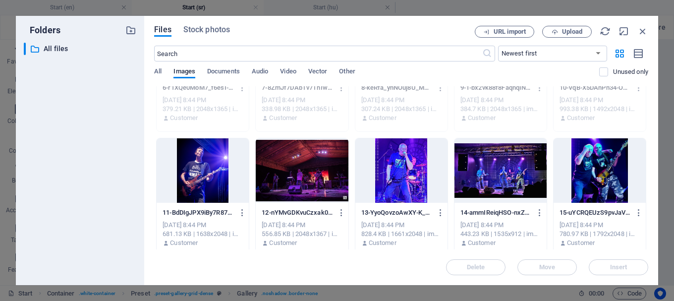
click at [198, 167] on div at bounding box center [203, 170] width 92 height 64
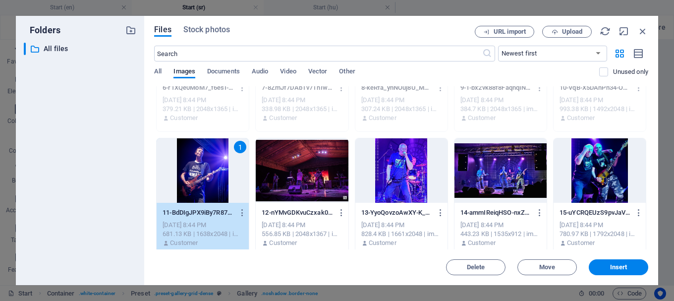
click at [337, 167] on div at bounding box center [302, 170] width 92 height 64
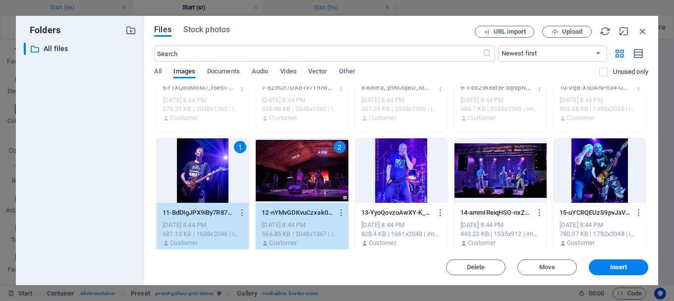
click at [400, 170] on div at bounding box center [401, 170] width 92 height 64
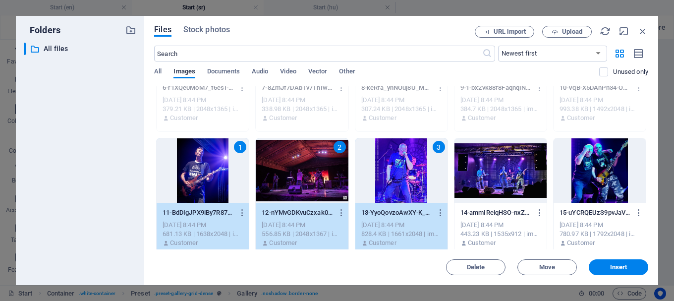
click at [484, 172] on div at bounding box center [500, 170] width 92 height 64
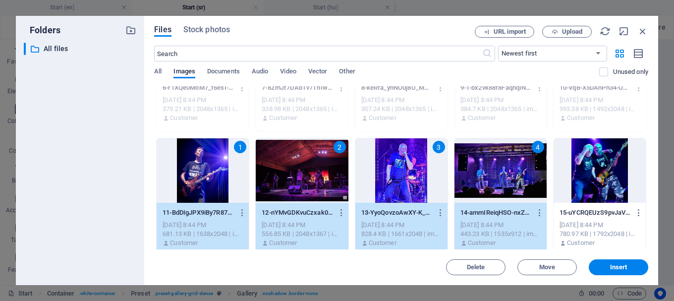
click at [599, 168] on div at bounding box center [600, 170] width 92 height 64
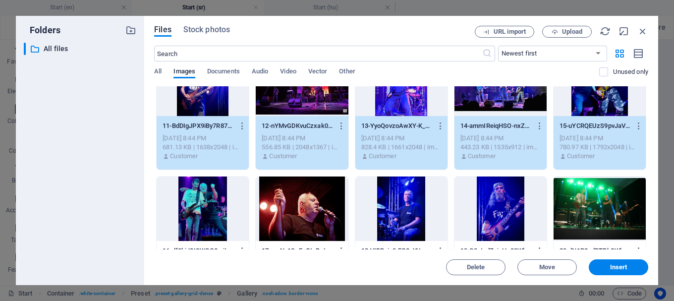
scroll to position [297, 0]
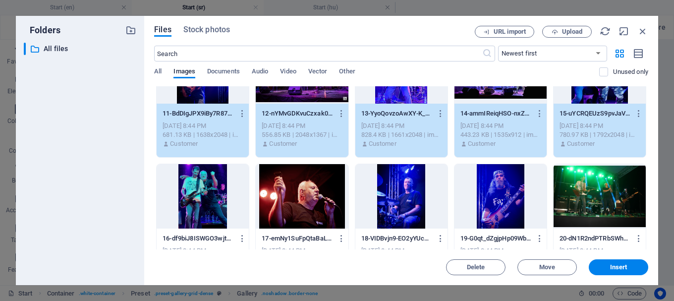
click at [217, 190] on div at bounding box center [203, 196] width 92 height 64
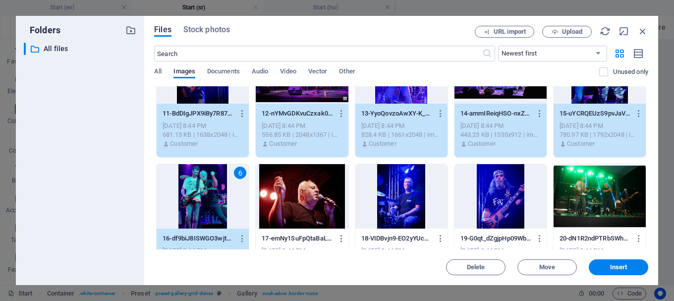
click at [313, 191] on div at bounding box center [302, 196] width 92 height 64
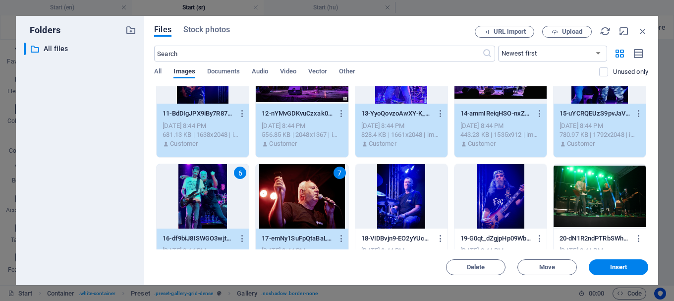
click at [404, 187] on div at bounding box center [401, 196] width 92 height 64
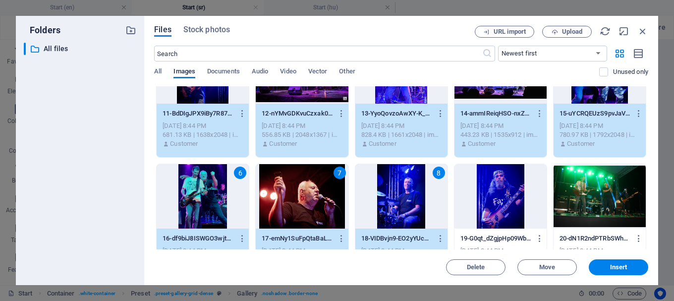
click at [491, 189] on div at bounding box center [500, 196] width 92 height 64
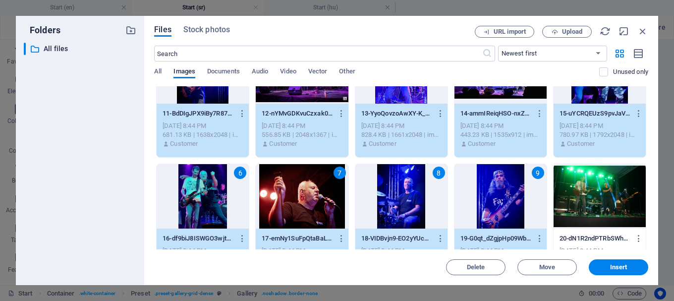
drag, startPoint x: 594, startPoint y: 188, endPoint x: 582, endPoint y: 191, distance: 12.6
click at [594, 188] on div at bounding box center [600, 196] width 92 height 64
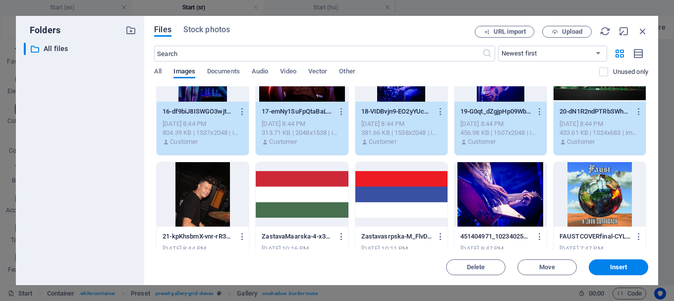
scroll to position [496, 0]
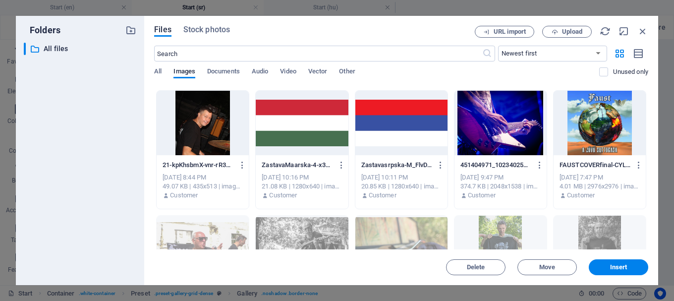
click at [214, 140] on div at bounding box center [203, 123] width 92 height 64
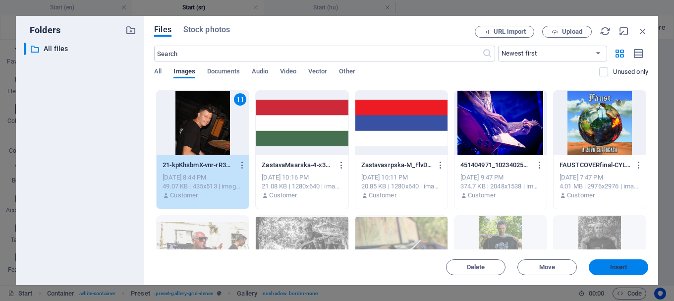
click at [613, 271] on button "Insert" at bounding box center [618, 267] width 59 height 16
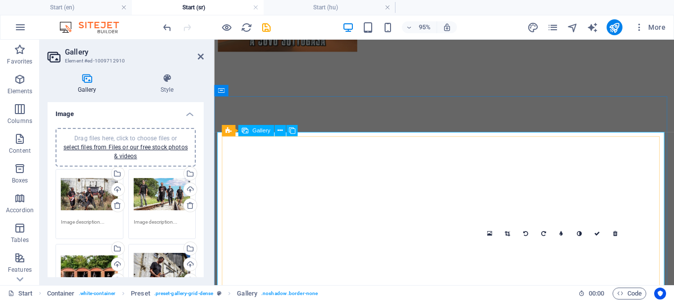
scroll to position [3097, 0]
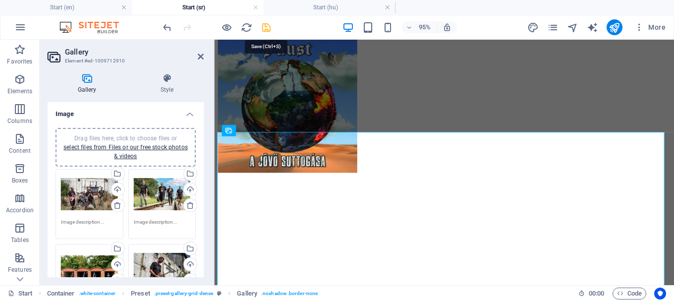
click at [265, 28] on icon "save" at bounding box center [266, 27] width 11 height 11
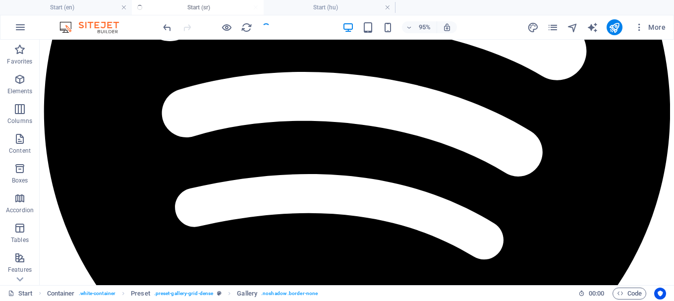
scroll to position [3286, 0]
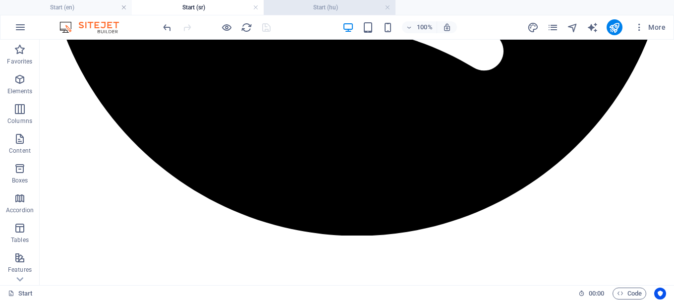
click at [324, 6] on h4 "Start (hu)" at bounding box center [330, 7] width 132 height 11
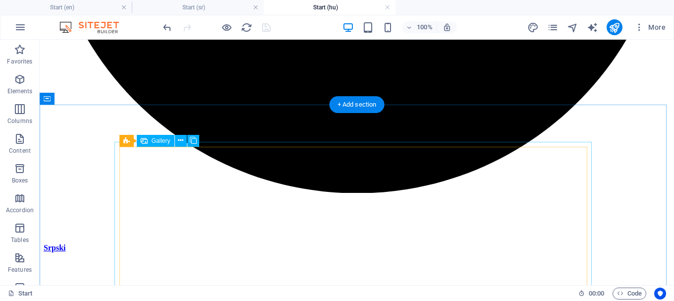
scroll to position [3339, 0]
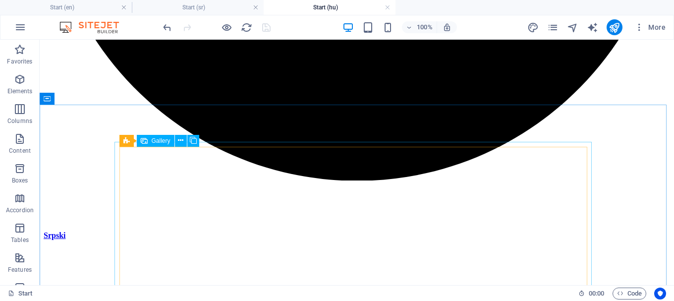
click at [163, 142] on span "Gallery" at bounding box center [161, 141] width 19 height 6
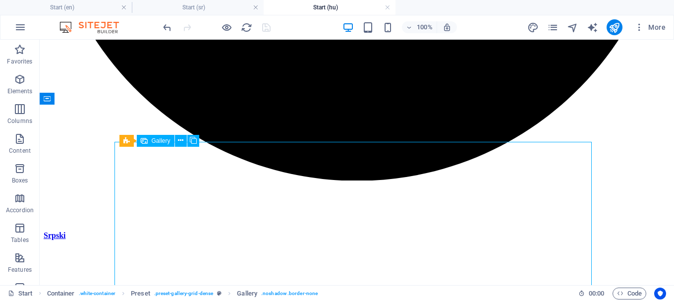
click at [163, 142] on span "Gallery" at bounding box center [161, 141] width 19 height 6
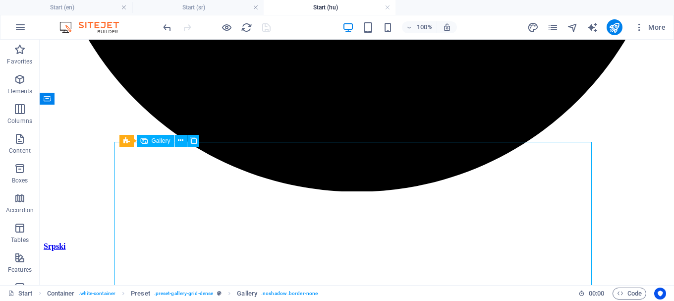
select select "4"
select select "px"
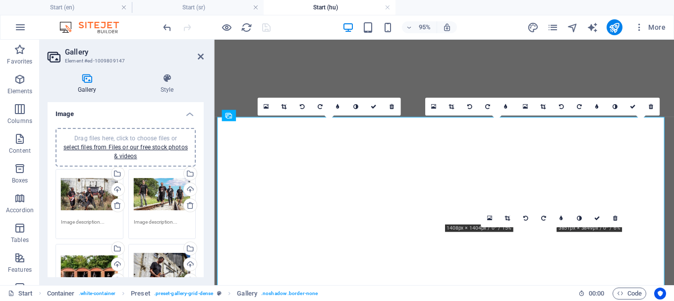
scroll to position [3183, 0]
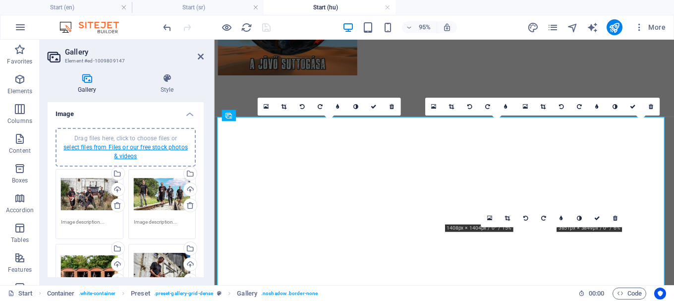
click at [147, 146] on link "select files from Files or our free stock photos & videos" at bounding box center [125, 152] width 124 height 16
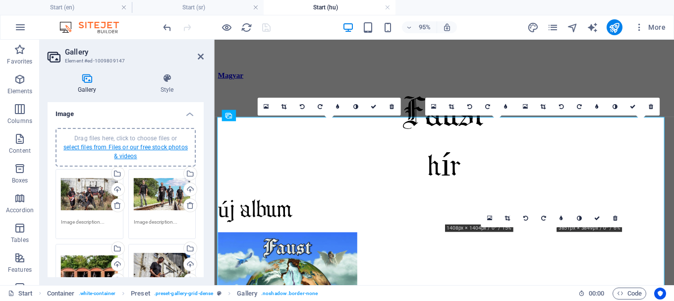
scroll to position [3291, 0]
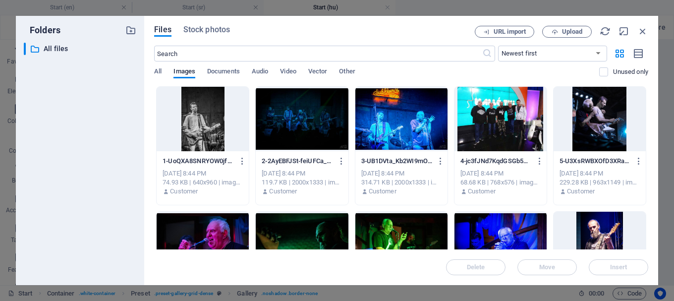
click at [212, 116] on div at bounding box center [203, 119] width 92 height 64
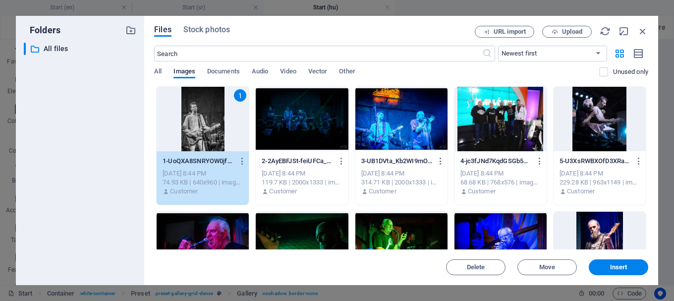
click at [306, 124] on div at bounding box center [302, 119] width 92 height 64
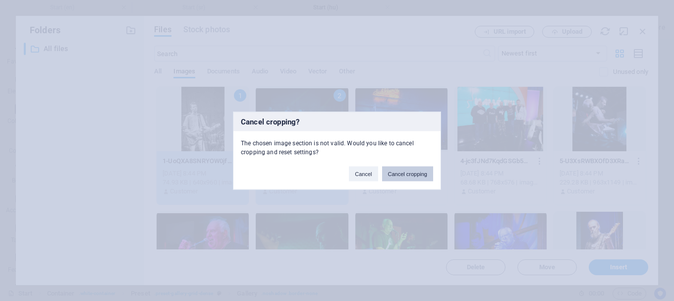
click at [395, 173] on button "Cancel cropping" at bounding box center [408, 173] width 52 height 15
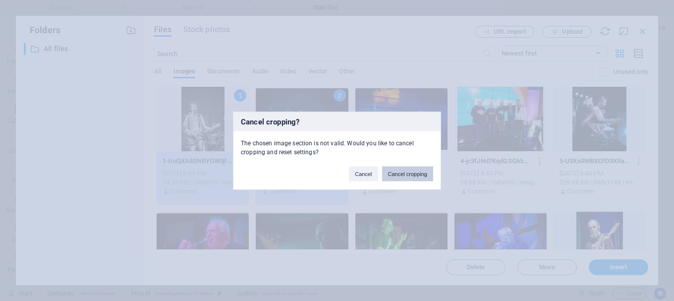
click at [395, 173] on button "Cancel cropping" at bounding box center [408, 173] width 52 height 15
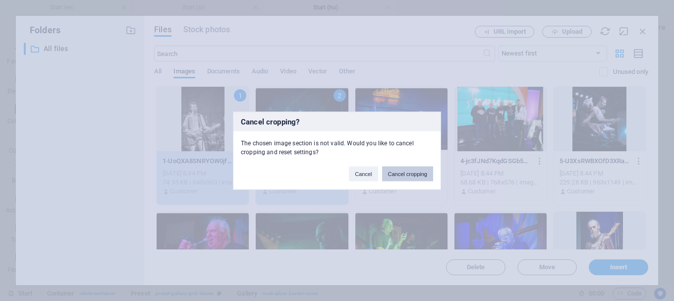
click at [412, 174] on button "Cancel cropping" at bounding box center [408, 173] width 52 height 15
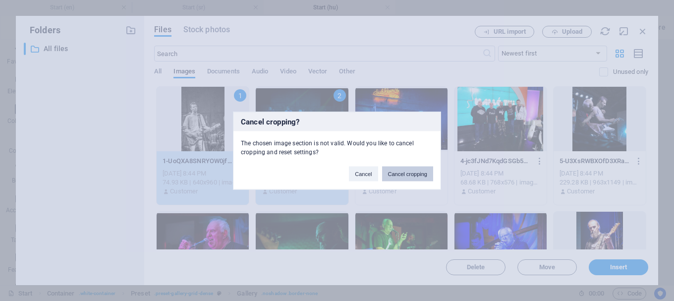
click at [411, 172] on button "Cancel cropping" at bounding box center [408, 173] width 52 height 15
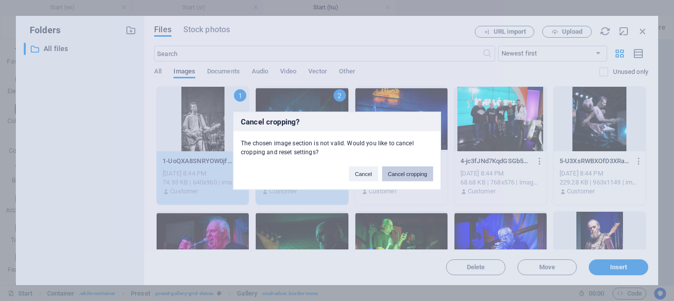
click at [411, 172] on button "Cancel cropping" at bounding box center [408, 173] width 52 height 15
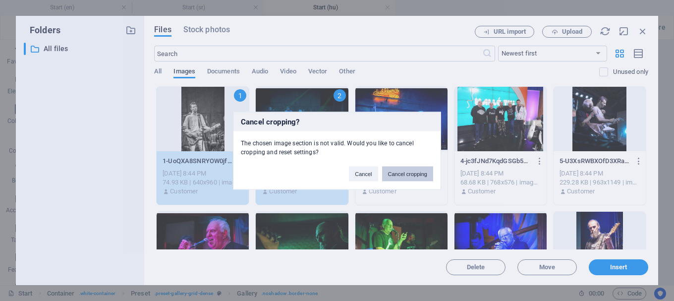
click at [411, 171] on button "Cancel cropping" at bounding box center [408, 173] width 52 height 15
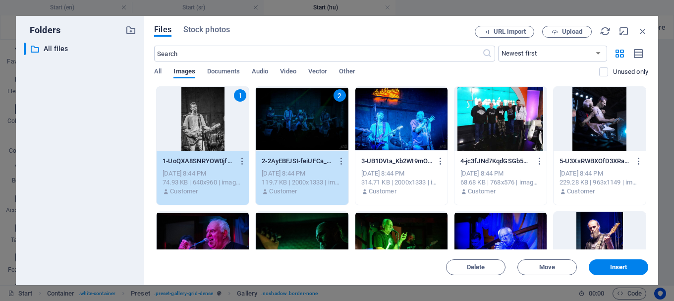
click at [410, 120] on div at bounding box center [401, 119] width 92 height 64
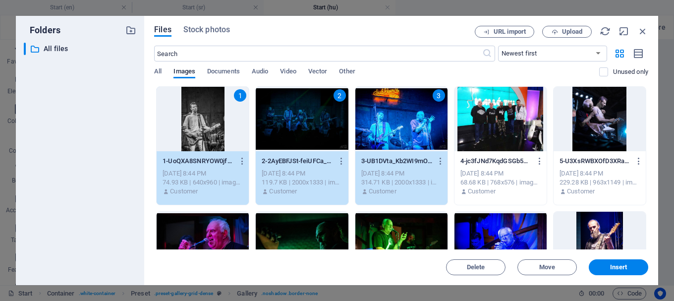
click at [490, 118] on div at bounding box center [500, 119] width 92 height 64
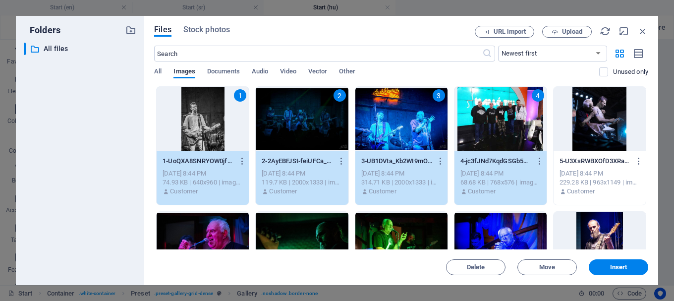
click at [585, 115] on div at bounding box center [600, 119] width 92 height 64
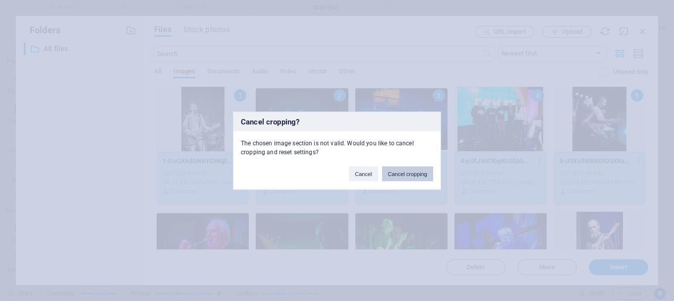
click at [415, 178] on button "Cancel cropping" at bounding box center [408, 173] width 52 height 15
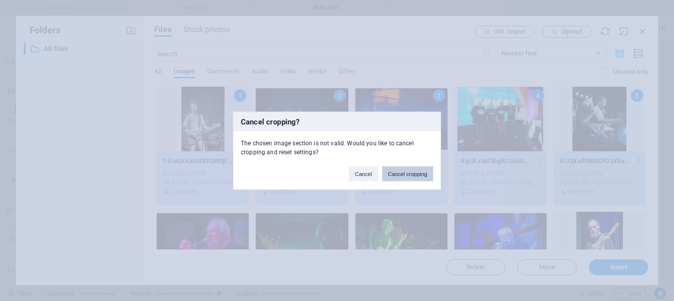
click at [415, 176] on button "Cancel cropping" at bounding box center [408, 173] width 52 height 15
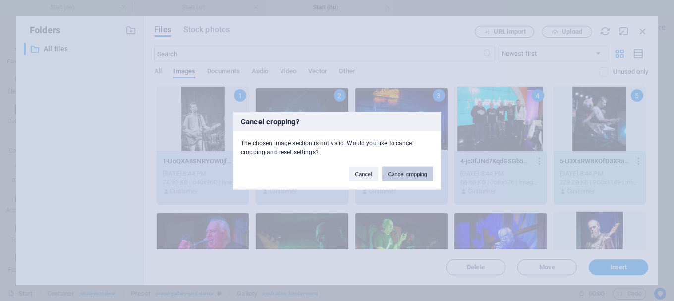
click at [415, 176] on button "Cancel cropping" at bounding box center [408, 173] width 52 height 15
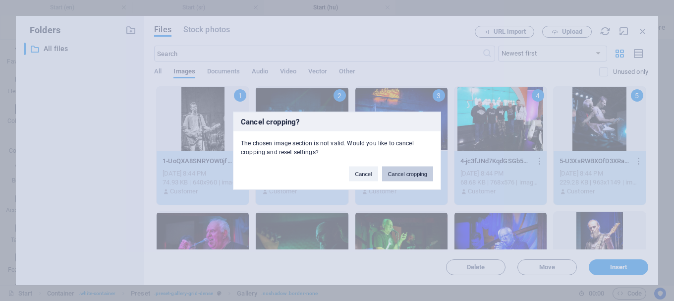
click at [415, 176] on button "Cancel cropping" at bounding box center [408, 173] width 52 height 15
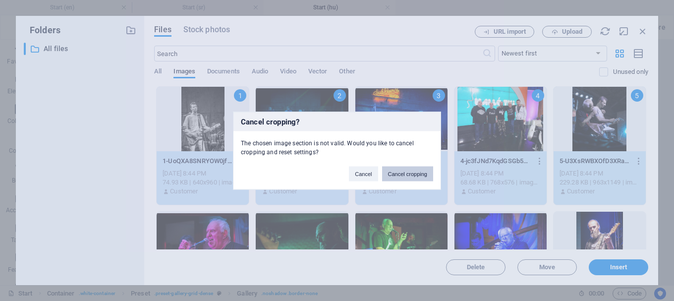
click at [415, 176] on button "Cancel cropping" at bounding box center [408, 173] width 52 height 15
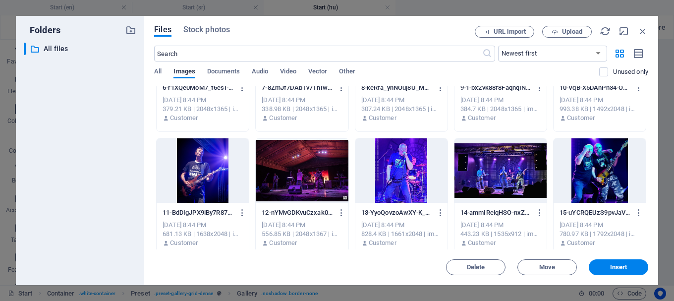
scroll to position [149, 0]
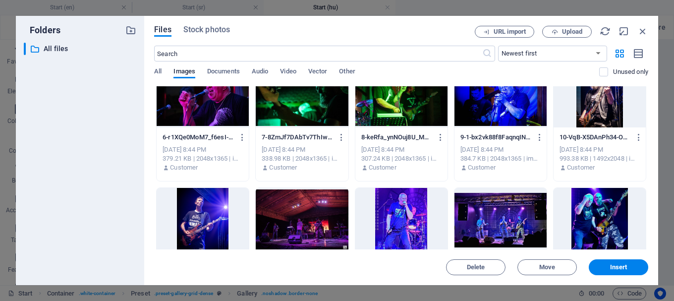
click at [227, 106] on div at bounding box center [203, 95] width 92 height 64
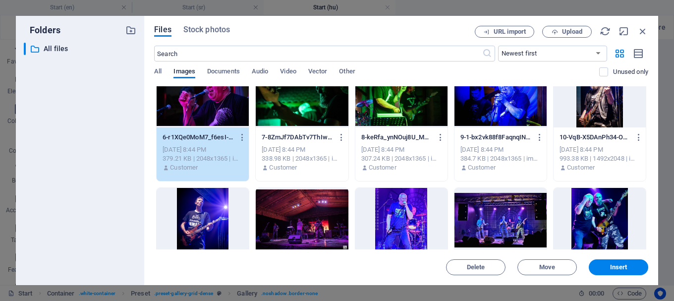
click at [300, 115] on div at bounding box center [302, 95] width 92 height 64
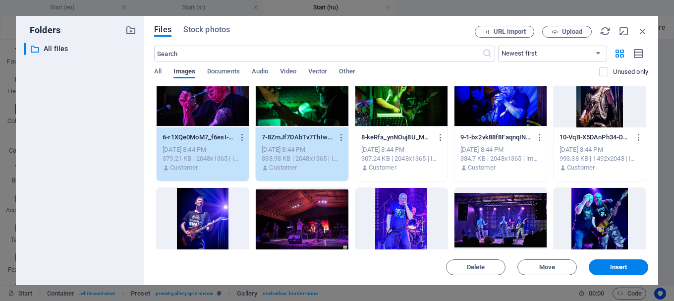
click at [390, 117] on div at bounding box center [401, 95] width 92 height 64
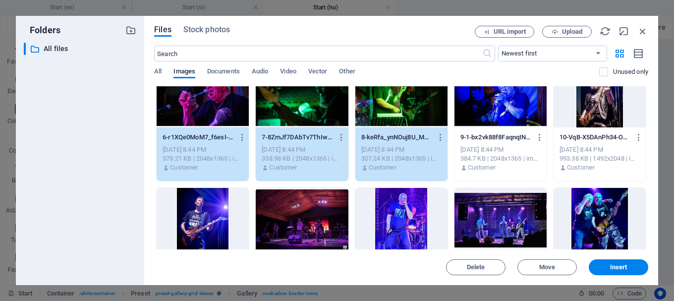
click at [490, 117] on div at bounding box center [500, 95] width 92 height 64
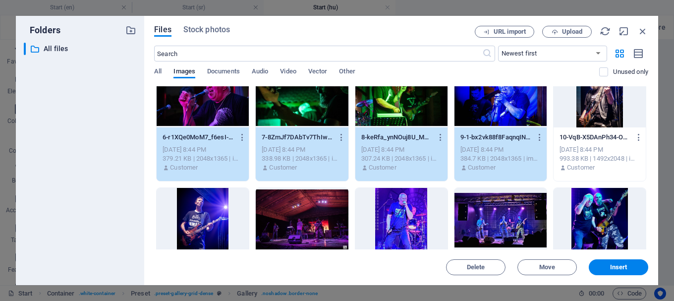
click at [586, 117] on div at bounding box center [600, 95] width 92 height 64
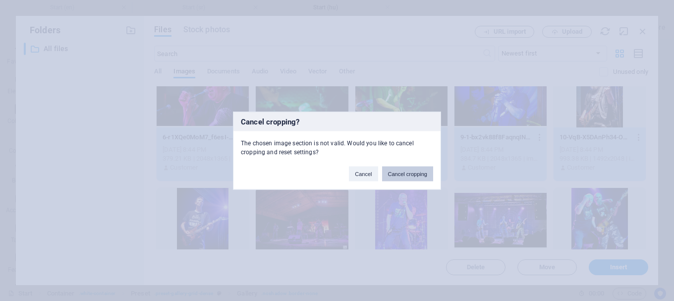
click at [416, 174] on button "Cancel cropping" at bounding box center [408, 173] width 52 height 15
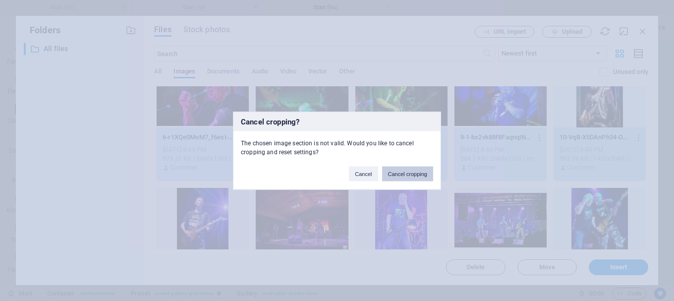
click at [415, 173] on button "Cancel cropping" at bounding box center [408, 173] width 52 height 15
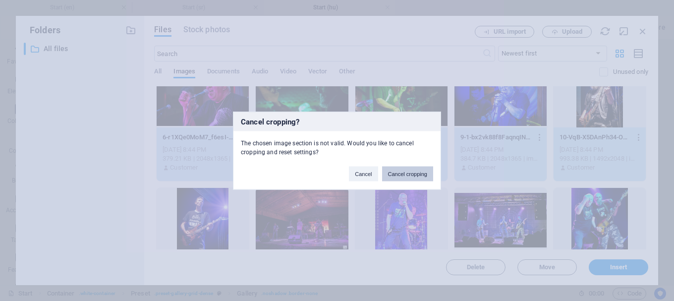
click at [415, 173] on button "Cancel cropping" at bounding box center [408, 173] width 52 height 15
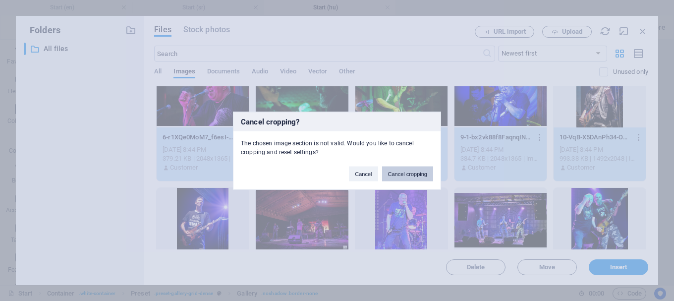
click at [415, 173] on button "Cancel cropping" at bounding box center [408, 173] width 52 height 15
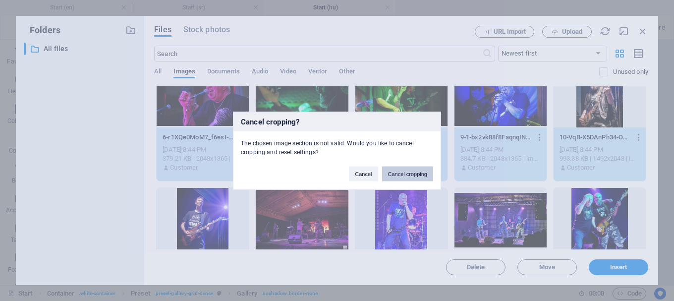
click at [415, 173] on button "Cancel cropping" at bounding box center [408, 173] width 52 height 15
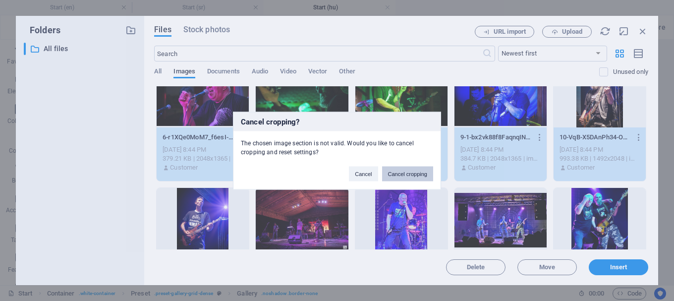
click at [415, 173] on button "Cancel cropping" at bounding box center [408, 173] width 52 height 15
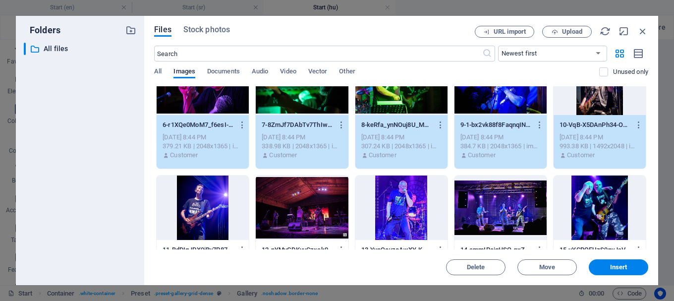
scroll to position [198, 0]
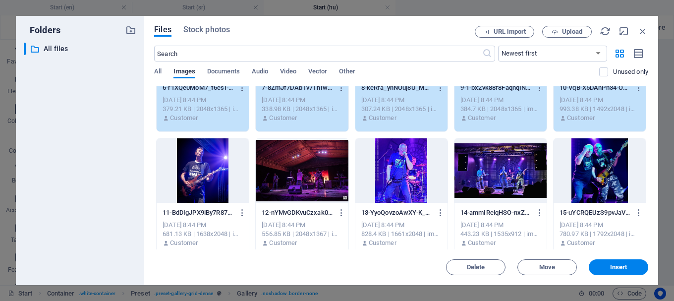
click at [216, 170] on div at bounding box center [203, 170] width 92 height 64
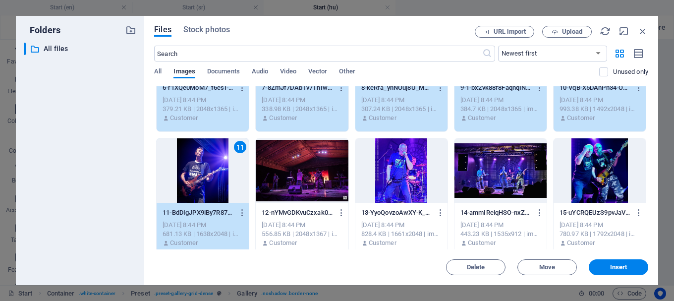
click at [321, 166] on div at bounding box center [302, 170] width 92 height 64
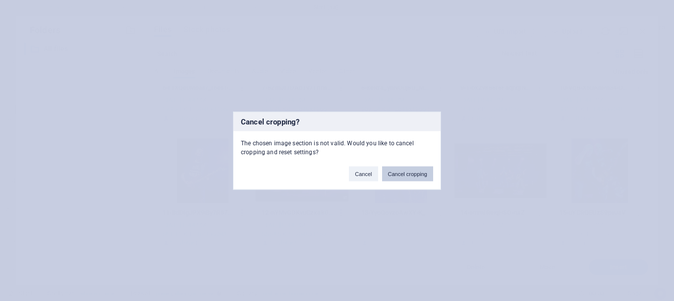
click at [401, 170] on button "Cancel cropping" at bounding box center [408, 173] width 52 height 15
click at [401, 171] on button "Cancel cropping" at bounding box center [408, 173] width 52 height 15
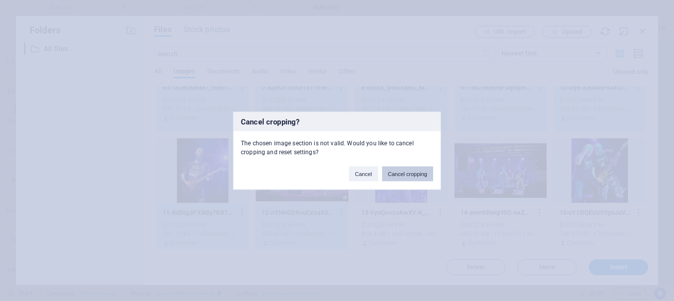
click at [401, 171] on button "Cancel cropping" at bounding box center [408, 173] width 52 height 15
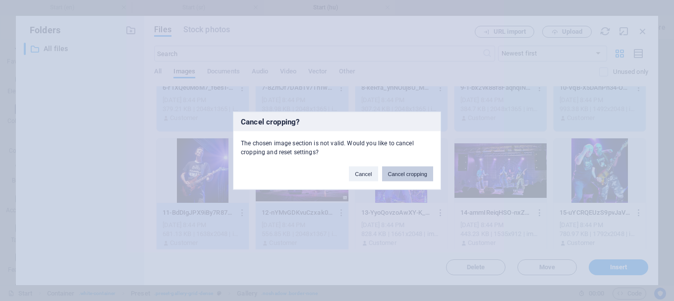
click at [401, 171] on button "Cancel cropping" at bounding box center [408, 173] width 52 height 15
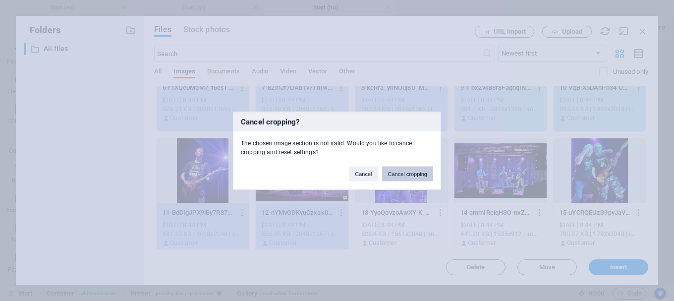
click at [400, 173] on button "Cancel cropping" at bounding box center [408, 173] width 52 height 15
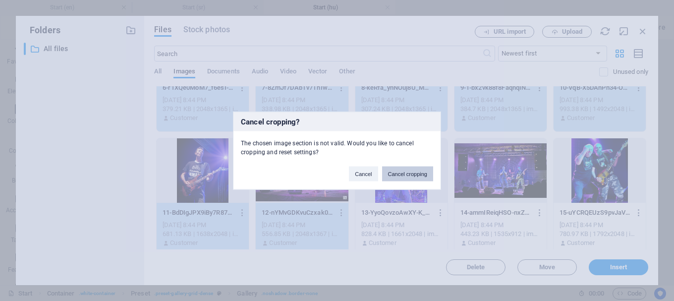
click at [400, 173] on button "Cancel cropping" at bounding box center [408, 173] width 52 height 15
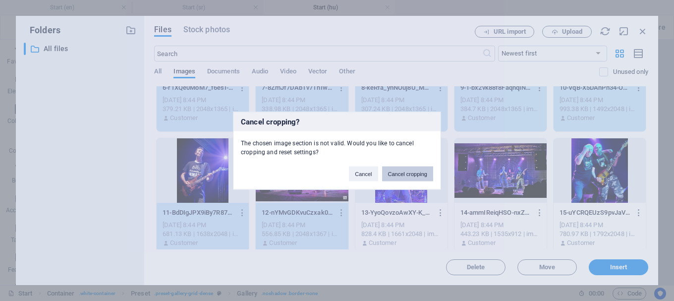
click at [400, 173] on button "Cancel cropping" at bounding box center [408, 173] width 52 height 15
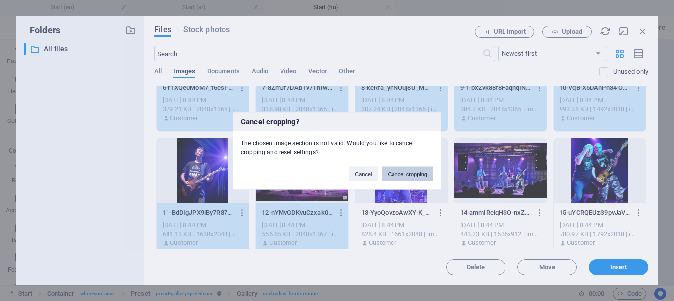
click at [400, 173] on button "Cancel cropping" at bounding box center [408, 173] width 52 height 15
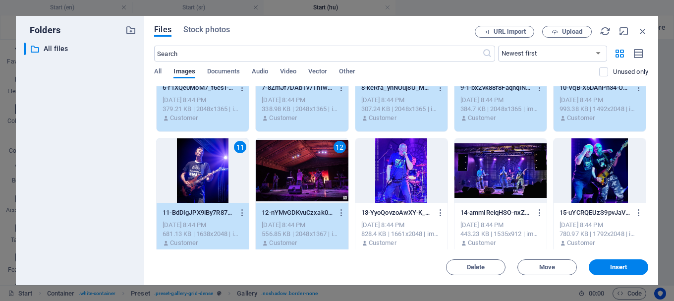
click at [404, 169] on div at bounding box center [401, 170] width 92 height 64
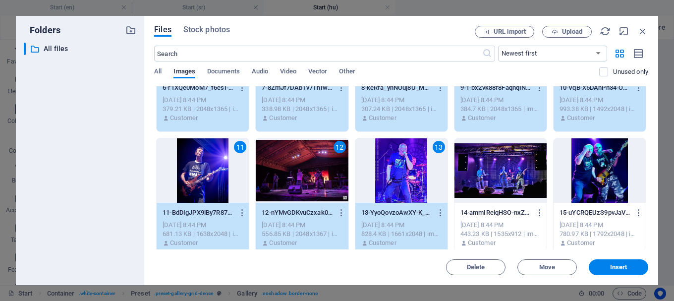
click at [507, 160] on div at bounding box center [500, 170] width 92 height 64
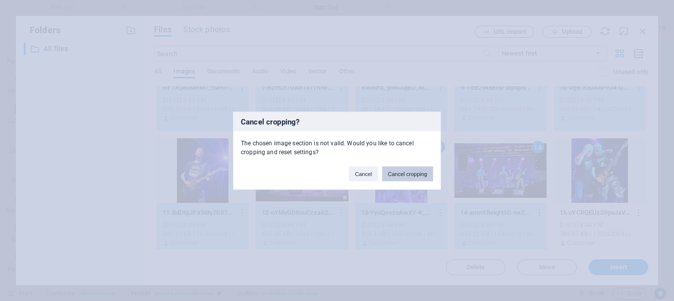
click at [409, 177] on button "Cancel cropping" at bounding box center [408, 173] width 52 height 15
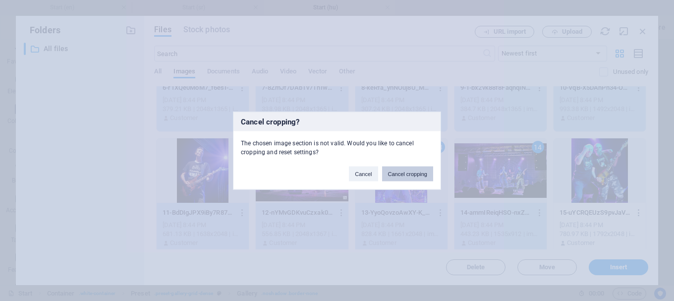
click at [409, 177] on button "Cancel cropping" at bounding box center [408, 173] width 52 height 15
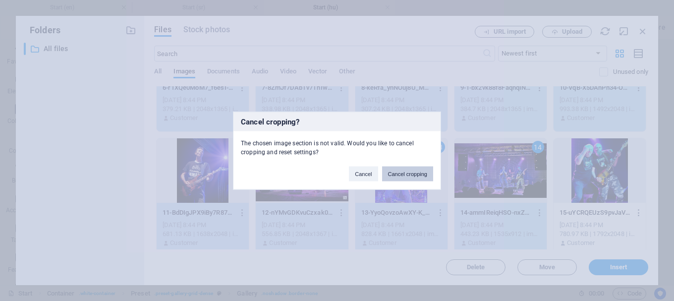
click at [409, 177] on button "Cancel cropping" at bounding box center [408, 173] width 52 height 15
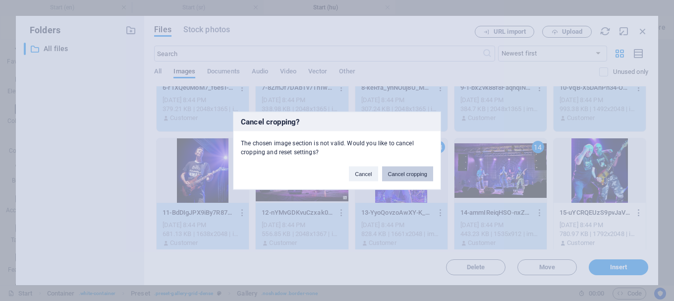
click at [409, 177] on button "Cancel cropping" at bounding box center [408, 173] width 52 height 15
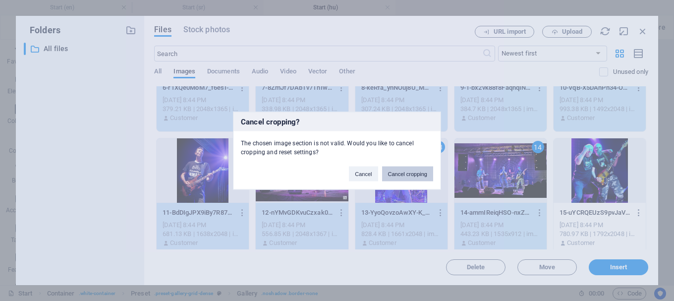
click at [409, 177] on button "Cancel cropping" at bounding box center [408, 173] width 52 height 15
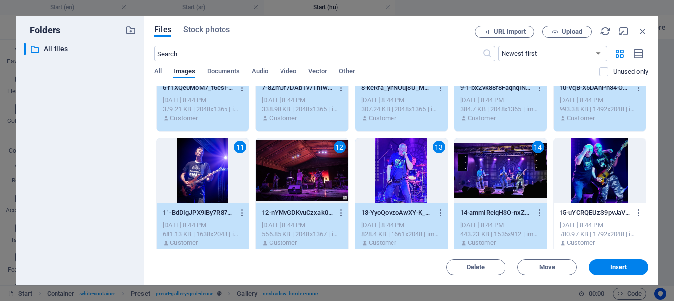
click at [409, 177] on div "13" at bounding box center [401, 170] width 92 height 64
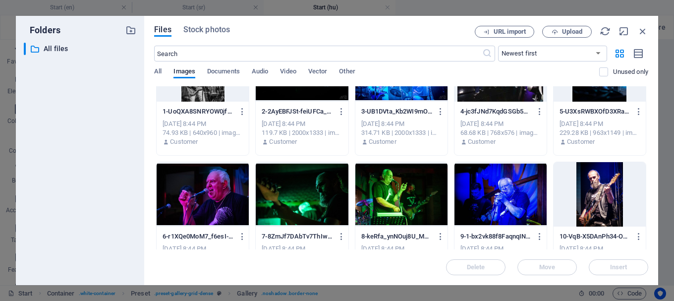
scroll to position [0, 0]
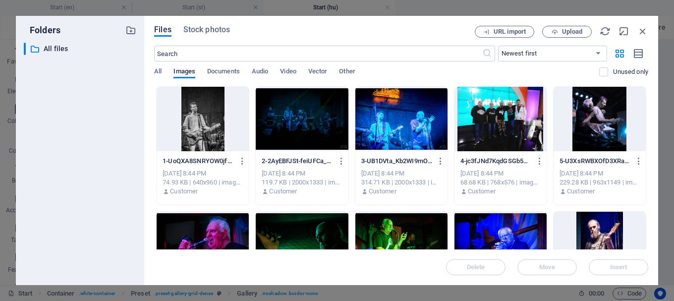
click at [205, 116] on div at bounding box center [203, 119] width 92 height 64
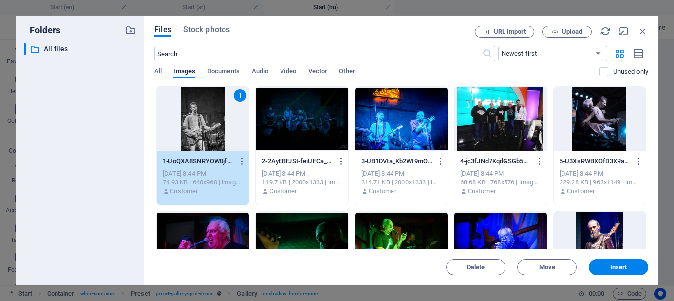
click at [318, 120] on div at bounding box center [302, 119] width 92 height 64
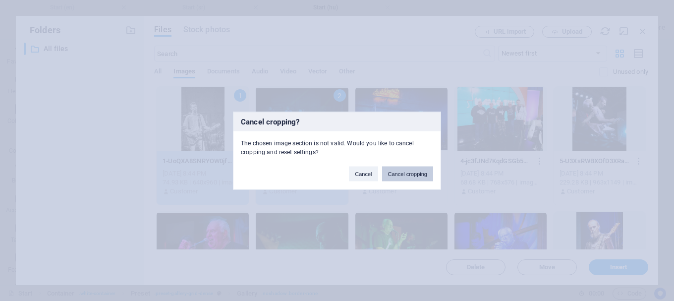
click at [408, 172] on button "Cancel cropping" at bounding box center [408, 173] width 52 height 15
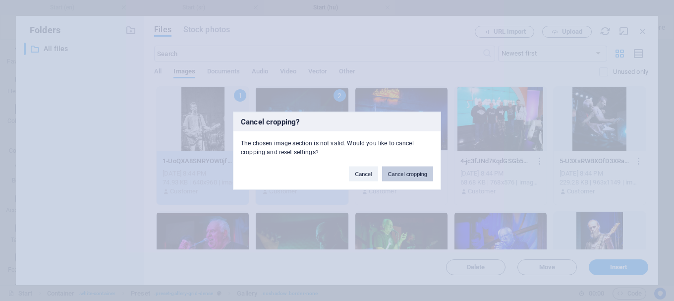
click at [408, 173] on button "Cancel cropping" at bounding box center [408, 173] width 52 height 15
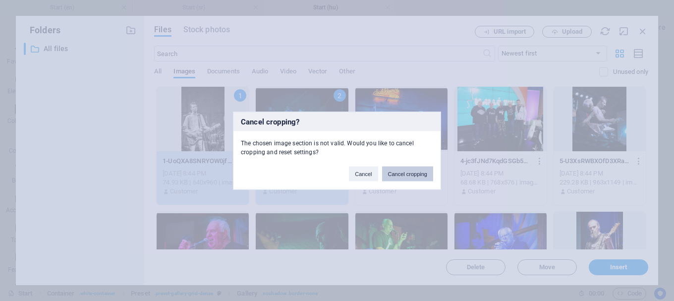
click at [408, 173] on button "Cancel cropping" at bounding box center [408, 173] width 52 height 15
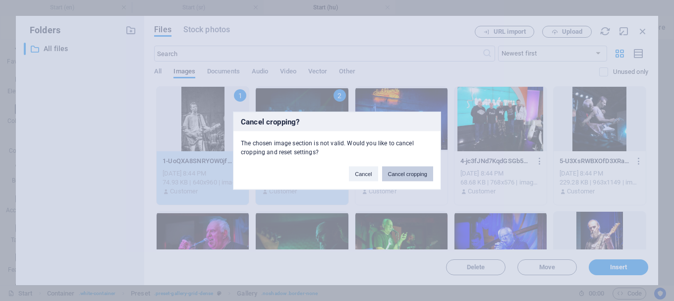
click at [408, 173] on button "Cancel cropping" at bounding box center [408, 173] width 52 height 15
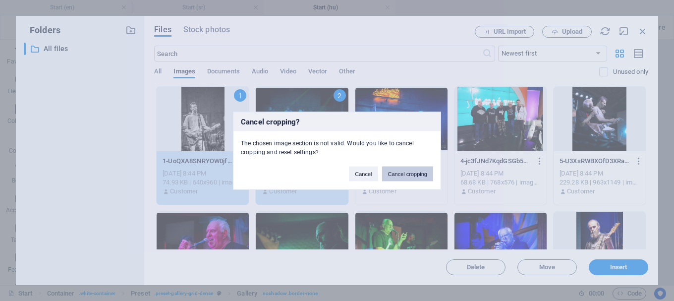
click at [408, 173] on button "Cancel cropping" at bounding box center [408, 173] width 52 height 15
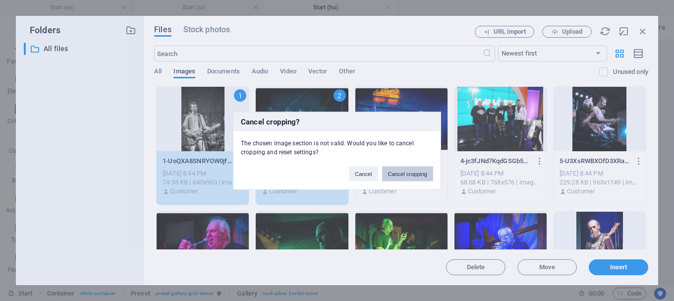
click at [407, 172] on button "Cancel cropping" at bounding box center [408, 173] width 52 height 15
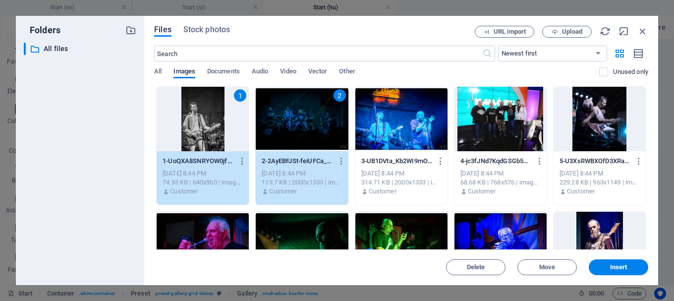
click at [398, 124] on div at bounding box center [401, 119] width 92 height 64
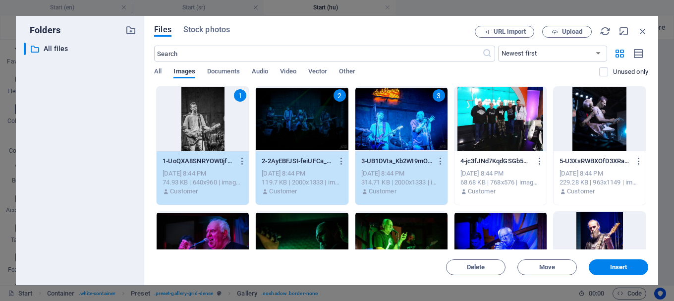
click at [493, 111] on div at bounding box center [500, 119] width 92 height 64
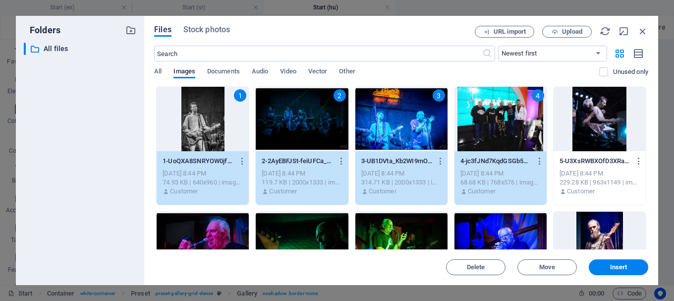
click at [591, 111] on div at bounding box center [600, 119] width 92 height 64
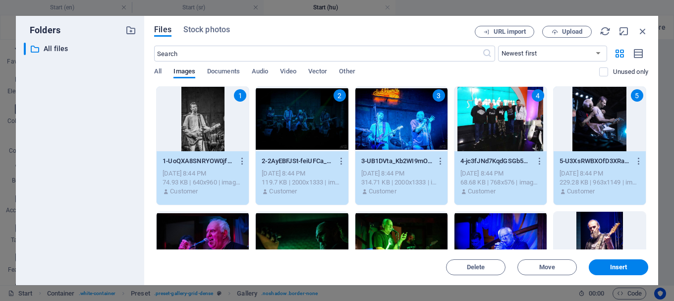
click at [223, 228] on div at bounding box center [203, 244] width 92 height 64
click at [292, 223] on div at bounding box center [302, 244] width 92 height 64
click at [391, 228] on div at bounding box center [401, 244] width 92 height 64
click at [485, 227] on div at bounding box center [500, 244] width 92 height 64
click at [595, 224] on div at bounding box center [600, 244] width 92 height 64
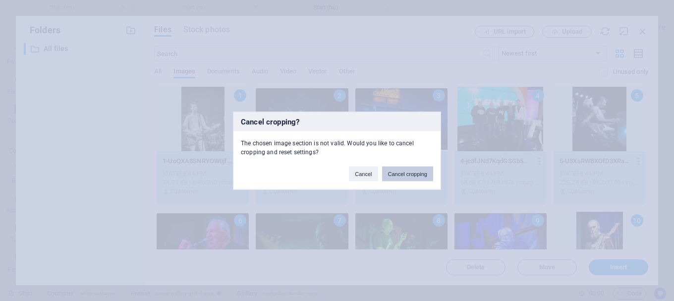
click at [411, 172] on button "Cancel cropping" at bounding box center [408, 173] width 52 height 15
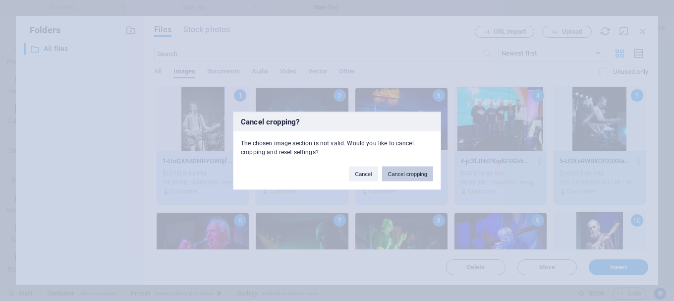
click at [411, 172] on button "Cancel cropping" at bounding box center [408, 173] width 52 height 15
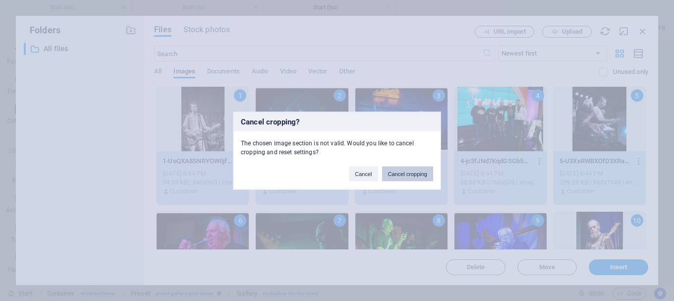
click at [411, 172] on button "Cancel cropping" at bounding box center [408, 173] width 52 height 15
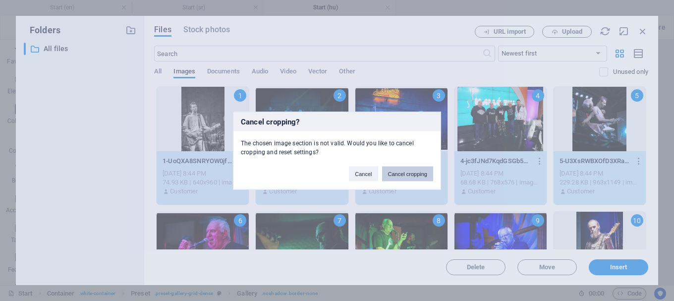
click at [411, 172] on button "Cancel cropping" at bounding box center [408, 173] width 52 height 15
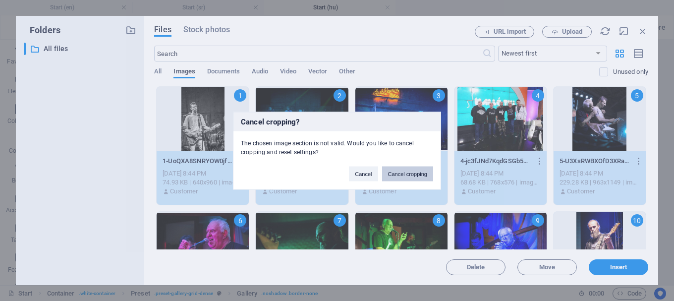
click at [411, 172] on button "Cancel cropping" at bounding box center [408, 173] width 52 height 15
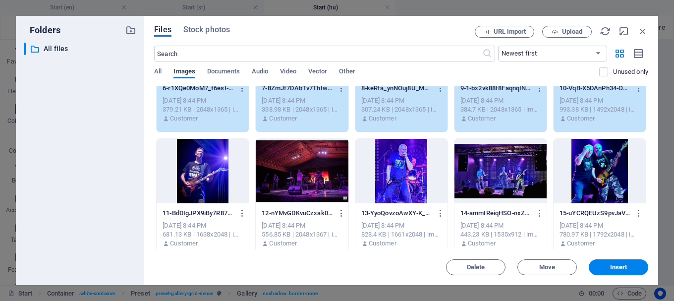
scroll to position [198, 0]
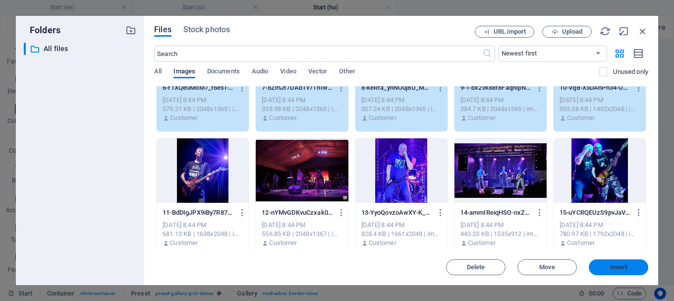
click at [622, 264] on span "Insert" at bounding box center [618, 267] width 17 height 6
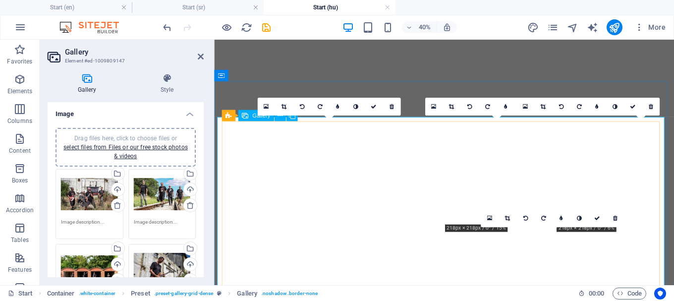
scroll to position [3183, 0]
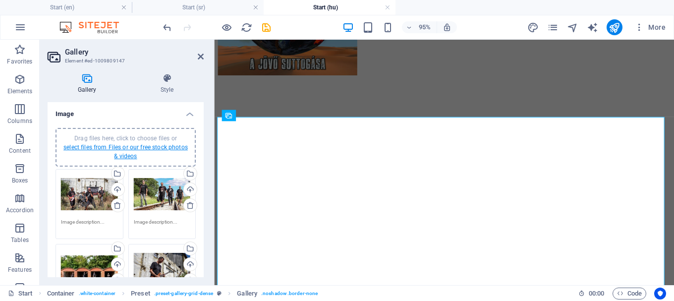
click at [140, 146] on link "select files from Files or our free stock photos & videos" at bounding box center [125, 152] width 124 height 16
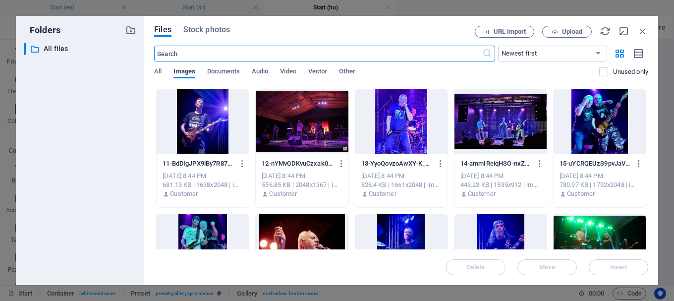
scroll to position [248, 0]
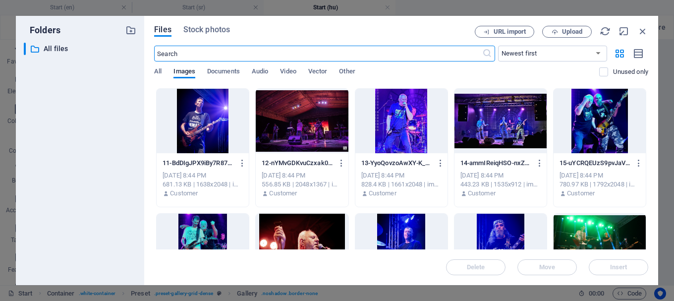
click at [214, 112] on div at bounding box center [203, 121] width 92 height 64
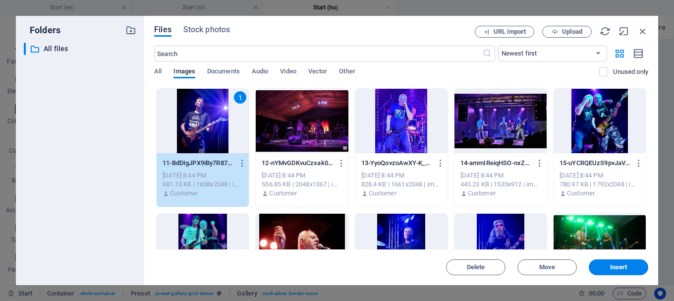
click at [319, 119] on div at bounding box center [302, 121] width 92 height 64
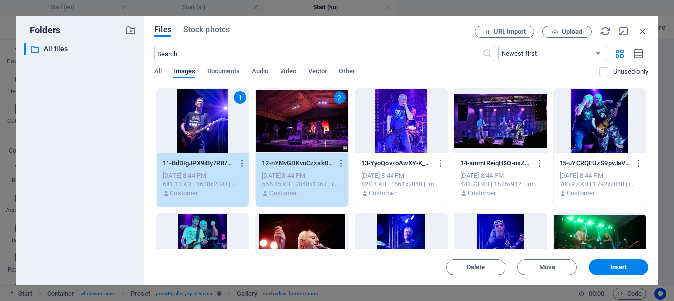
click at [403, 126] on div at bounding box center [401, 121] width 92 height 64
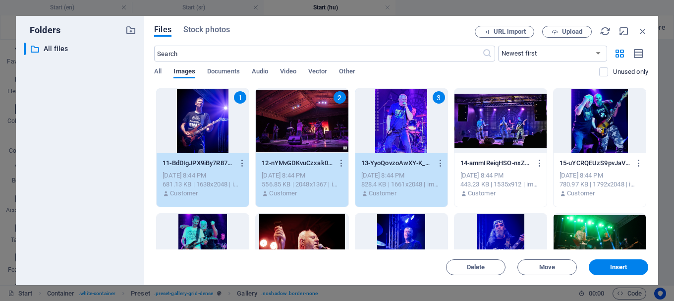
click at [501, 122] on div at bounding box center [500, 121] width 92 height 64
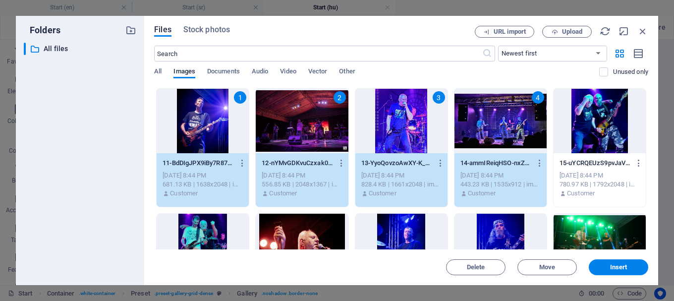
click at [600, 120] on div at bounding box center [600, 121] width 92 height 64
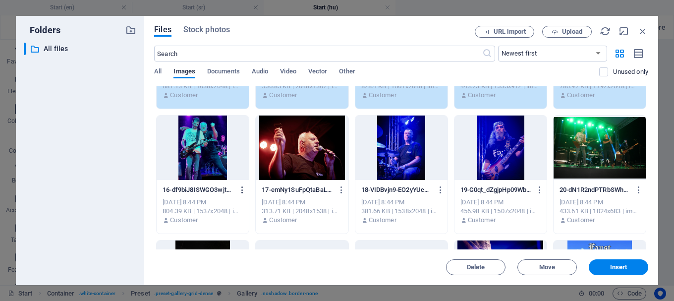
scroll to position [347, 0]
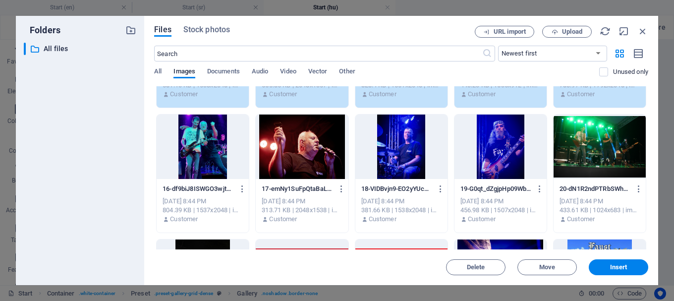
click at [215, 151] on div at bounding box center [203, 146] width 92 height 64
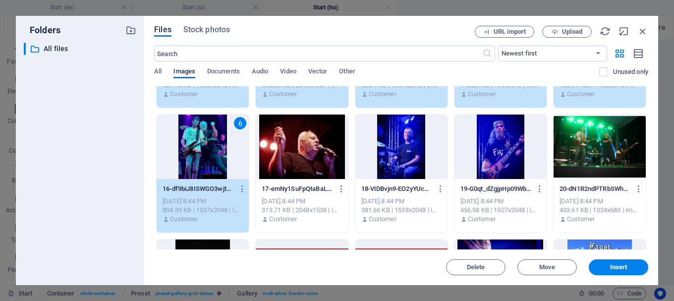
click at [312, 150] on div at bounding box center [302, 146] width 92 height 64
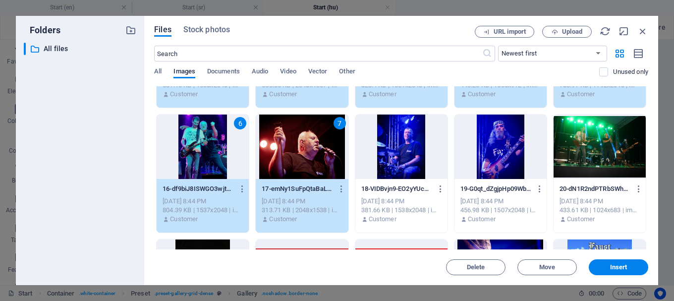
click at [385, 149] on div at bounding box center [401, 146] width 92 height 64
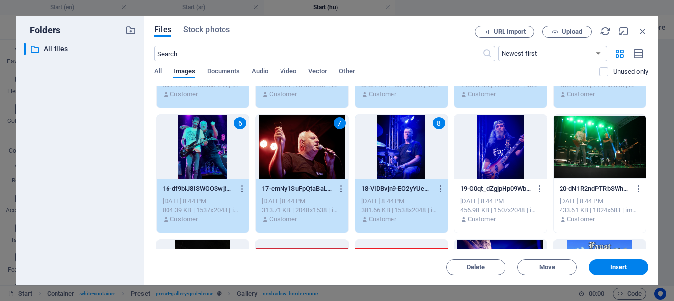
click at [490, 147] on div at bounding box center [500, 146] width 92 height 64
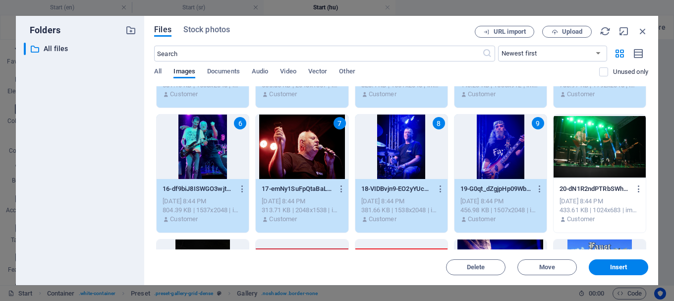
click at [589, 142] on div at bounding box center [600, 146] width 92 height 64
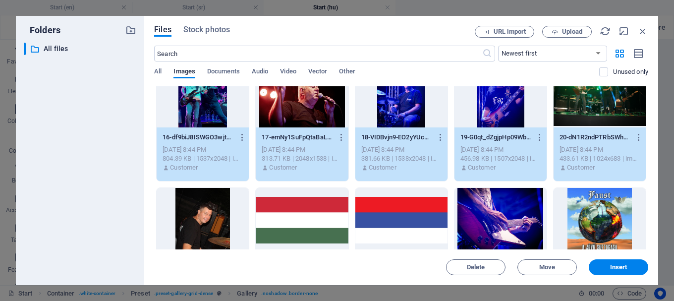
scroll to position [446, 0]
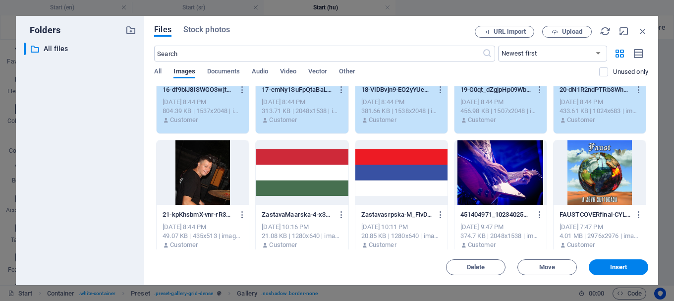
click at [218, 178] on div at bounding box center [203, 172] width 92 height 64
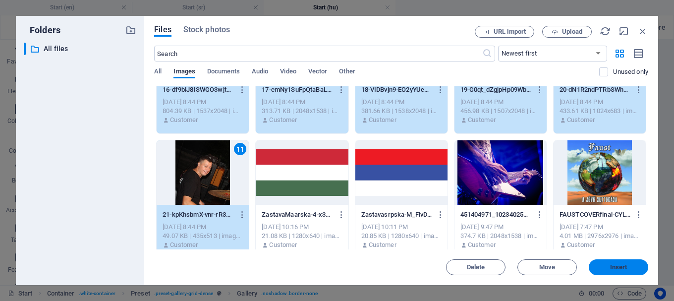
click at [608, 264] on span "Insert" at bounding box center [619, 267] width 52 height 6
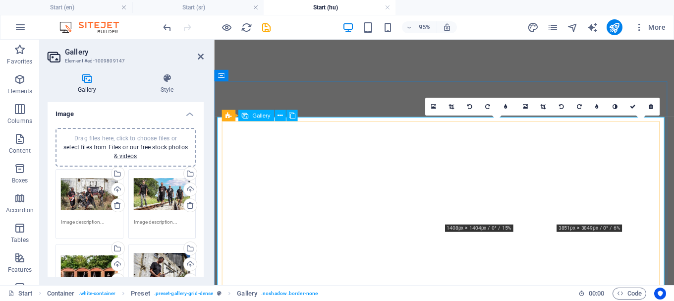
scroll to position [3183, 0]
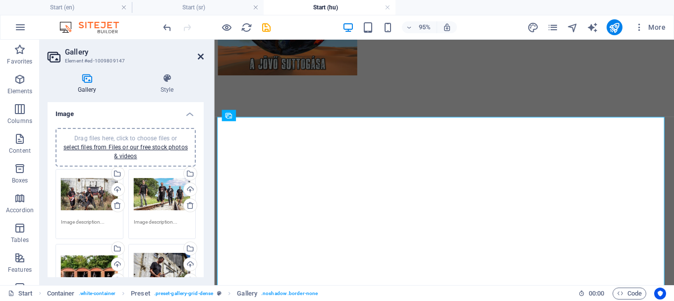
click at [198, 56] on icon at bounding box center [201, 57] width 6 height 8
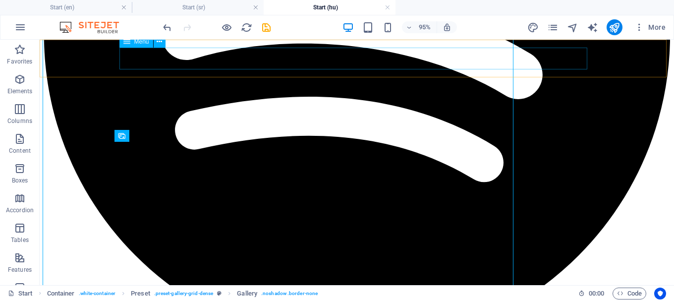
scroll to position [3339, 0]
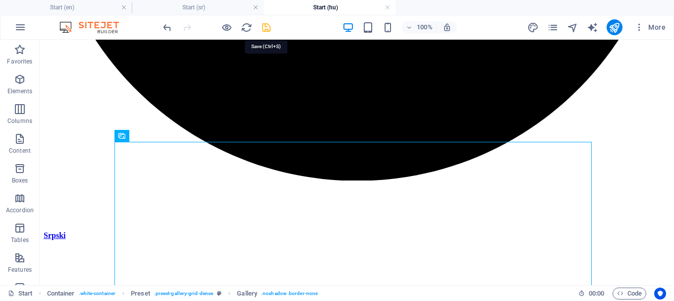
click at [263, 29] on icon "save" at bounding box center [266, 27] width 11 height 11
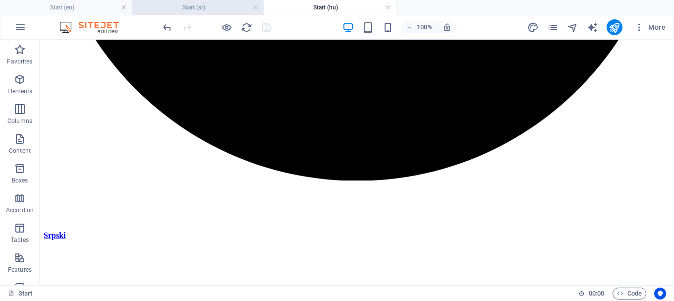
click at [211, 7] on h4 "Start (sr)" at bounding box center [198, 7] width 132 height 11
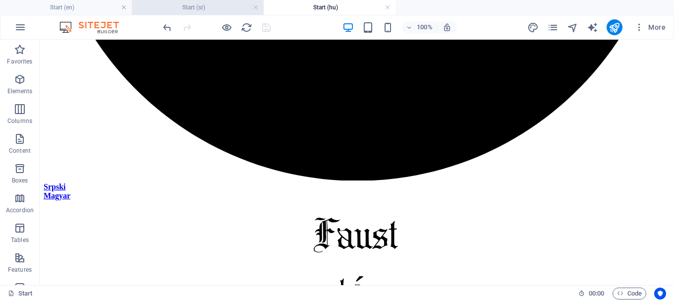
scroll to position [0, 0]
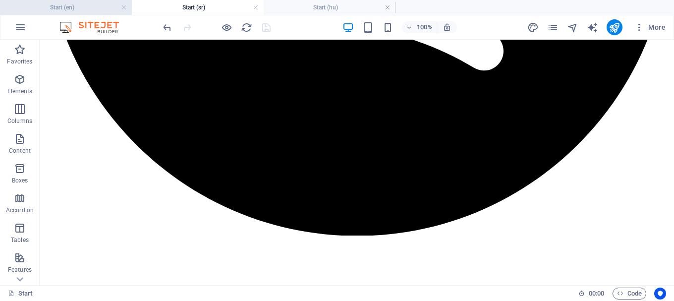
click at [105, 9] on h4 "Start (en)" at bounding box center [66, 7] width 132 height 11
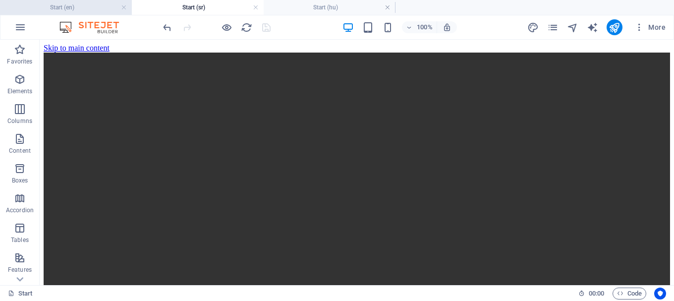
scroll to position [297, 0]
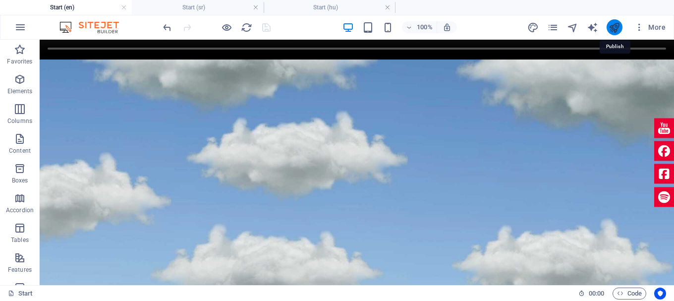
click at [615, 26] on icon "publish" at bounding box center [614, 27] width 11 height 11
